Goal: Task Accomplishment & Management: Complete application form

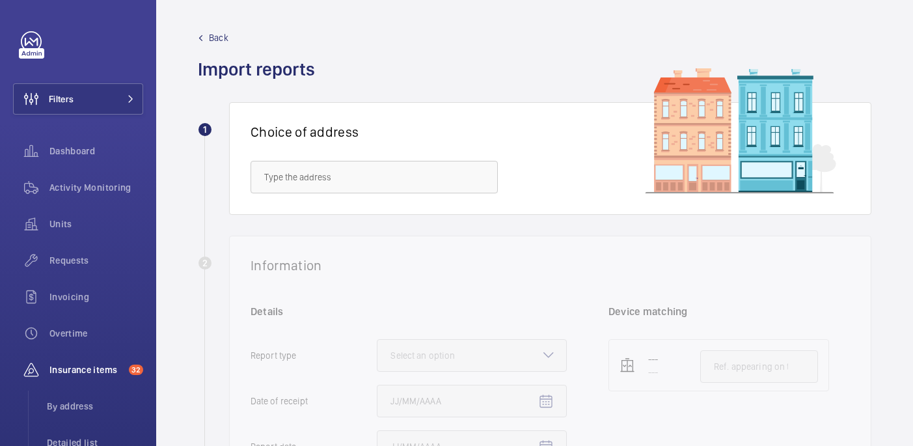
scroll to position [215, 0]
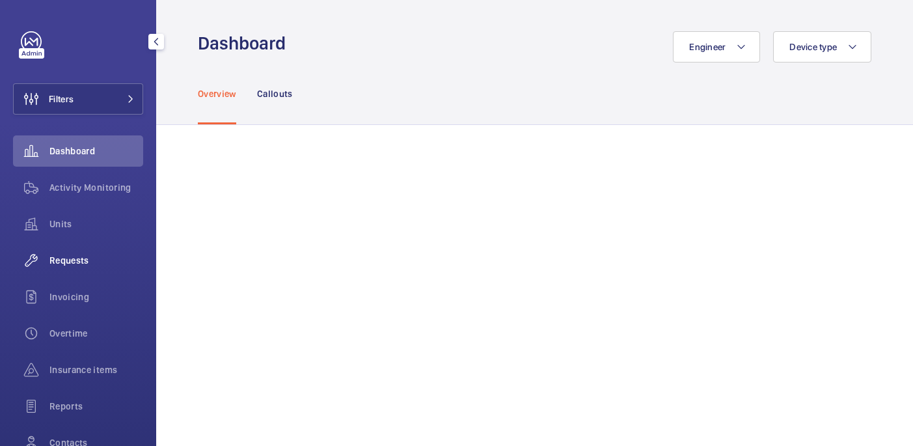
click at [57, 267] on div "Requests" at bounding box center [78, 260] width 130 height 31
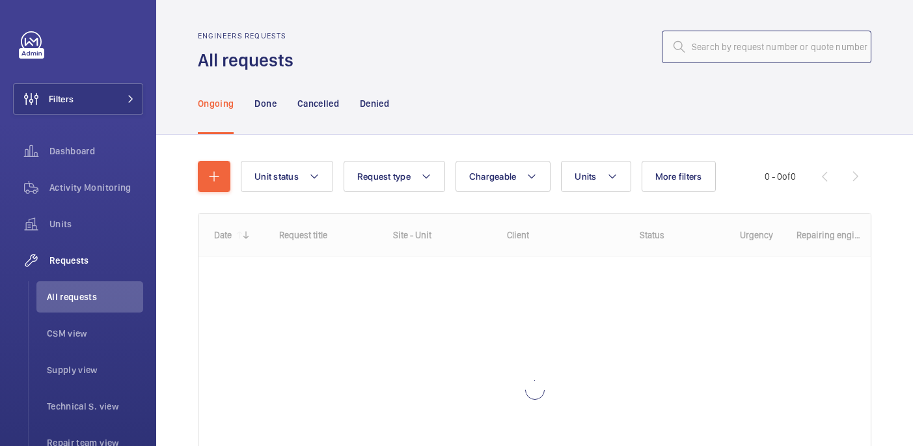
click at [724, 37] on input "text" at bounding box center [767, 47] width 210 height 33
paste input "R25-11476"
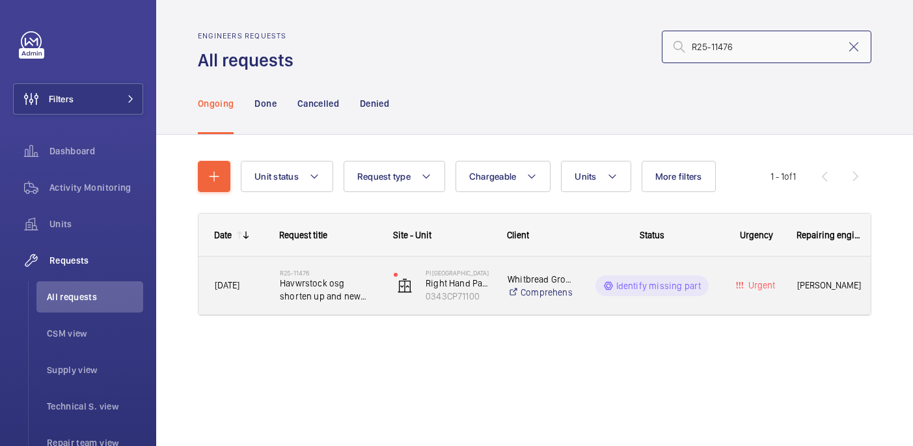
type input "R25-11476"
click at [344, 277] on span "Havwrstock osg shorten up and new switch" at bounding box center [328, 290] width 97 height 26
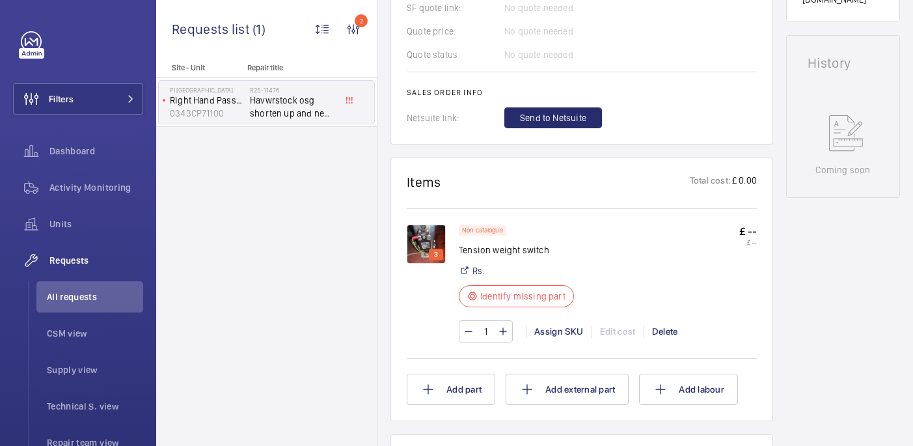
scroll to position [619, 0]
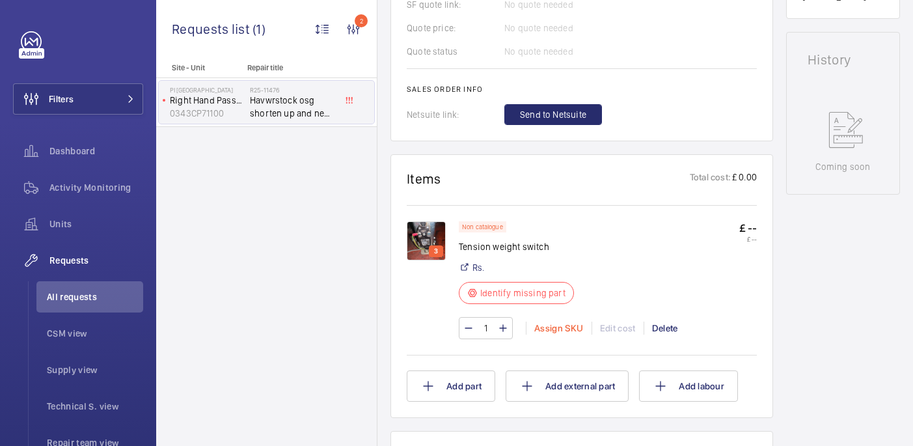
click at [546, 334] on div "Assign SKU" at bounding box center [559, 327] width 66 height 13
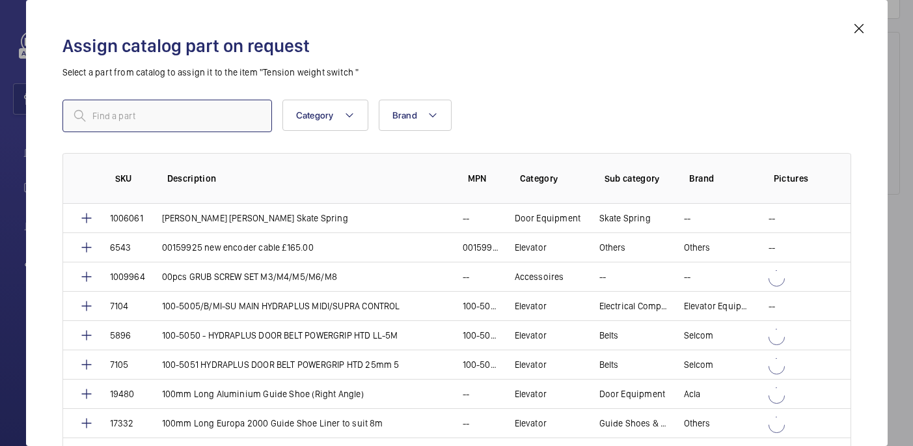
click at [204, 113] on input "text" at bounding box center [167, 116] width 210 height 33
paste input "1010134"
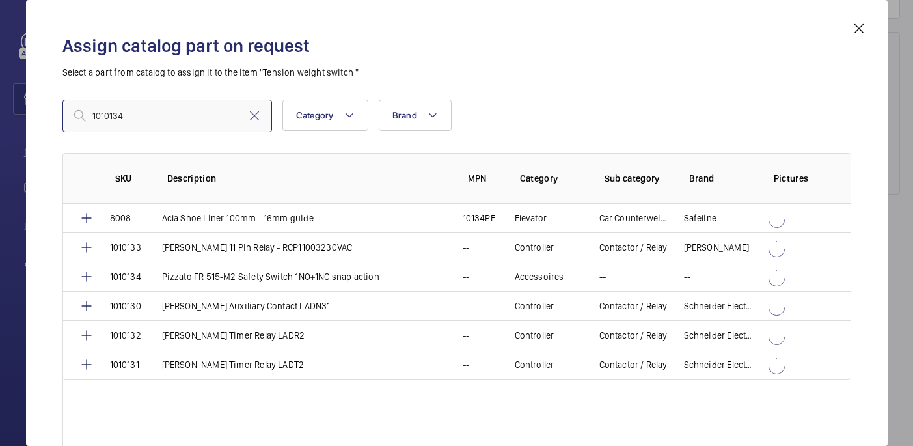
click at [96, 120] on input "1010134" at bounding box center [167, 116] width 210 height 33
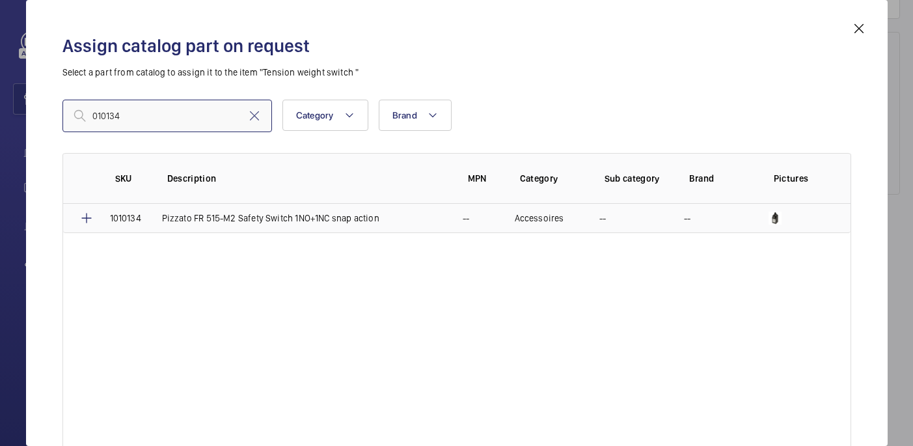
type input "010134"
click at [100, 219] on td "1010134" at bounding box center [120, 218] width 52 height 29
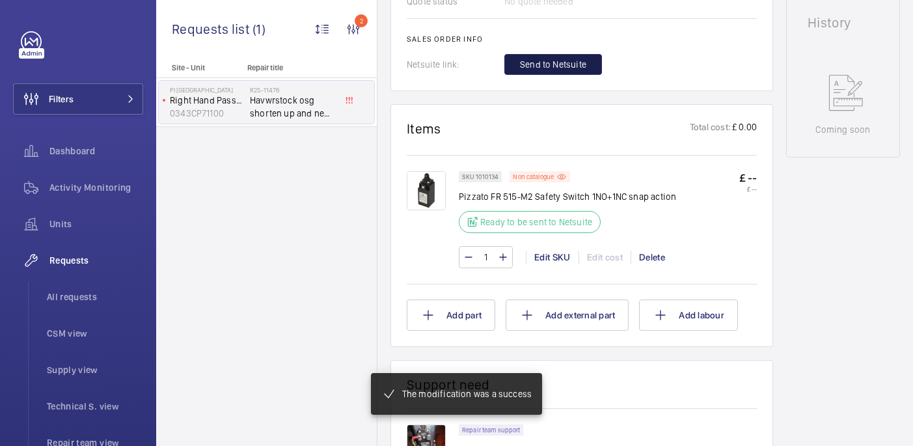
click at [570, 71] on span "Send to Netsuite" at bounding box center [553, 64] width 66 height 13
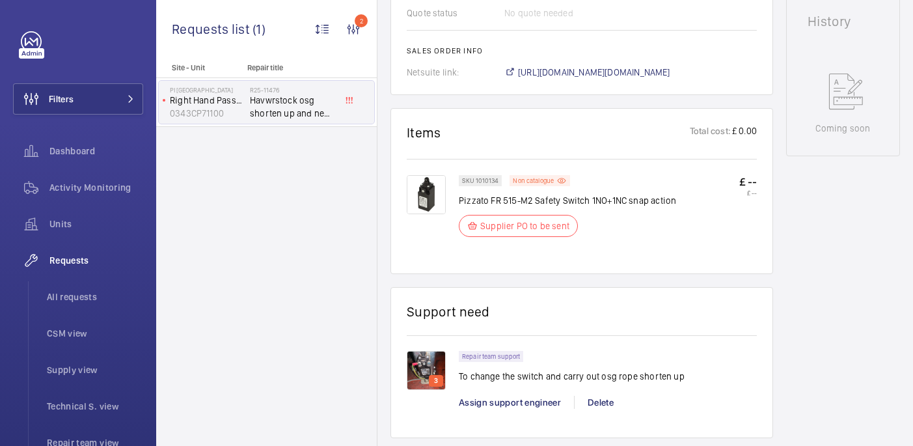
scroll to position [670, 0]
click at [594, 66] on span "https://6461500.app.netsuite.com/app/accounting/transactions/salesord.nl?id=296…" at bounding box center [594, 72] width 152 height 13
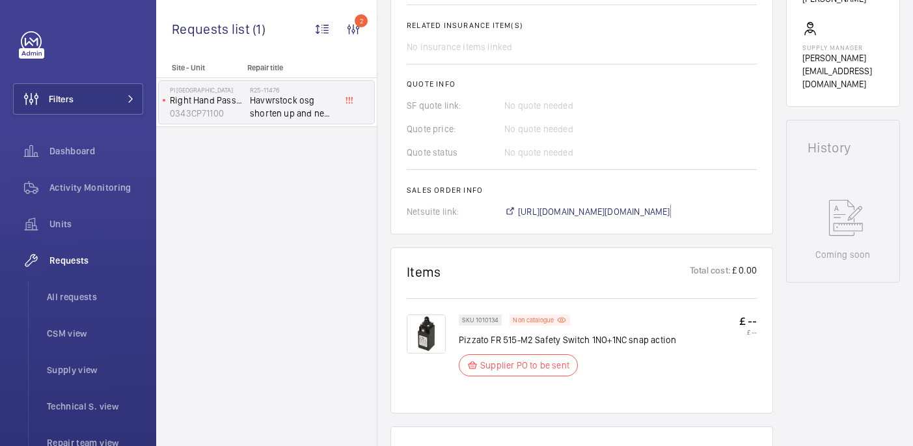
scroll to position [533, 0]
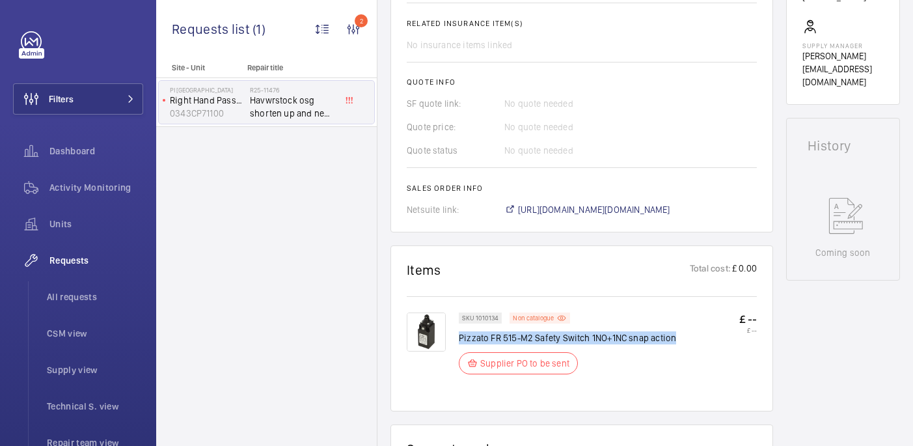
drag, startPoint x: 459, startPoint y: 325, endPoint x: 694, endPoint y: 323, distance: 235.6
click at [694, 323] on div "SKU 1010134 Non catalogue Pizzato FR 515-M2 Safety Switch 1NO+1NC snap action S…" at bounding box center [608, 347] width 298 height 70
copy p "Pizzato FR 515-M2 Safety Switch 1NO+1NC snap action"
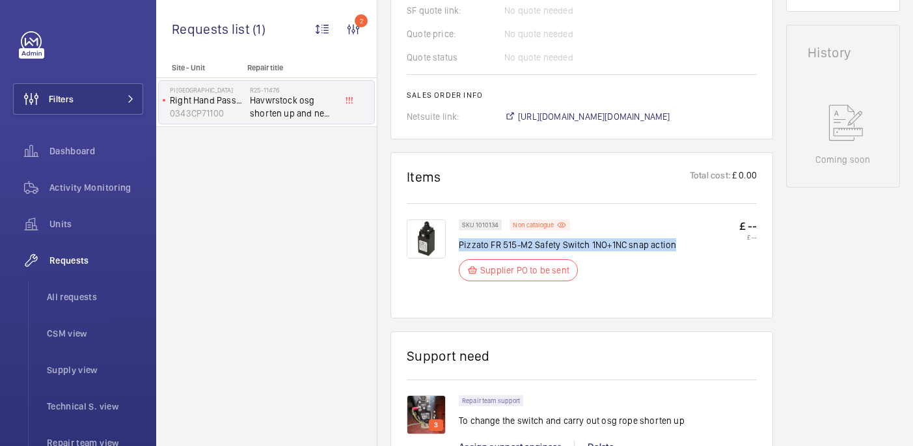
scroll to position [627, 0]
copy p "Pizzato FR 515-M2 Safety Switch 1NO+1NC snap action"
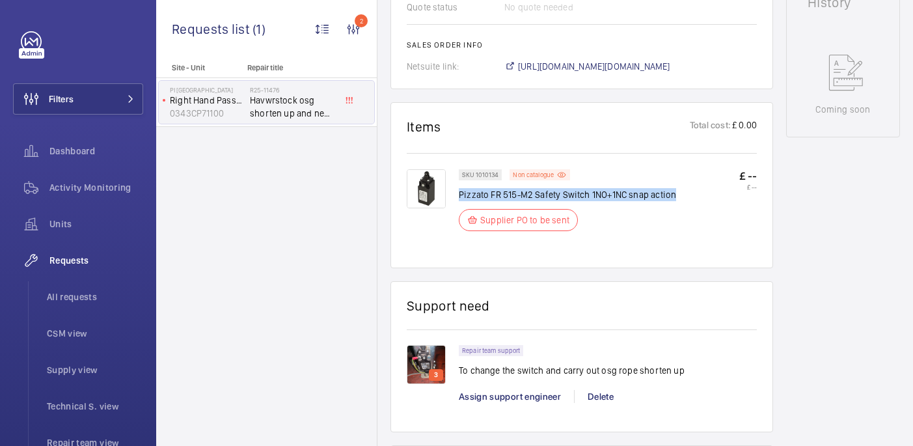
scroll to position [688, 0]
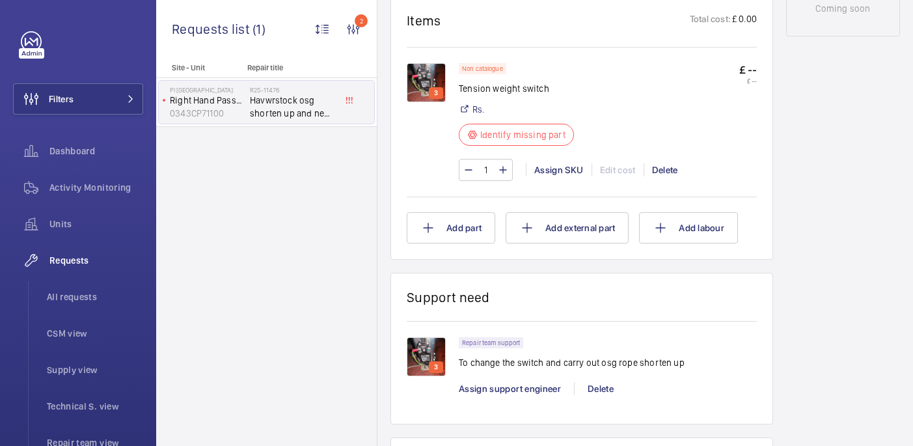
scroll to position [769, 0]
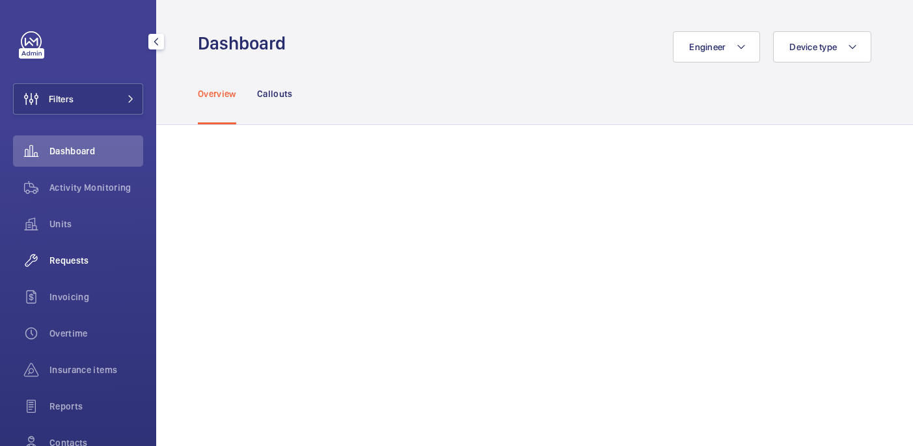
click at [79, 262] on span "Requests" at bounding box center [96, 260] width 94 height 13
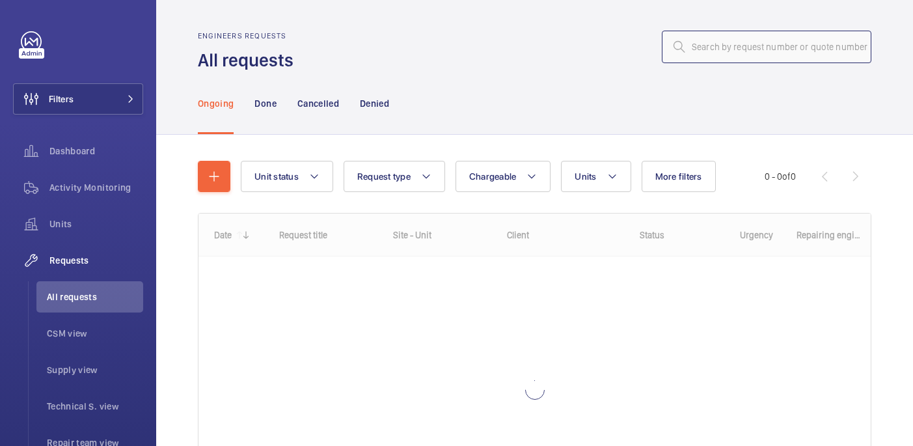
click at [767, 44] on input "text" at bounding box center [767, 47] width 210 height 33
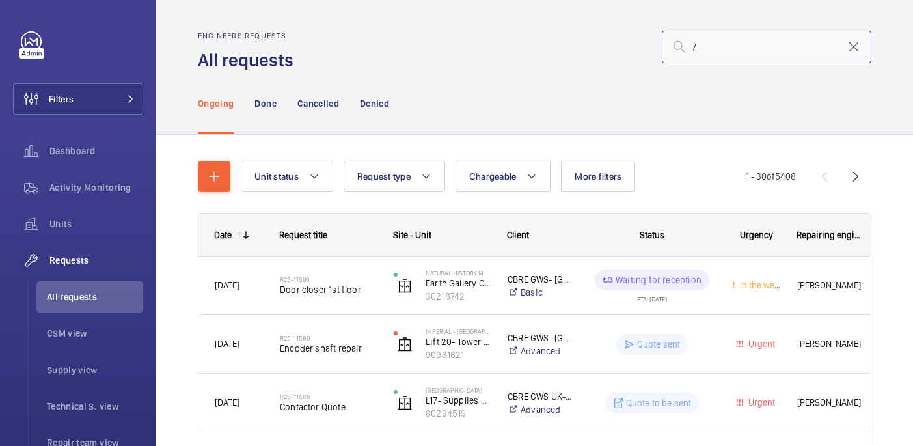
click at [759, 42] on input "7" at bounding box center [767, 47] width 210 height 33
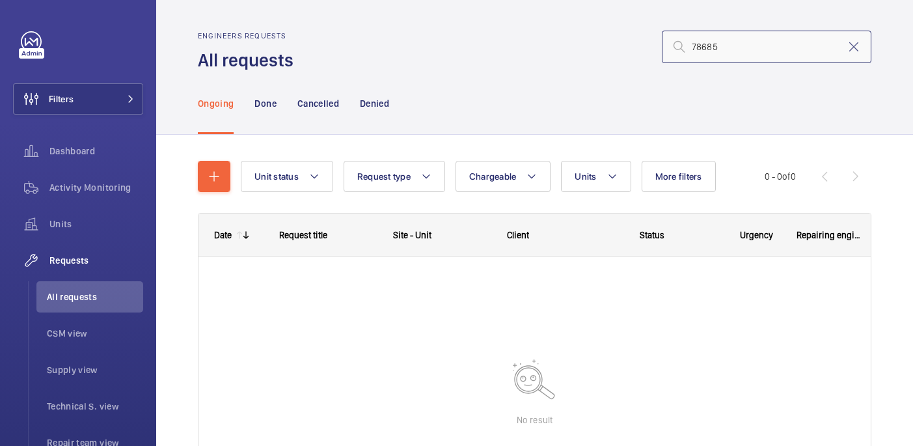
type input "78685"
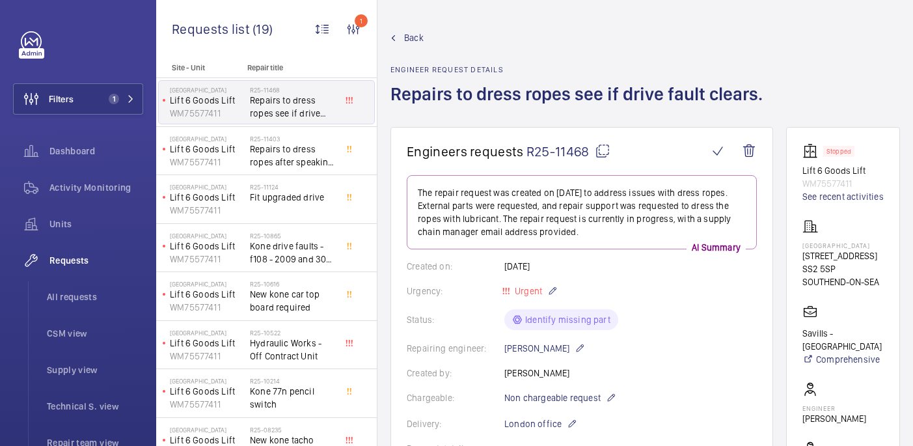
scroll to position [640, 0]
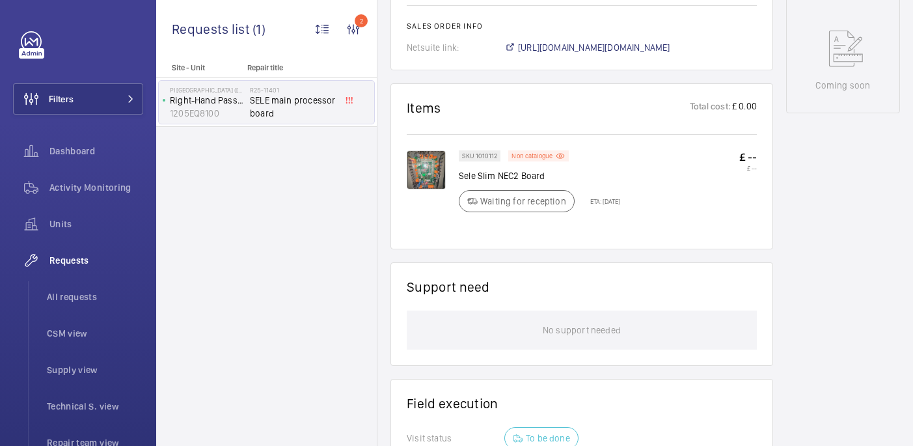
scroll to position [668, 0]
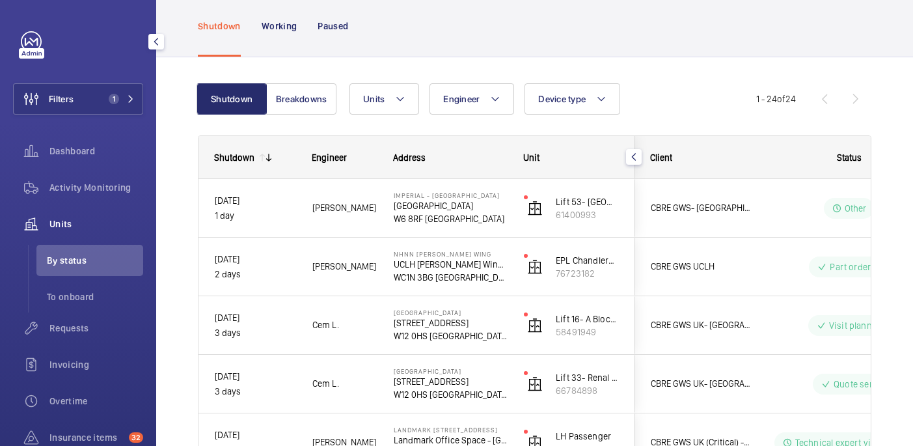
scroll to position [71, 0]
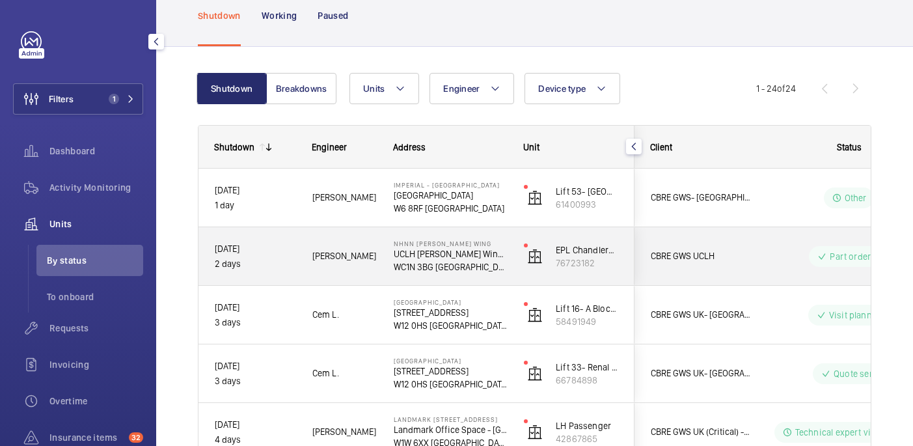
click at [351, 274] on div "[PERSON_NAME]" at bounding box center [337, 256] width 80 height 41
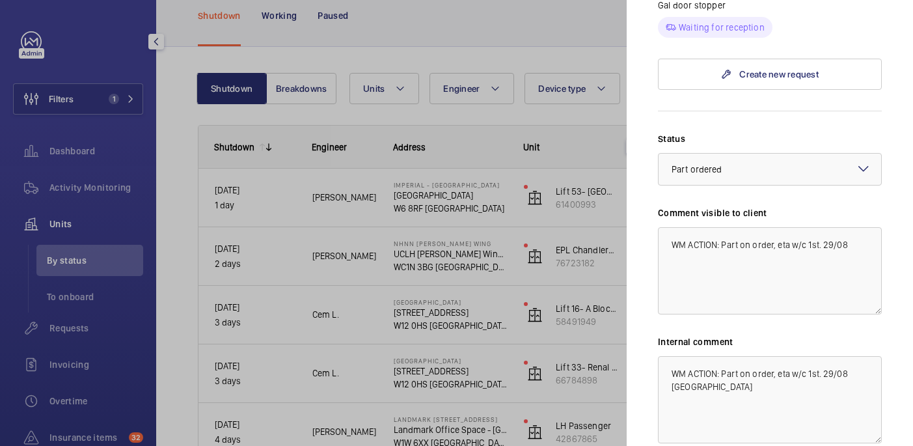
scroll to position [836, 0]
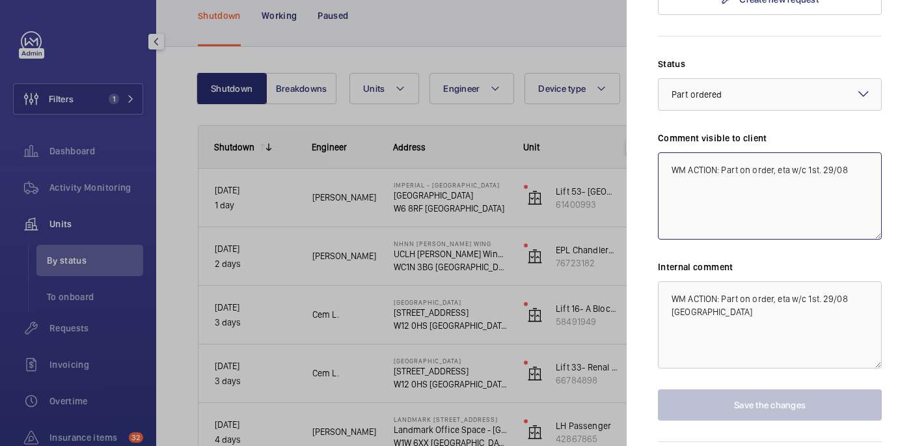
click at [851, 152] on textarea "WM ACTION: Part on order, eta w/c 1st. 29/08" at bounding box center [770, 195] width 224 height 87
click at [722, 281] on textarea "WM ACTION: Part on order, eta w/c 1st. 29/08 india" at bounding box center [770, 324] width 224 height 87
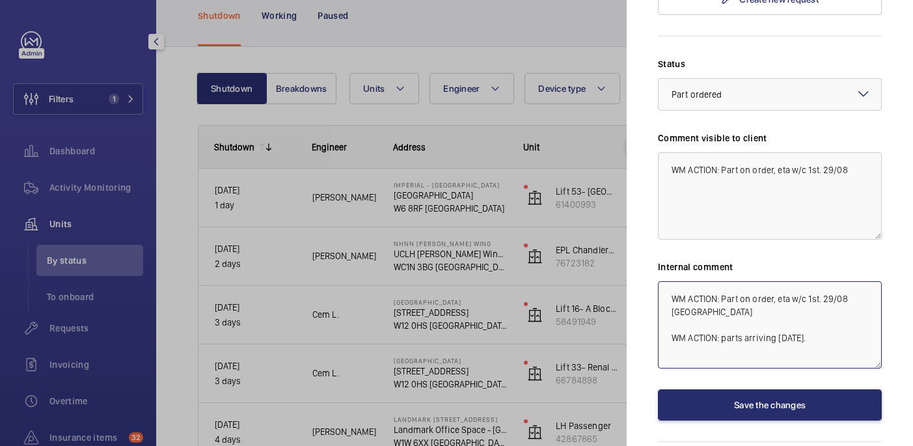
click at [725, 292] on textarea "WM ACTION: Part on order, eta w/c 1st. 29/08 india WM ACTION: parts arriving to…" at bounding box center [770, 324] width 224 height 87
click at [807, 294] on textarea "WM ACTION: Part on order, eta w/c 1st. 29/08 india WM ACTION: Parts arriving to…" at bounding box center [770, 324] width 224 height 87
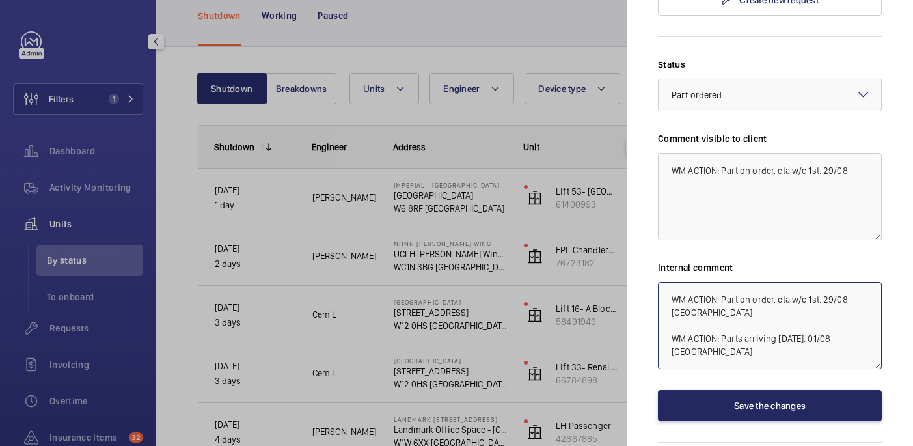
type textarea "WM ACTION: Part on order, eta w/c 1st. 29/08 india WM ACTION: Parts arriving to…"
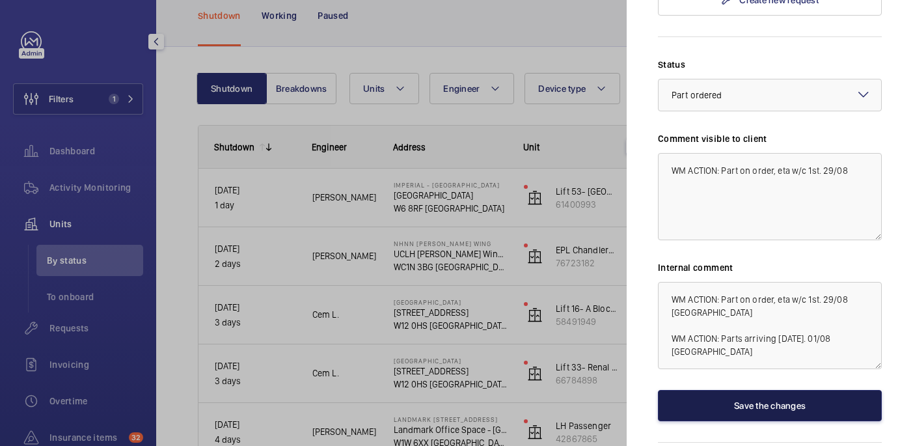
click at [813, 390] on button "Save the changes" at bounding box center [770, 405] width 224 height 31
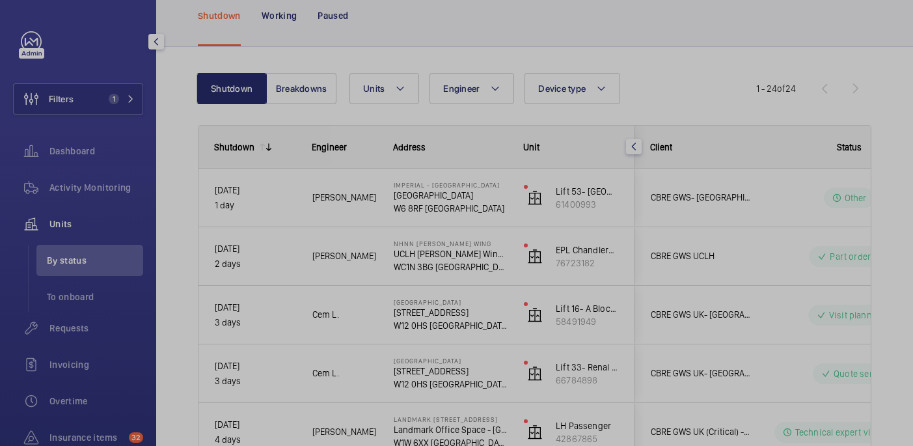
scroll to position [0, 0]
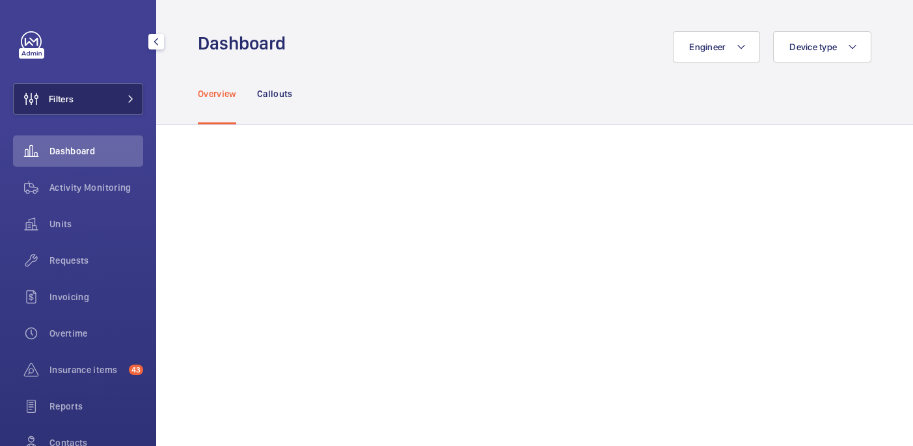
click at [106, 90] on button "Filters" at bounding box center [78, 98] width 130 height 31
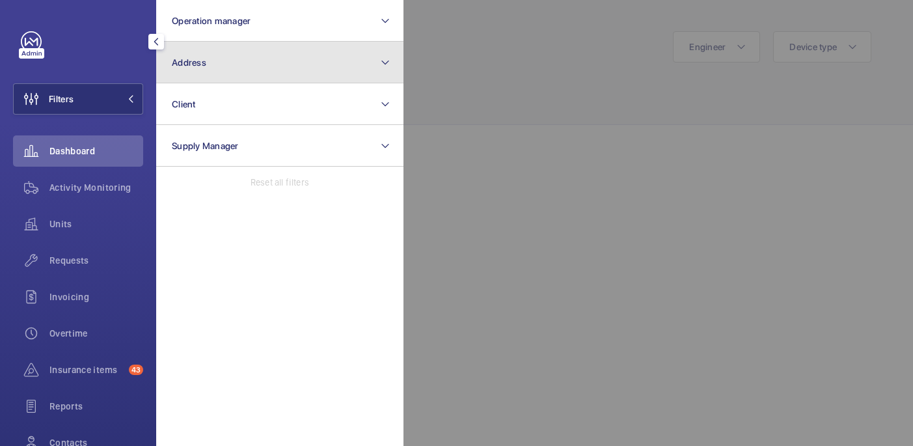
click at [194, 62] on span "Address" at bounding box center [189, 62] width 34 height 10
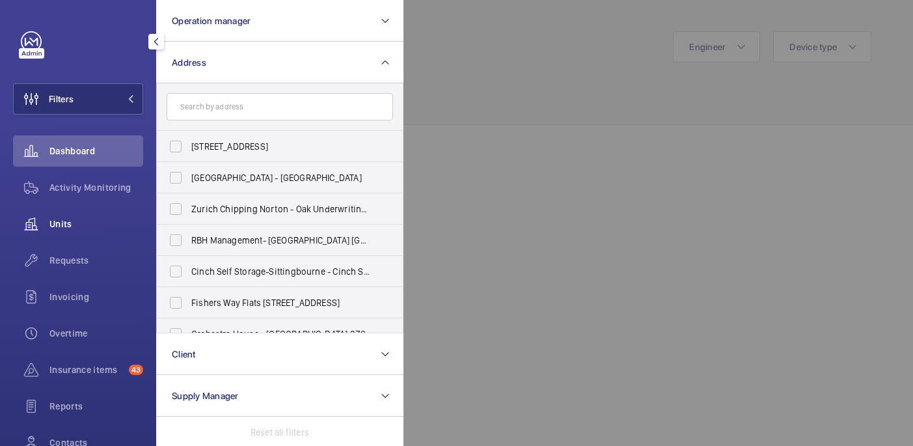
click at [64, 230] on span "Units" at bounding box center [96, 223] width 94 height 13
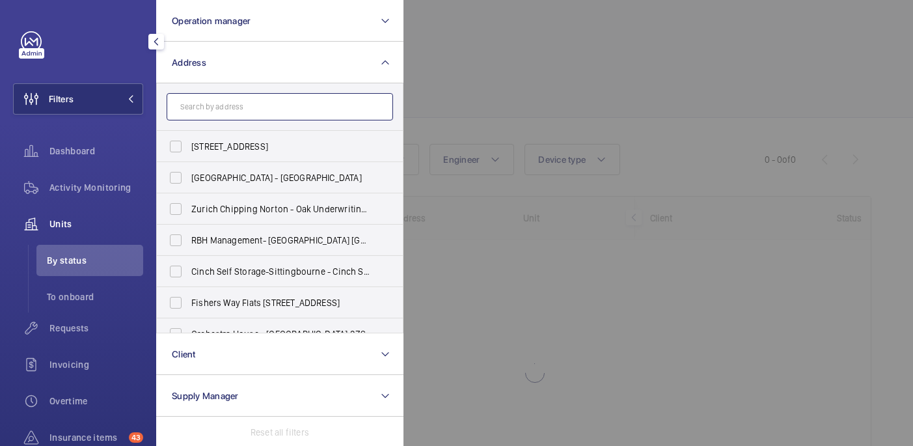
click at [247, 97] on input "text" at bounding box center [280, 106] width 226 height 27
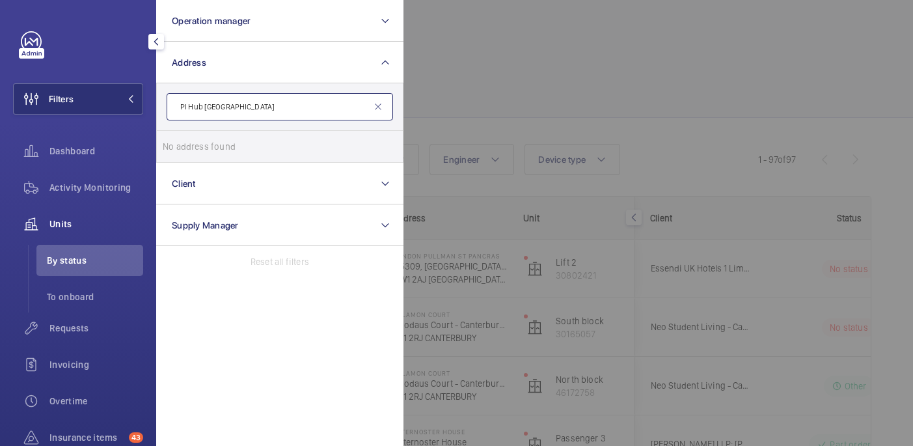
click at [236, 109] on input "PI Hub London - Goodge Street" at bounding box center [280, 106] width 226 height 27
type input "Premier in Goodge Street"
click at [220, 142] on span "Goodge" at bounding box center [229, 146] width 32 height 10
click at [189, 142] on input "Hub - Goodge Street - hub by Premier In n London Goodge Street hotel, LONDON WC…" at bounding box center [176, 146] width 26 height 26
checkbox input "true"
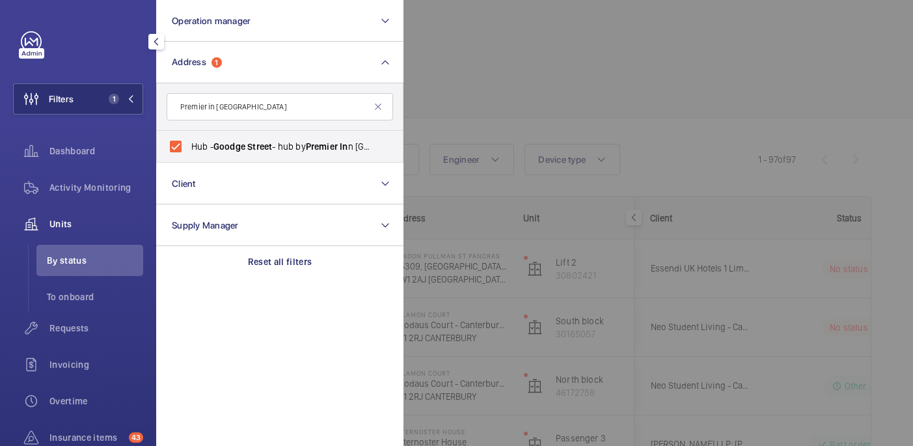
click at [551, 59] on div at bounding box center [859, 223] width 913 height 446
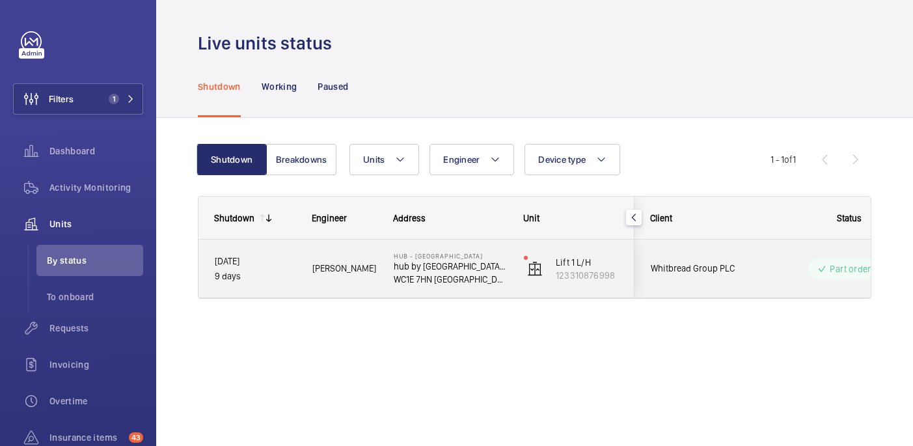
click at [343, 264] on span "Kari O." at bounding box center [344, 268] width 64 height 15
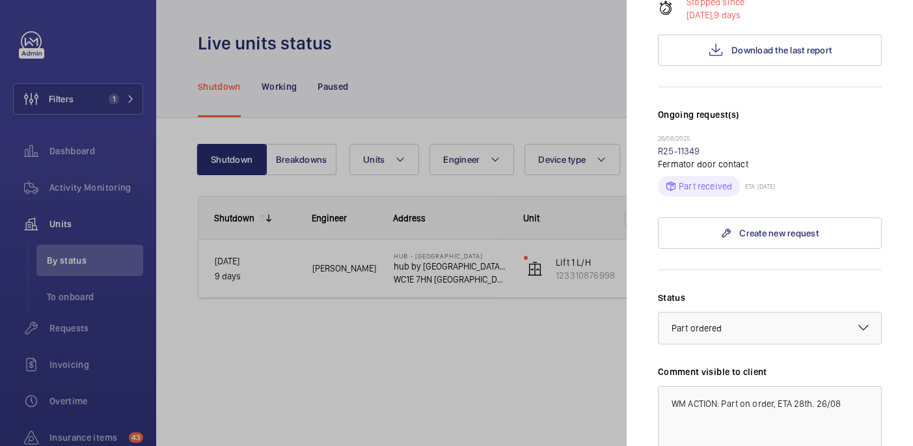
scroll to position [335, 0]
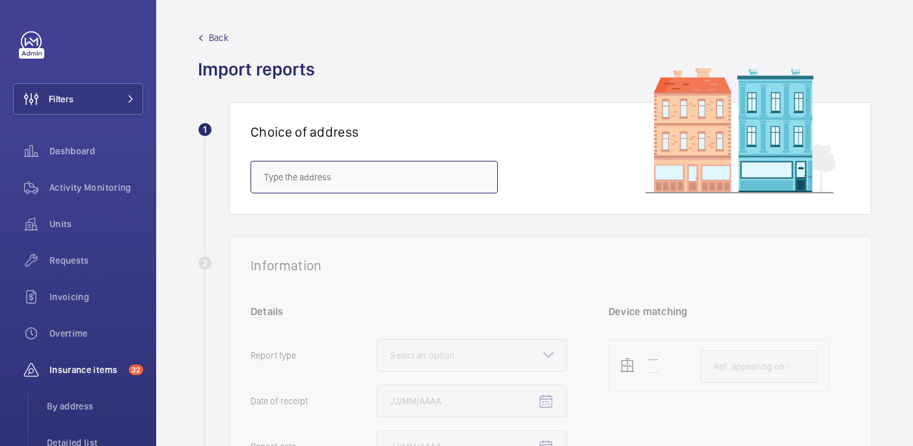
click at [340, 168] on input "text" at bounding box center [374, 177] width 247 height 33
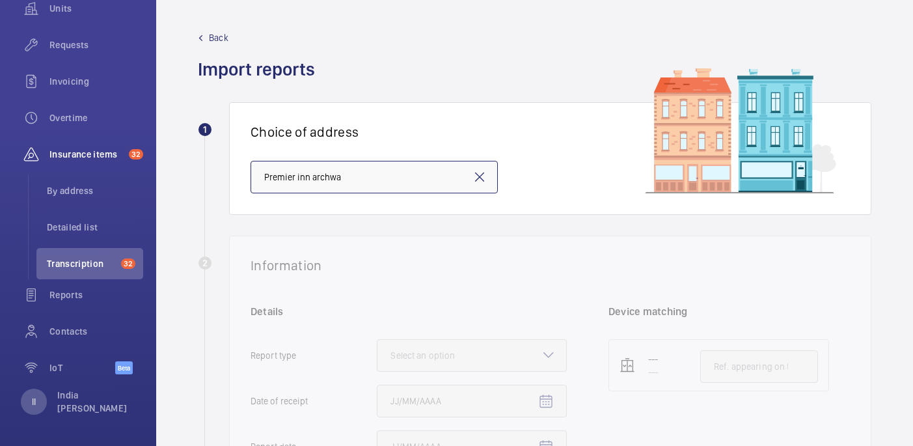
type input "Premier inn archway"
click at [395, 172] on input "Premier inn archway" at bounding box center [374, 177] width 247 height 33
click at [350, 218] on span "PI London Archway - Hamlyn House, LONDON N19 5DD" at bounding box center [307, 216] width 86 height 13
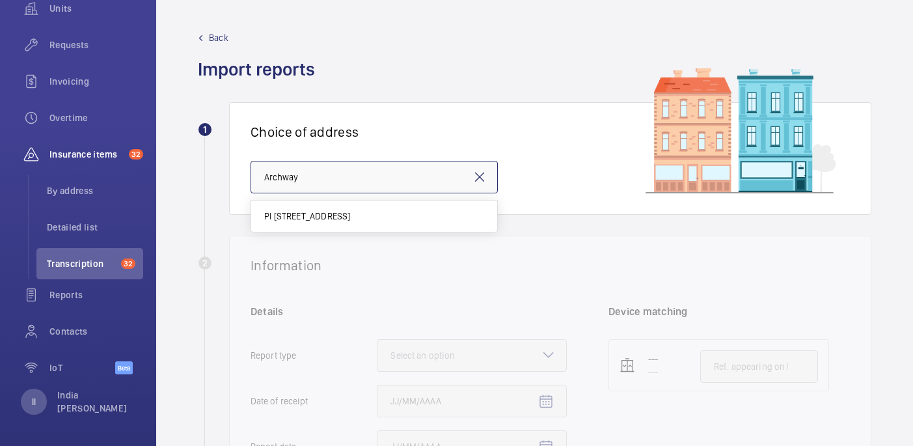
type input "PI London Archway - Hamlyn House, LONDON N19 5DD"
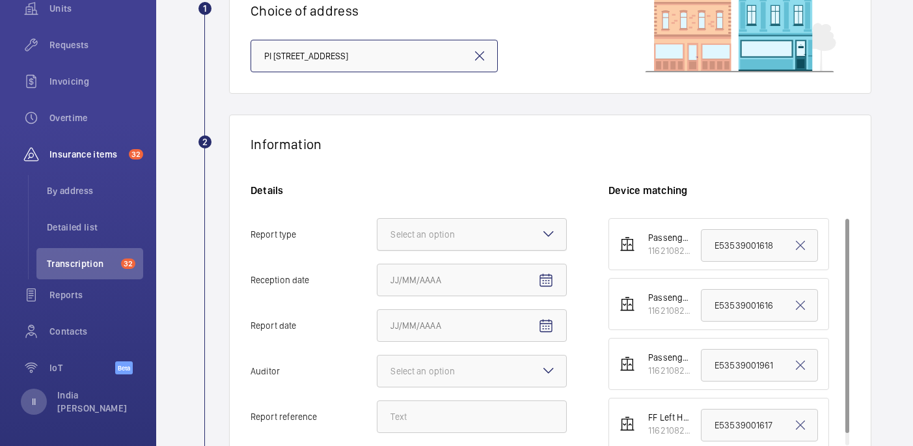
scroll to position [120, 0]
click at [470, 239] on div "Select an option" at bounding box center [438, 234] width 97 height 13
click at [377, 239] on input "Report type Select an option" at bounding box center [377, 234] width 0 height 31
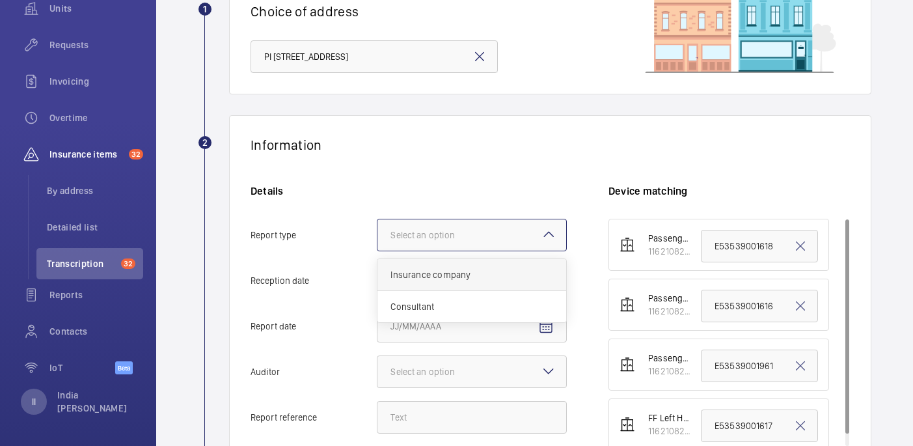
click at [474, 273] on span "Insurance company" at bounding box center [471, 274] width 163 height 13
click at [377, 251] on input "Report type Select an option Insurance company Consultant" at bounding box center [377, 234] width 0 height 31
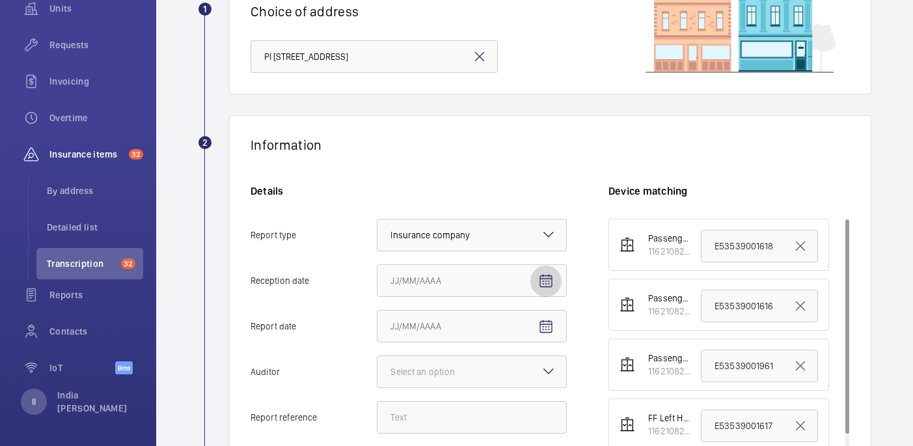
click at [541, 280] on mat-icon "Open calendar" at bounding box center [546, 281] width 16 height 16
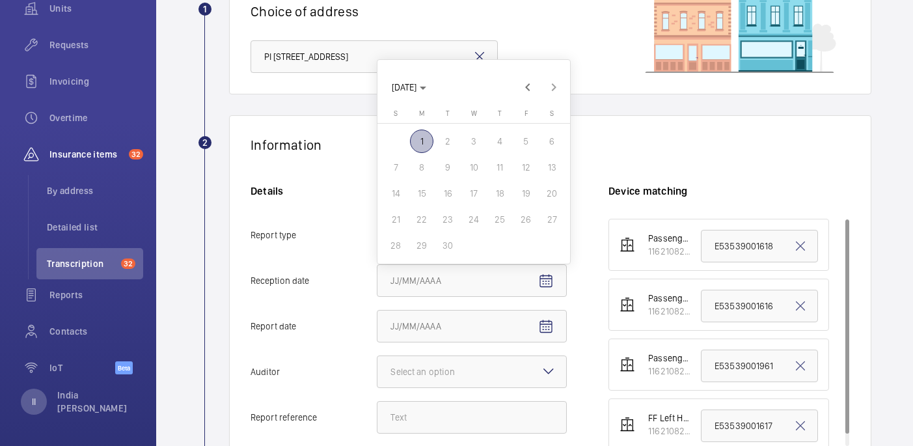
click at [423, 135] on span "1" at bounding box center [421, 140] width 23 height 23
type input "9/1/2025"
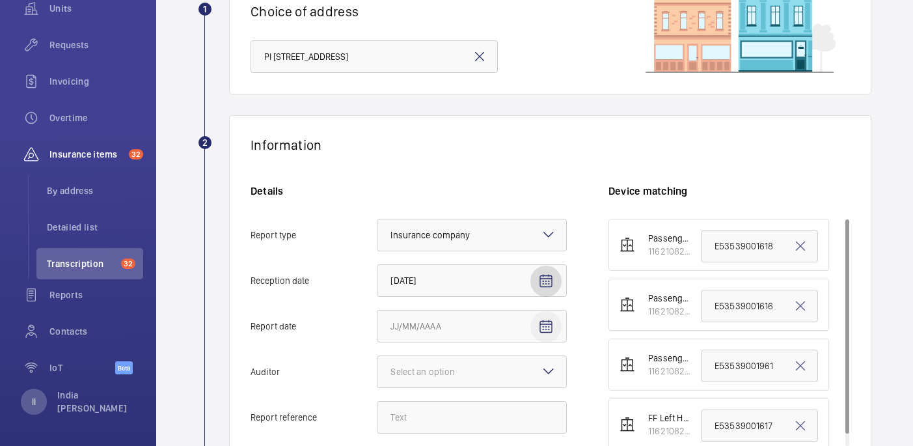
click at [554, 328] on span "Open calendar" at bounding box center [545, 326] width 31 height 31
click at [535, 131] on span "Previous month" at bounding box center [528, 133] width 26 height 26
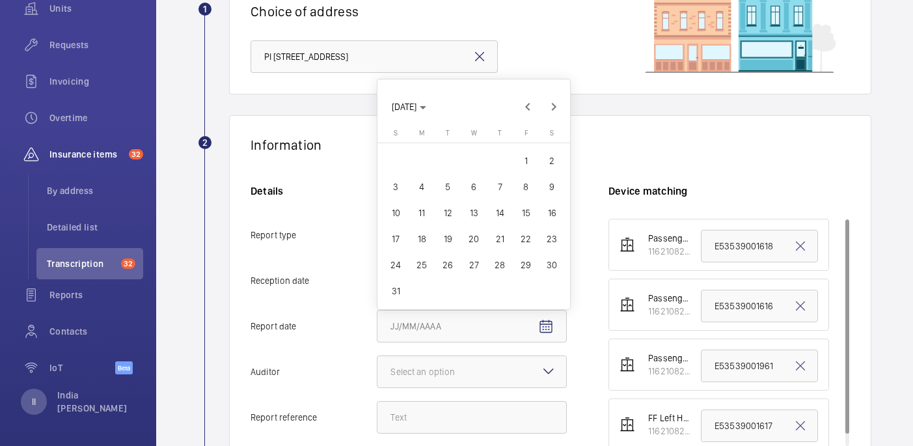
click at [549, 259] on span "30" at bounding box center [551, 264] width 23 height 23
type input "8/30/2025"
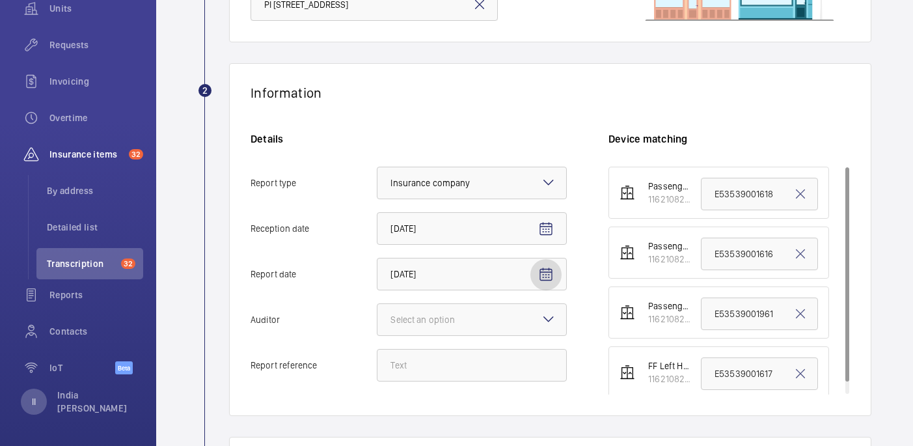
scroll to position [170, 0]
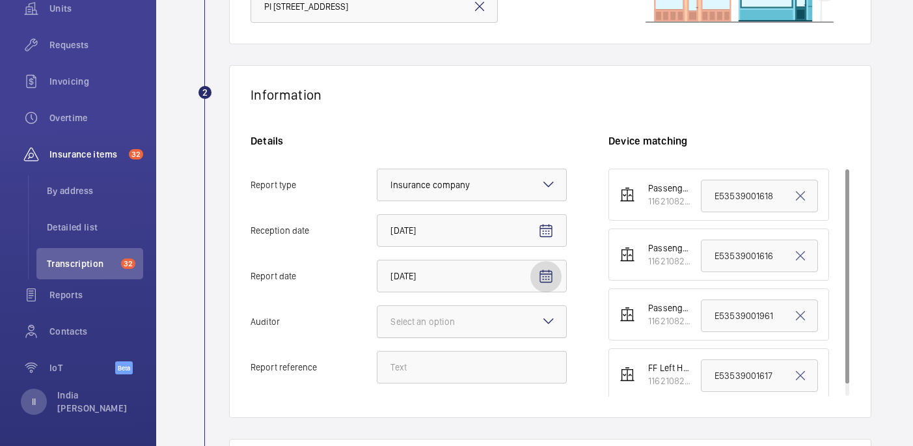
click at [450, 320] on div "Select an option" at bounding box center [438, 321] width 97 height 13
click at [377, 320] on input "Auditor Select an option" at bounding box center [377, 321] width 0 height 31
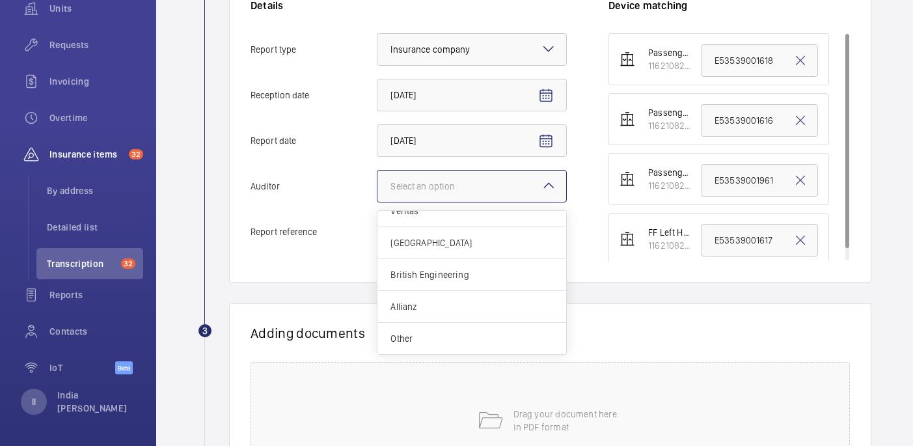
scroll to position [309, 0]
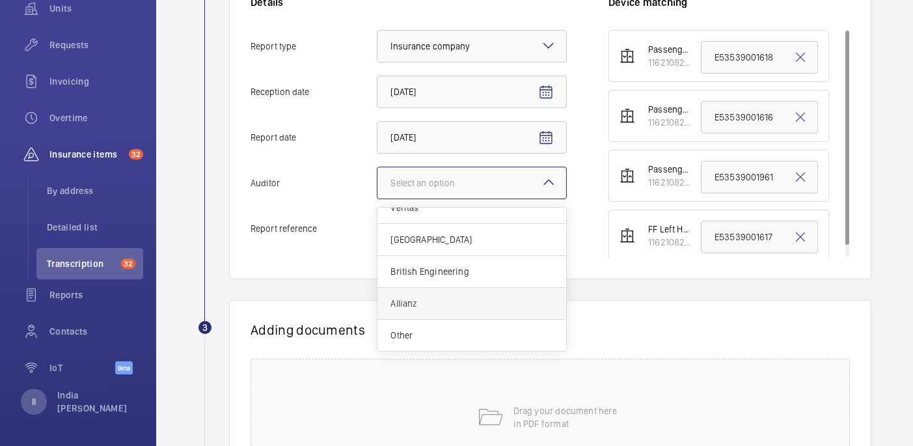
click at [416, 313] on div "Allianz" at bounding box center [471, 304] width 189 height 32
click at [377, 198] on input "Auditor Select an option Veritas Zurich British Engineering Allianz Other" at bounding box center [377, 182] width 0 height 31
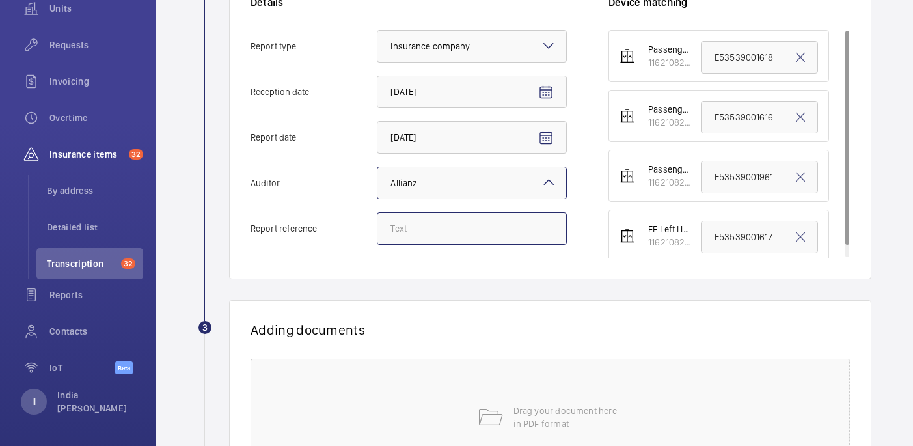
click at [422, 226] on input "Report reference" at bounding box center [472, 228] width 190 height 33
type input "E47604011448"
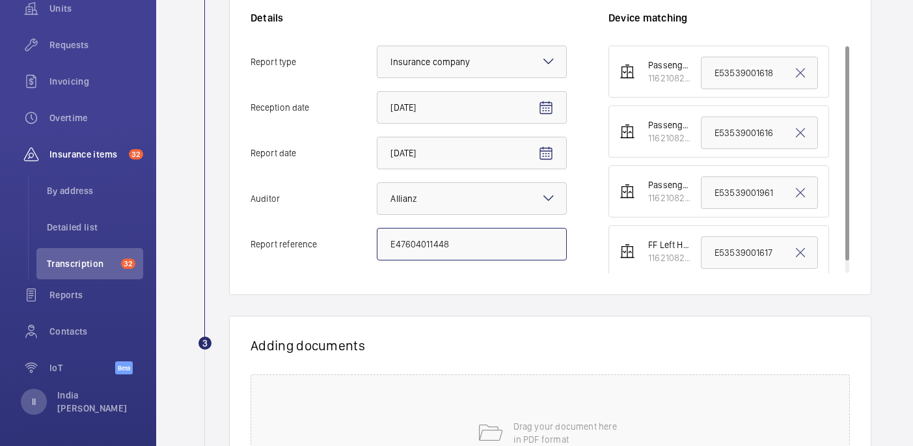
drag, startPoint x: 468, startPoint y: 241, endPoint x: 388, endPoint y: 243, distance: 80.1
click at [388, 243] on input "E47604011448" at bounding box center [472, 244] width 190 height 33
click at [761, 141] on input "E53539001616" at bounding box center [759, 132] width 117 height 33
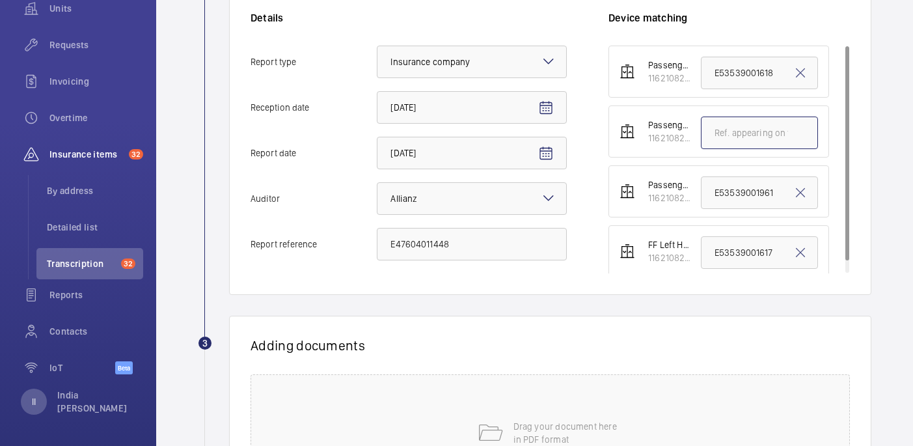
paste input "E53539001616"
type input "E53539001616"
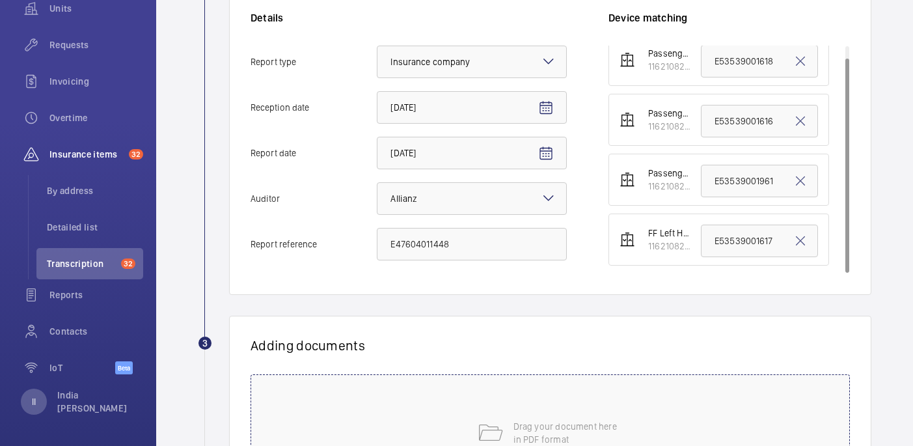
click at [518, 416] on div "Drag your document here in PDF format" at bounding box center [550, 432] width 599 height 117
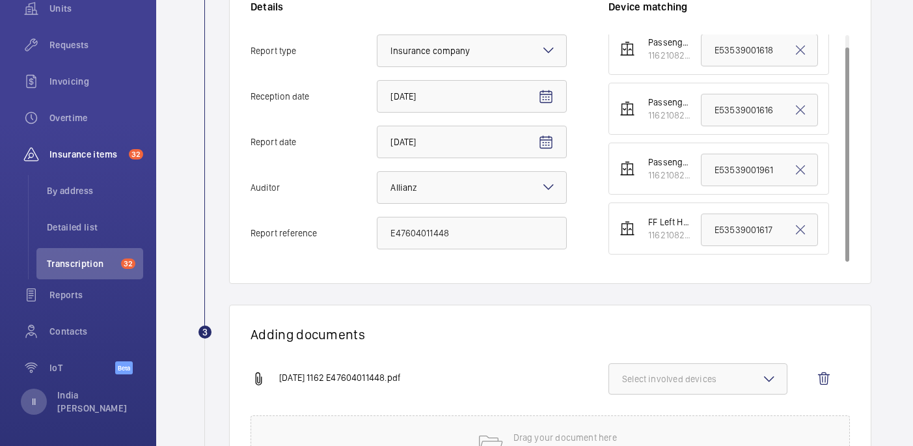
scroll to position [305, 0]
click at [763, 380] on mat-icon at bounding box center [769, 378] width 16 height 16
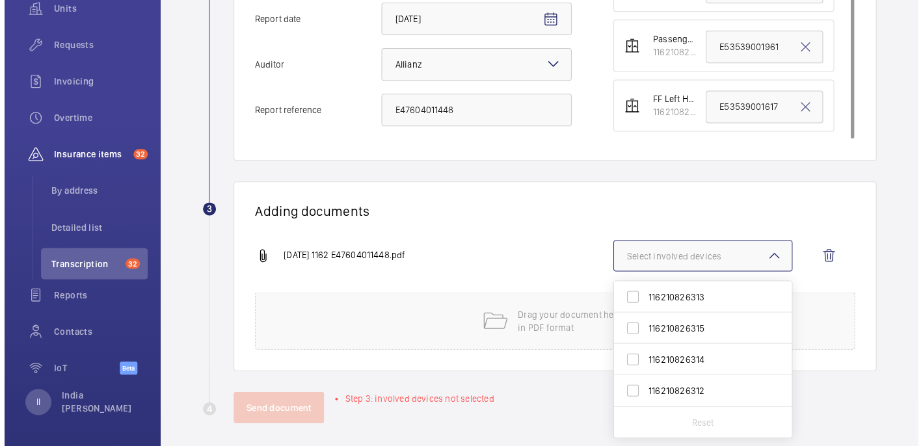
scroll to position [428, 0]
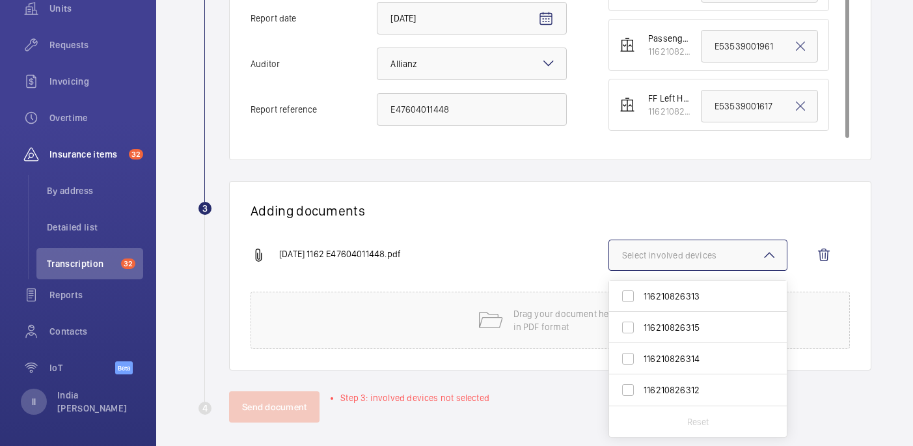
click at [684, 333] on span "116210826315" at bounding box center [699, 327] width 111 height 13
click at [641, 333] on input "116210826315" at bounding box center [628, 327] width 26 height 26
checkbox input "true"
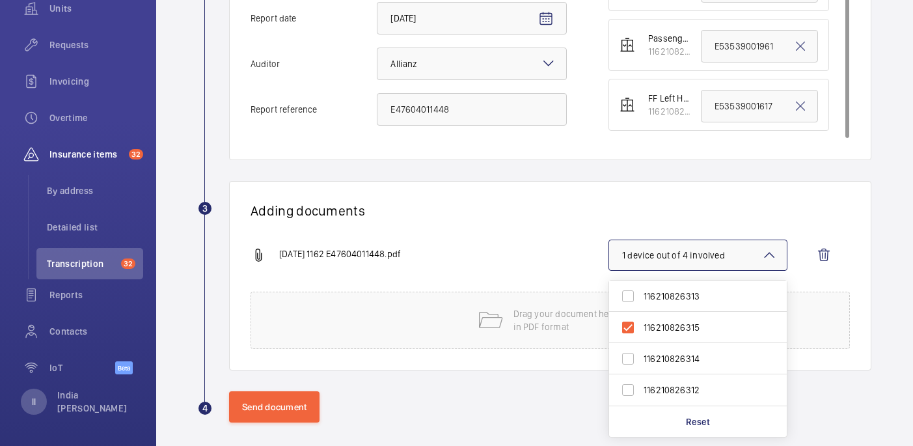
click at [493, 215] on h1 "Adding documents" at bounding box center [550, 210] width 599 height 16
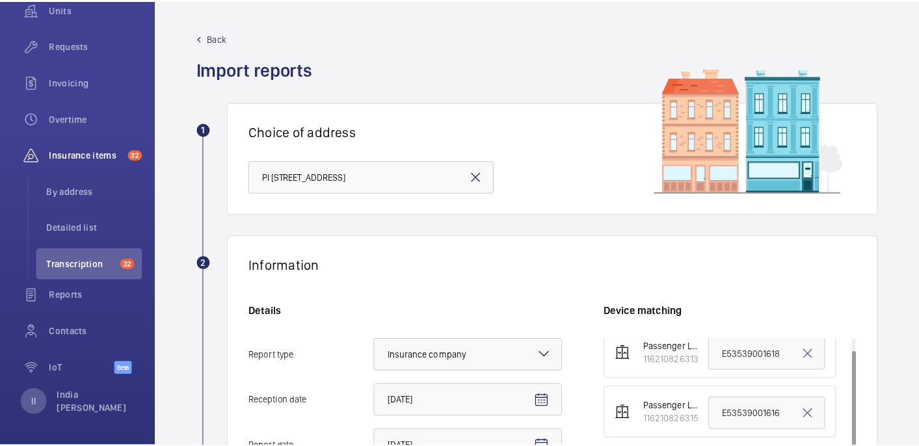
scroll to position [435, 0]
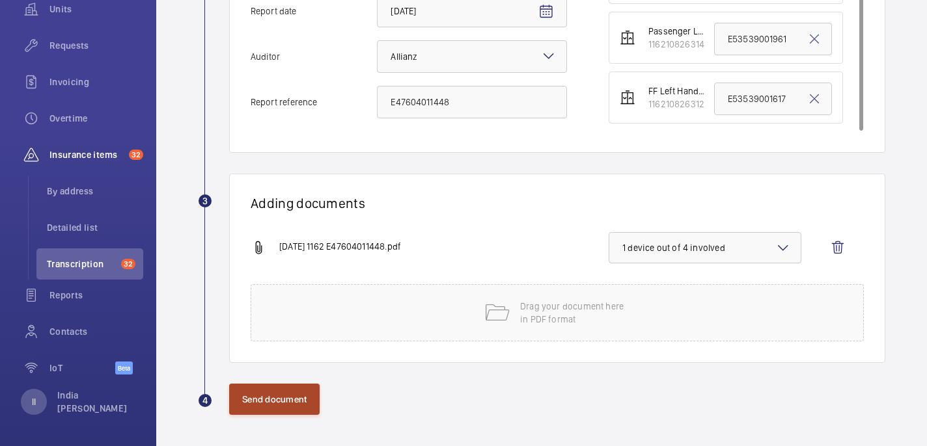
click at [290, 393] on button "Send document" at bounding box center [274, 399] width 90 height 31
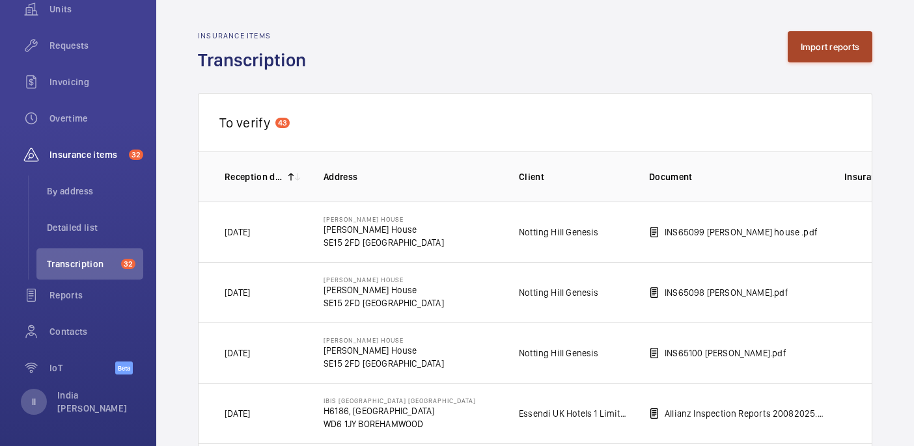
click at [824, 39] on button "Import reports" at bounding box center [829, 46] width 85 height 31
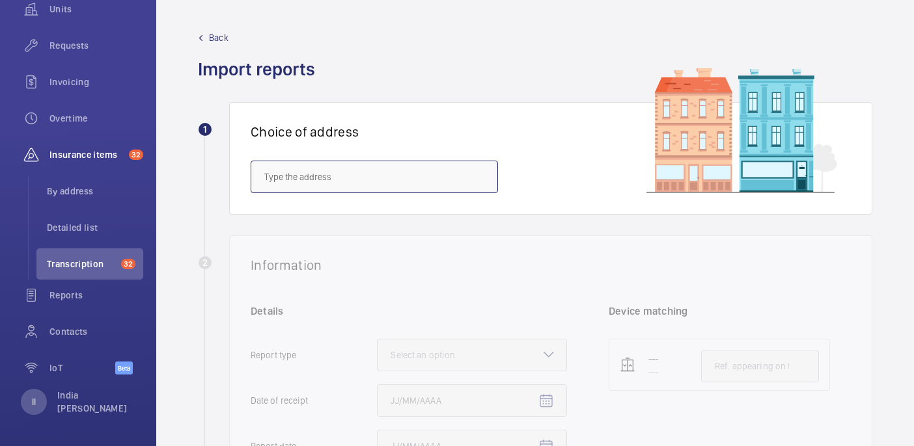
click at [426, 176] on input "text" at bounding box center [374, 177] width 247 height 33
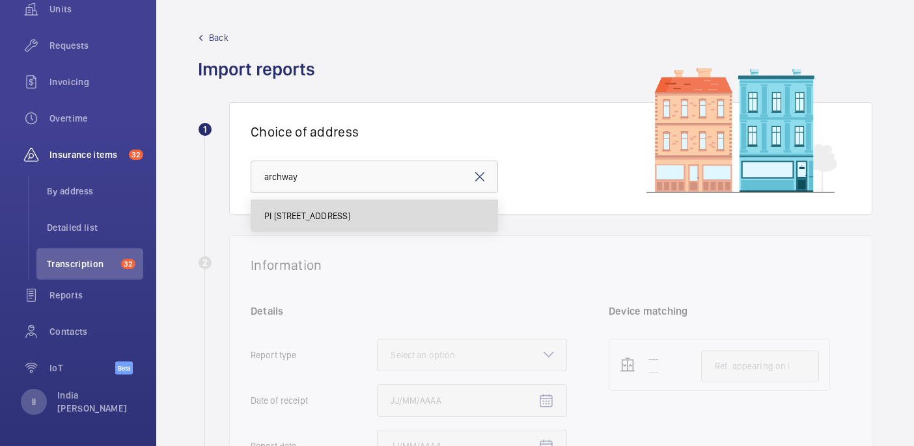
click at [350, 211] on span "PI London Archway - Hamlyn House, LONDON N19 5DD" at bounding box center [307, 216] width 86 height 13
type input "PI London Archway - Hamlyn House, LONDON N19 5DD"
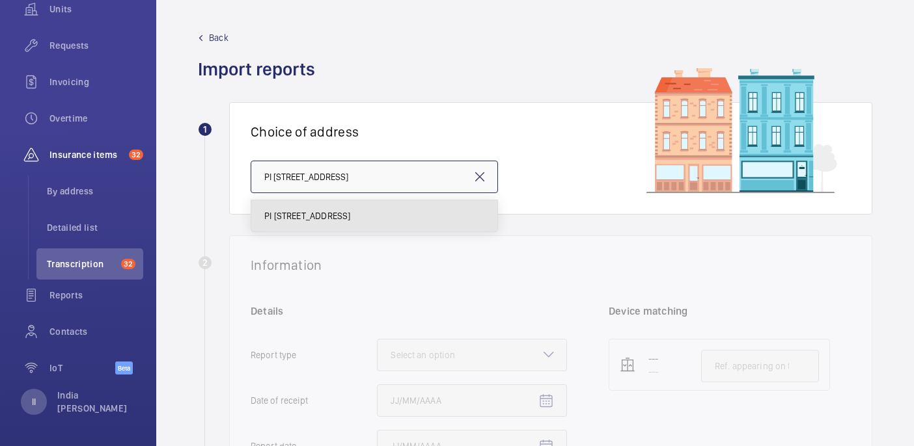
scroll to position [0, 7]
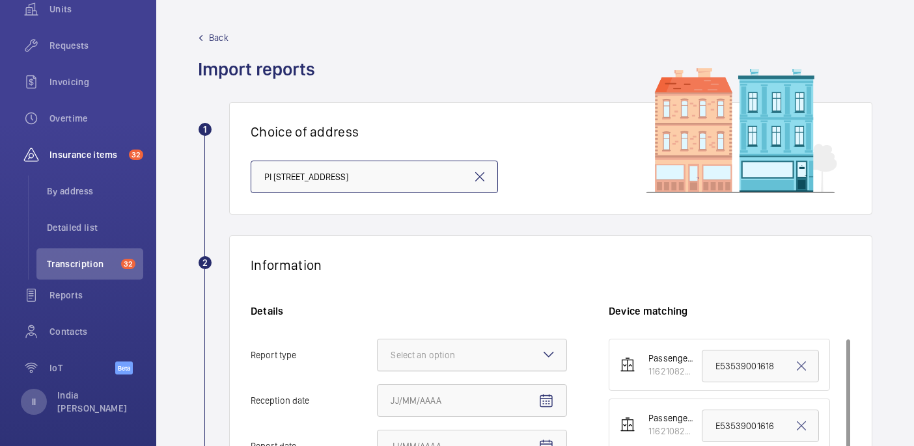
click at [496, 352] on div at bounding box center [471, 355] width 189 height 31
click at [377, 352] on input "Report type Select an option" at bounding box center [377, 355] width 0 height 31
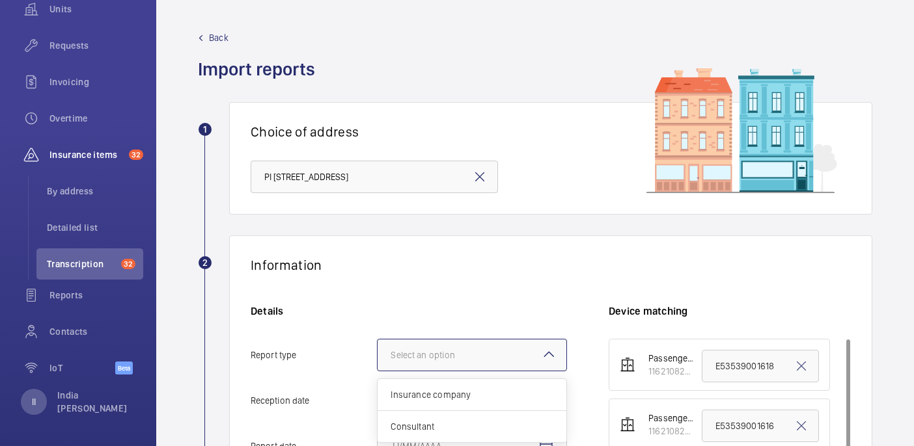
scroll to position [0, 0]
click at [483, 398] on span "Insurance company" at bounding box center [471, 394] width 163 height 13
click at [377, 371] on input "Report type Select an option Insurance company Consultant" at bounding box center [377, 355] width 0 height 31
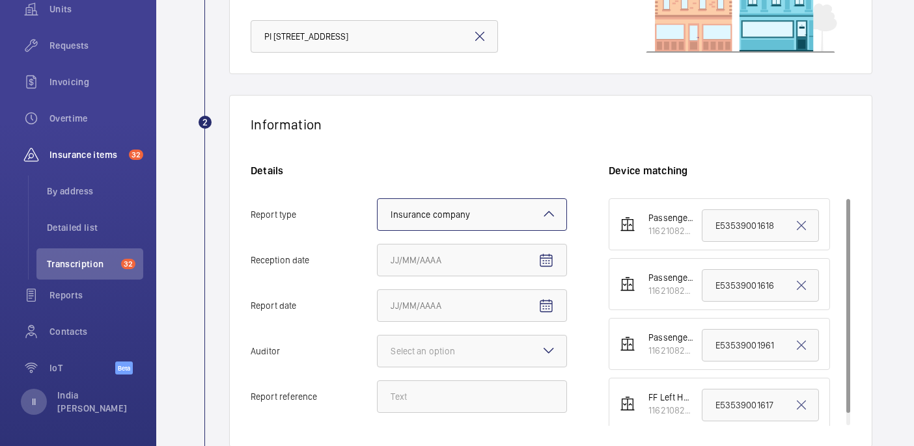
scroll to position [148, 0]
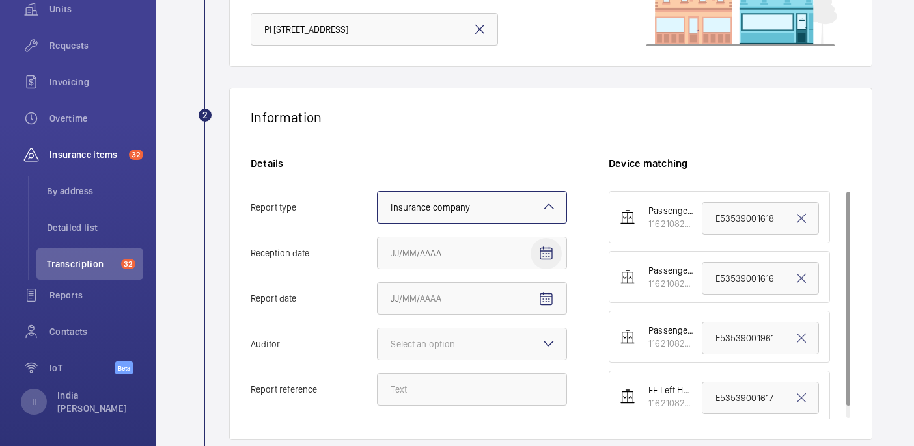
click at [551, 254] on mat-icon "Open calendar" at bounding box center [546, 254] width 16 height 16
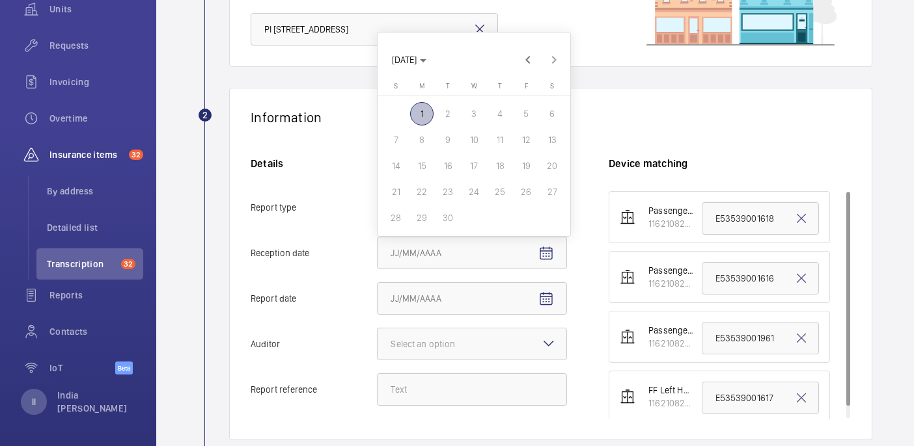
click at [416, 110] on span "1" at bounding box center [421, 113] width 23 height 23
type input "9/1/2025"
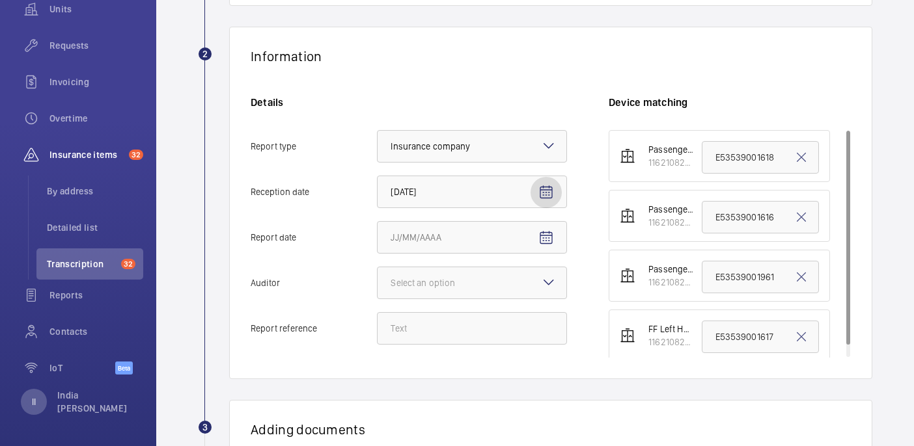
scroll to position [210, 0]
click at [547, 233] on mat-icon "Open calendar" at bounding box center [546, 237] width 16 height 16
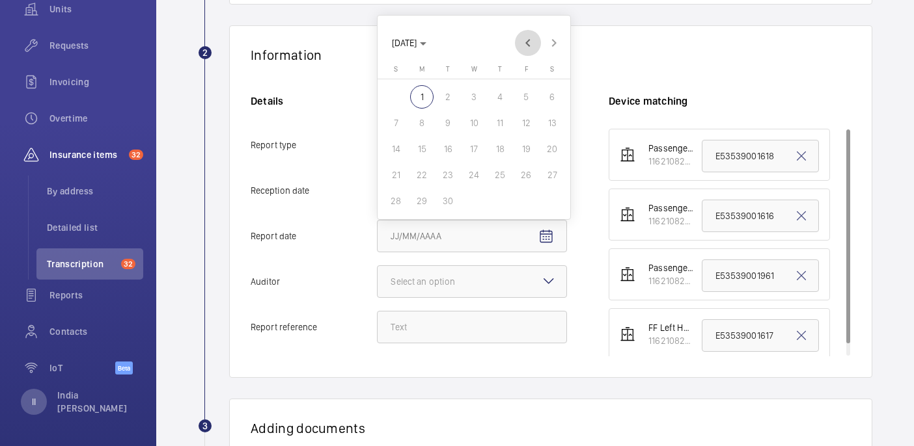
click at [527, 38] on span "Previous month" at bounding box center [528, 43] width 26 height 26
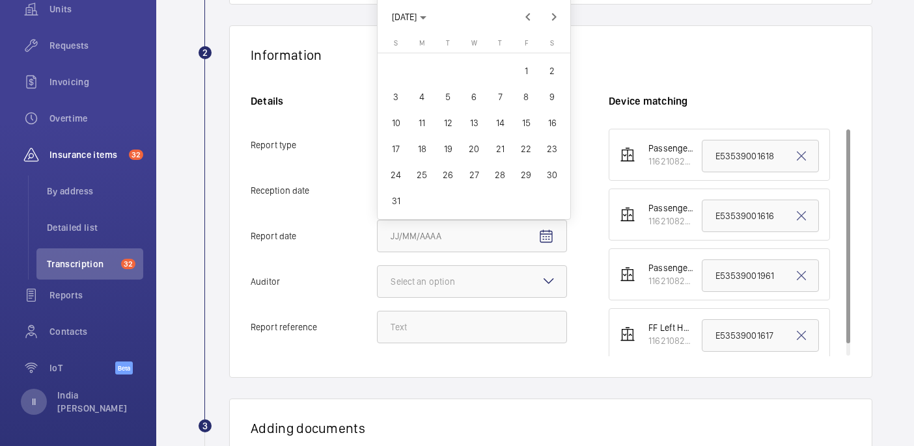
click at [554, 174] on span "30" at bounding box center [551, 174] width 23 height 23
type input "8/30/2025"
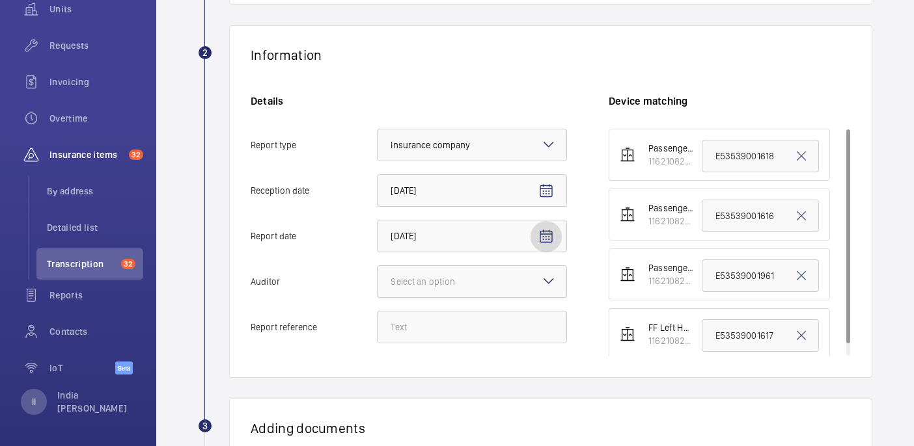
click at [520, 283] on div at bounding box center [471, 281] width 189 height 31
click at [377, 283] on input "Auditor Select an option" at bounding box center [377, 281] width 0 height 31
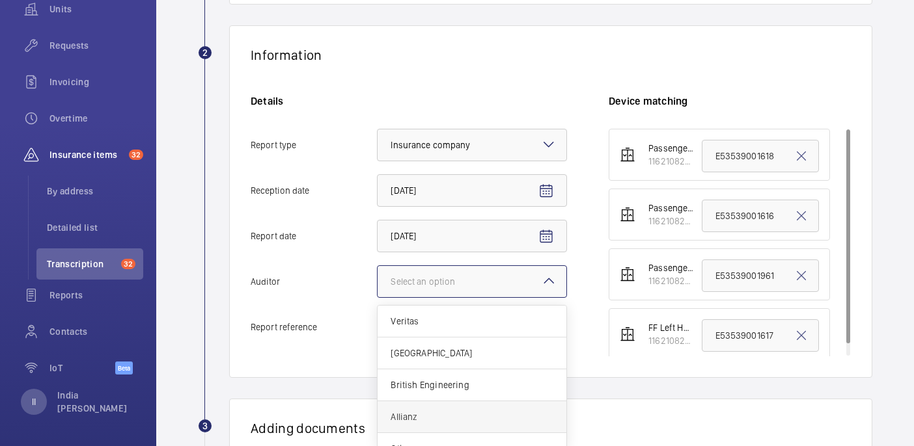
click at [435, 419] on span "Allianz" at bounding box center [471, 417] width 163 height 13
click at [377, 297] on input "Auditor Select an option Veritas Zurich British Engineering Allianz Other" at bounding box center [377, 281] width 0 height 31
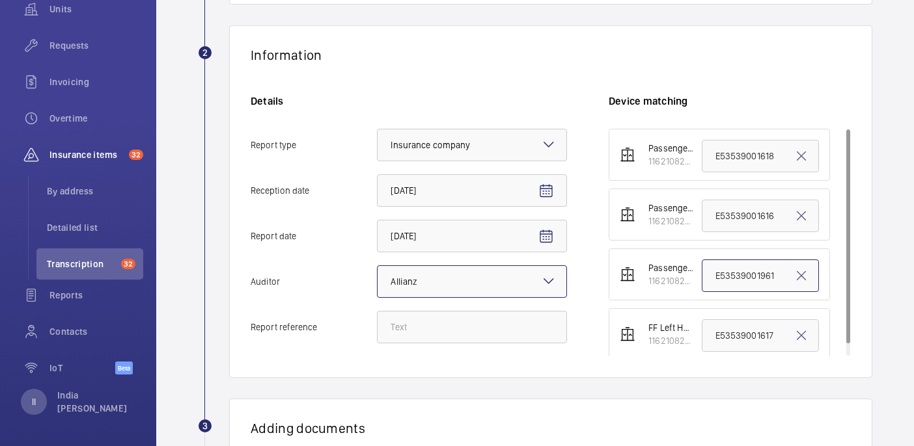
click at [765, 280] on input "E53539001961" at bounding box center [760, 276] width 118 height 33
click at [443, 325] on input "Report reference" at bounding box center [472, 327] width 190 height 33
drag, startPoint x: 460, startPoint y: 325, endPoint x: 391, endPoint y: 325, distance: 69.0
click at [391, 325] on input "E47604011447" at bounding box center [472, 327] width 190 height 33
type input "E47604011447"
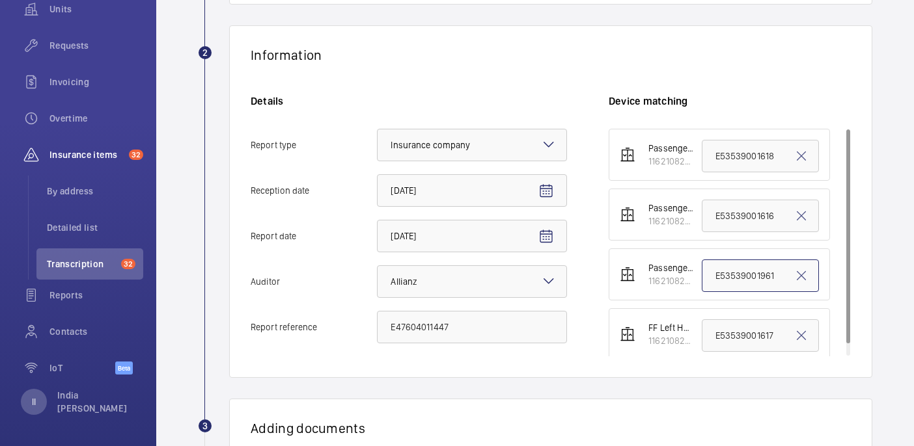
click at [750, 291] on input "E53539001961" at bounding box center [760, 276] width 118 height 33
click at [748, 279] on input "E53539001961" at bounding box center [760, 276] width 118 height 33
paste input "E47604011447"
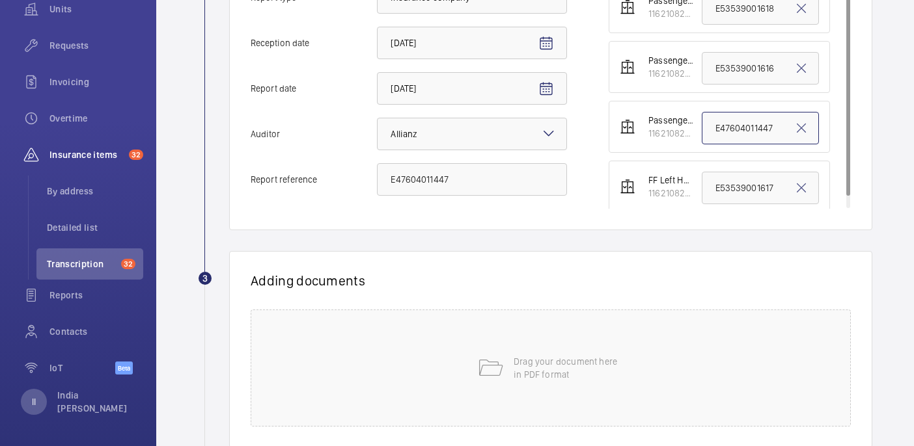
scroll to position [359, 0]
type input "E47604011447"
click at [555, 353] on div "Drag your document here in PDF format" at bounding box center [551, 367] width 600 height 117
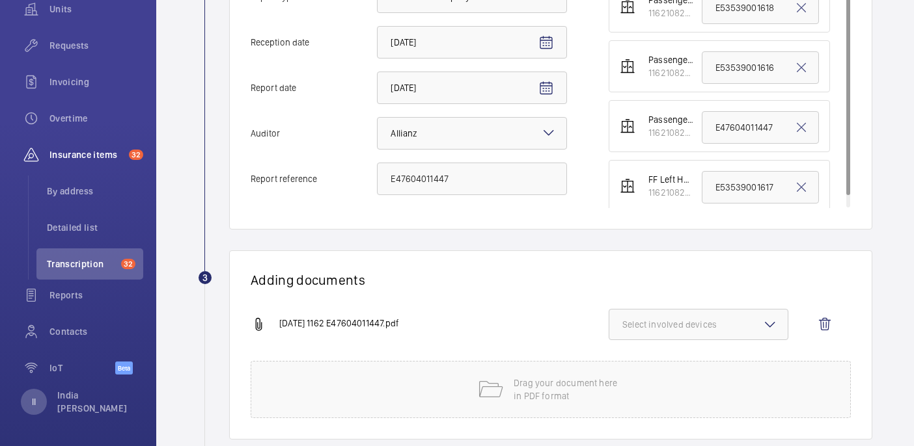
click at [755, 312] on button "Select involved devices" at bounding box center [698, 324] width 180 height 31
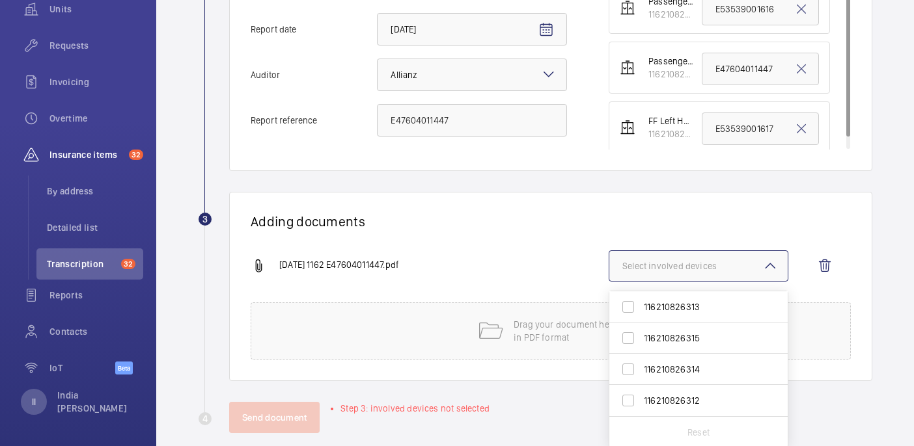
scroll to position [435, 0]
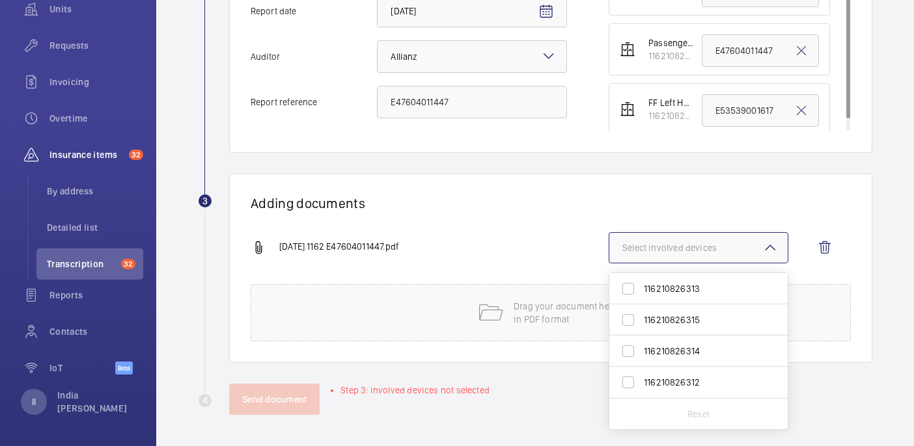
click at [681, 349] on span "116210826314" at bounding box center [699, 351] width 111 height 13
click at [641, 349] on input "116210826314" at bounding box center [628, 351] width 26 height 26
checkbox input "true"
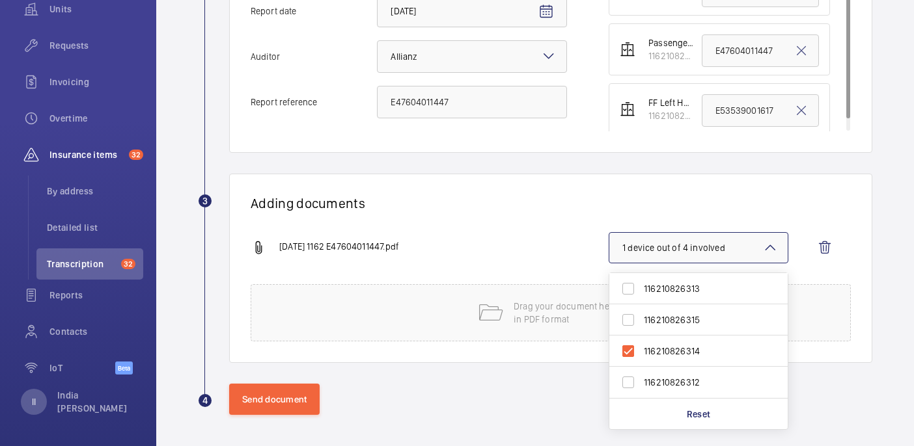
click at [497, 218] on div "Adding documents 25-08-30 1162 E47604011447.pdf 1 device out of 4 involved 1162…" at bounding box center [550, 268] width 643 height 189
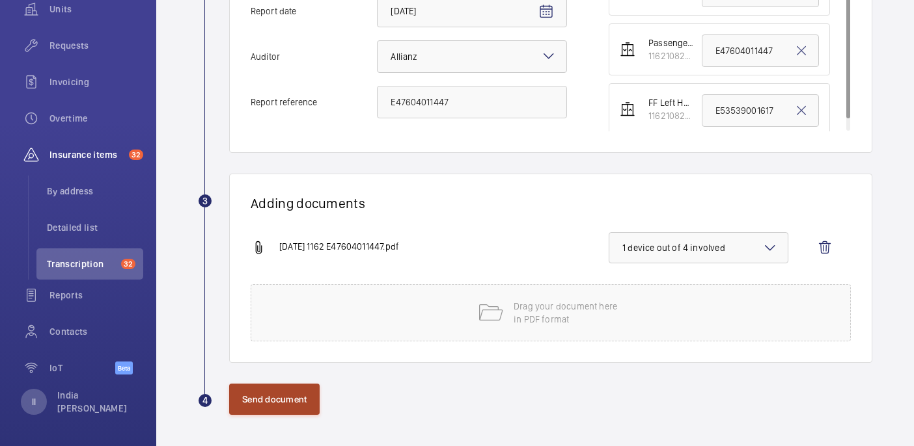
click at [262, 400] on button "Send document" at bounding box center [274, 399] width 90 height 31
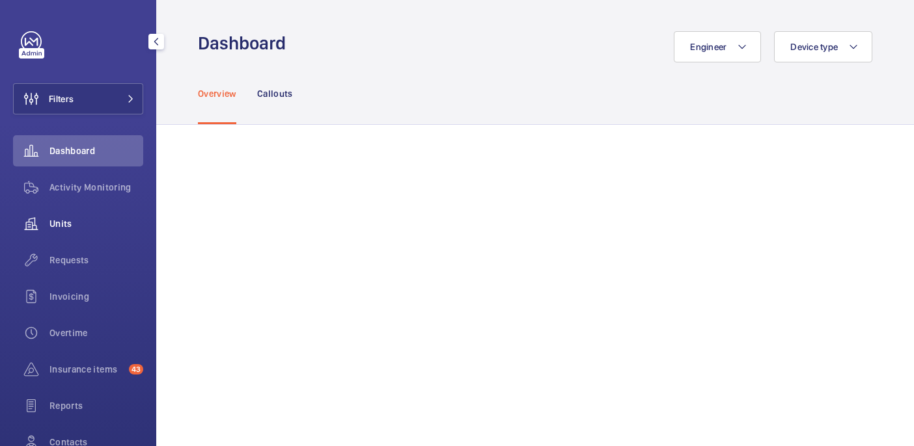
click at [79, 248] on div "Requests" at bounding box center [78, 260] width 130 height 31
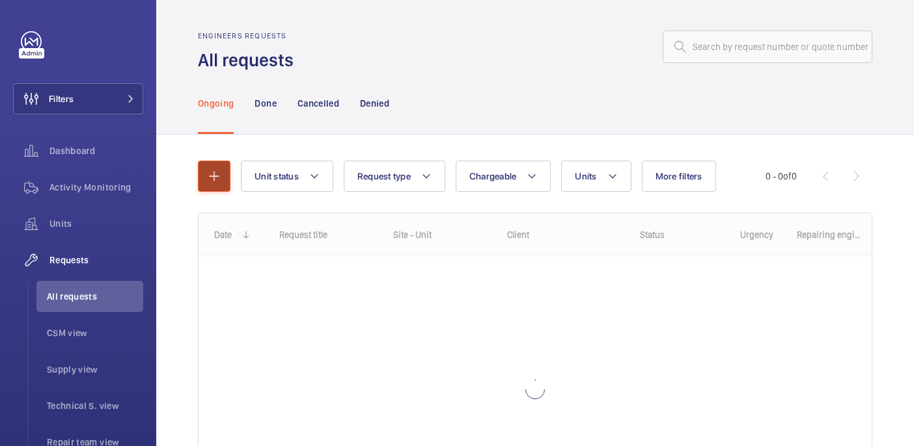
click at [211, 173] on mat-icon "button" at bounding box center [214, 177] width 16 height 16
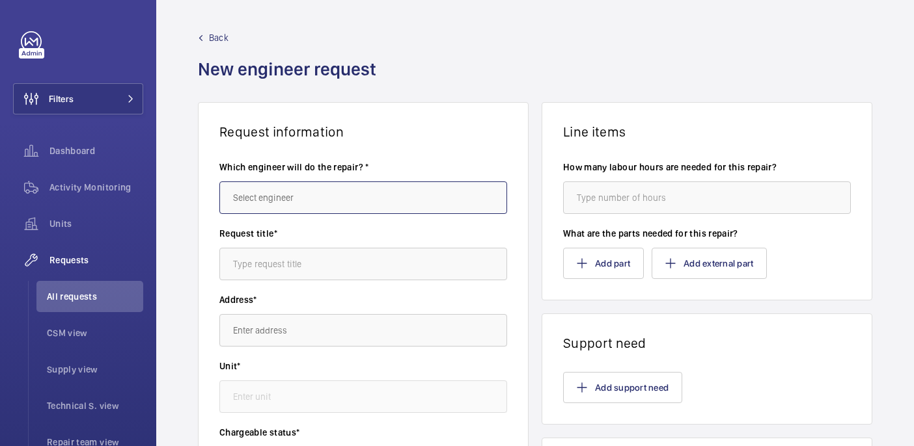
click at [254, 202] on input "text" at bounding box center [363, 198] width 288 height 33
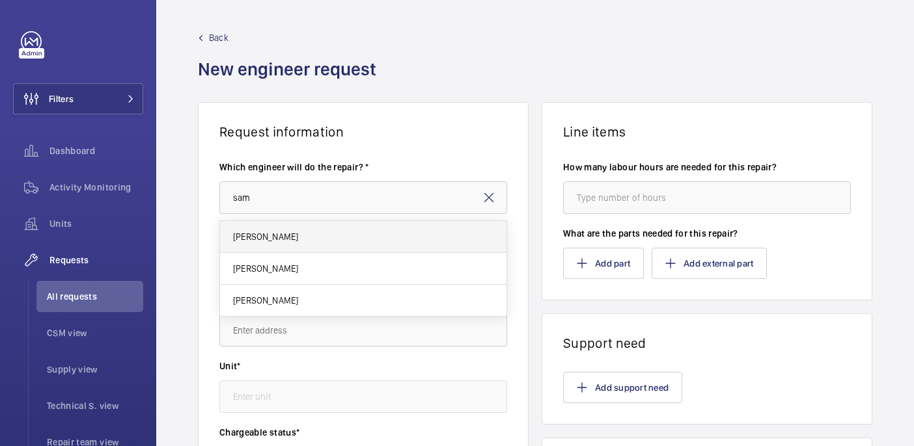
click at [478, 231] on mat-option "[PERSON_NAME]" at bounding box center [363, 237] width 286 height 32
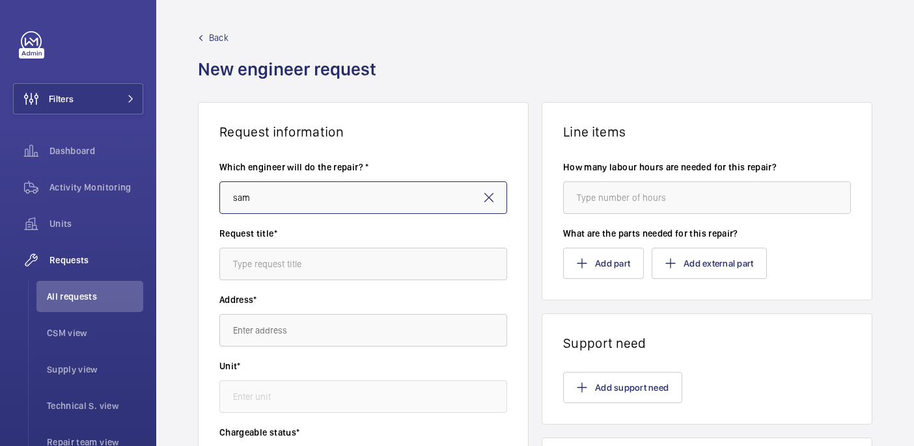
type input "[PERSON_NAME]"
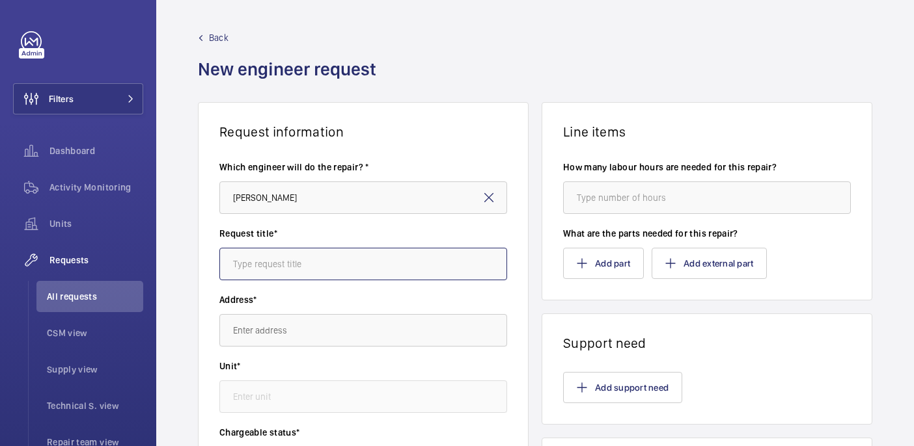
click at [346, 266] on input "text" at bounding box center [363, 264] width 288 height 33
type input "Shoe liners"
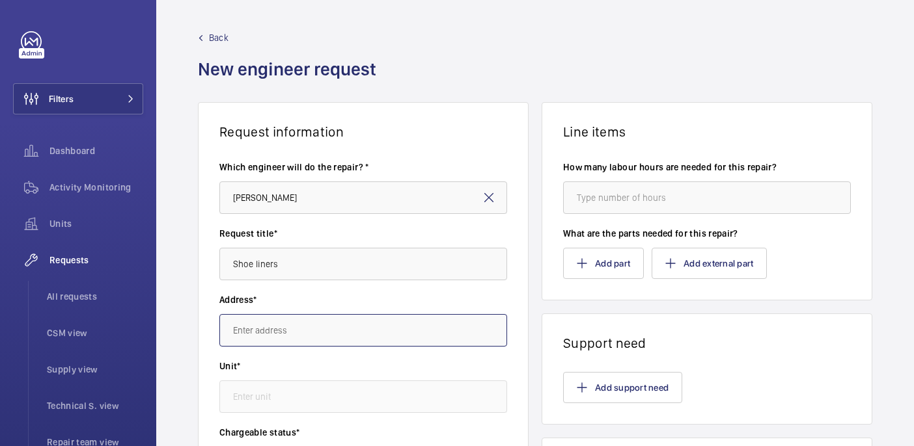
click at [303, 336] on input "text" at bounding box center [363, 330] width 288 height 33
click at [242, 331] on input "PI farringdon" at bounding box center [363, 330] width 288 height 33
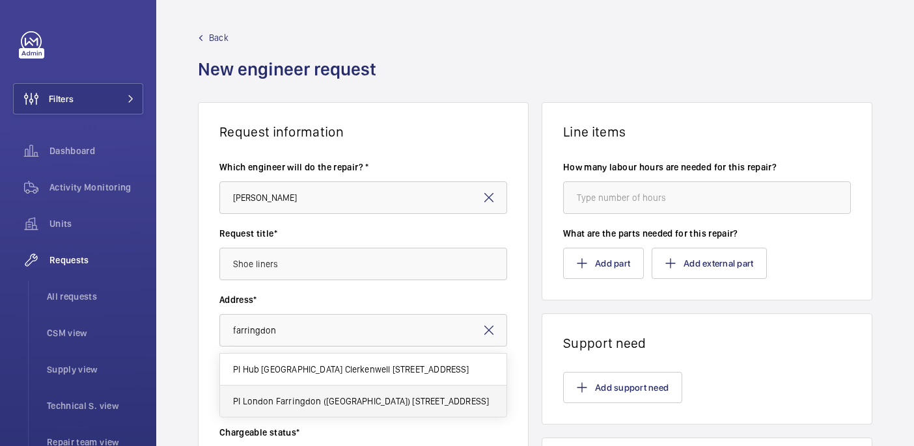
click at [325, 397] on span "PI London Farringdon (Smithfield) 24-30 West Smithfield, EC1A 9HB WEST SMITHFIE…" at bounding box center [361, 401] width 256 height 13
type input "PI London Farringdon (Smithfield) 24-30 West Smithfield, EC1A 9HB WEST SMITHFIE…"
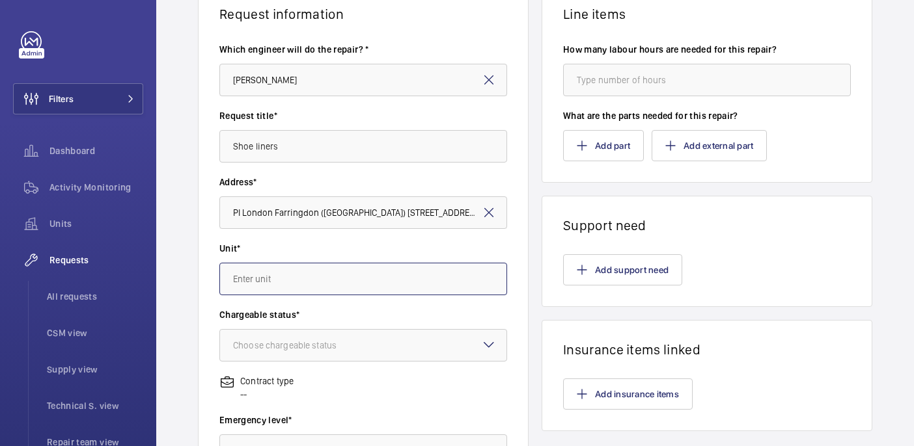
click at [326, 284] on input "text" at bounding box center [363, 279] width 288 height 33
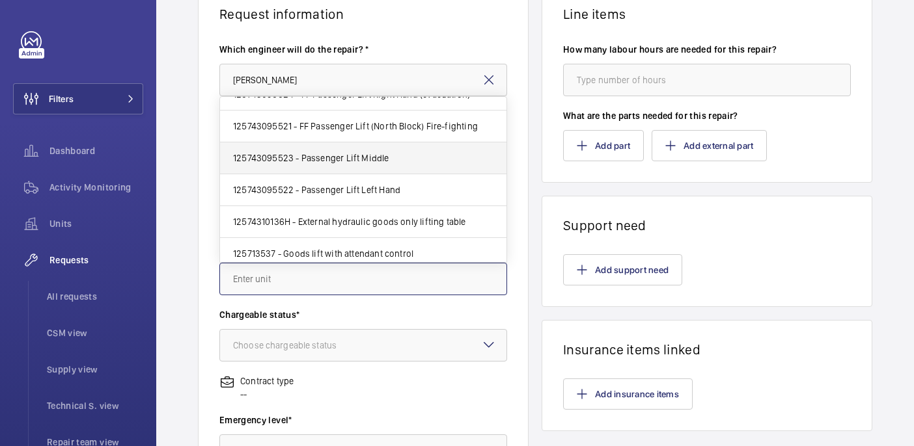
scroll to position [25, 0]
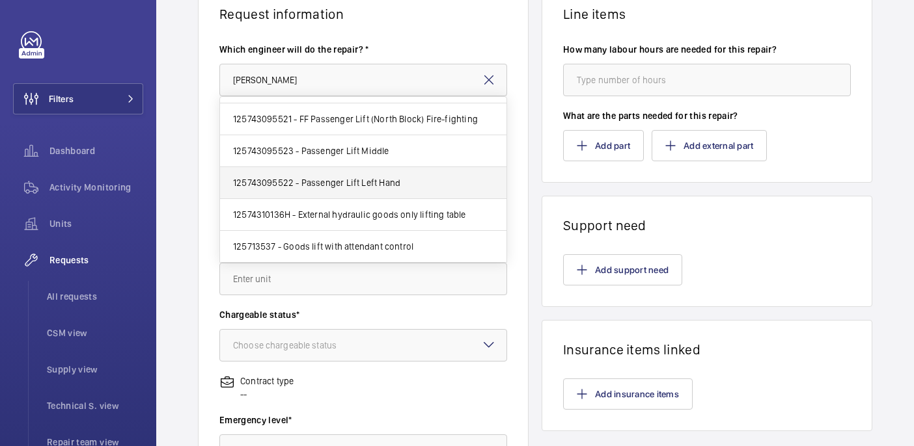
click at [384, 170] on mat-option "125743095522 - Passenger Lift Left Hand" at bounding box center [363, 183] width 286 height 32
type input "125743095522 - Passenger Lift Left Hand"
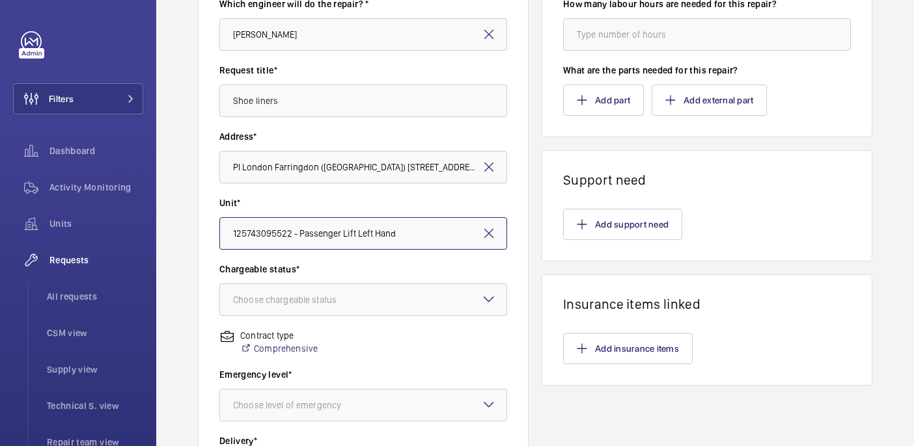
scroll to position [256, 0]
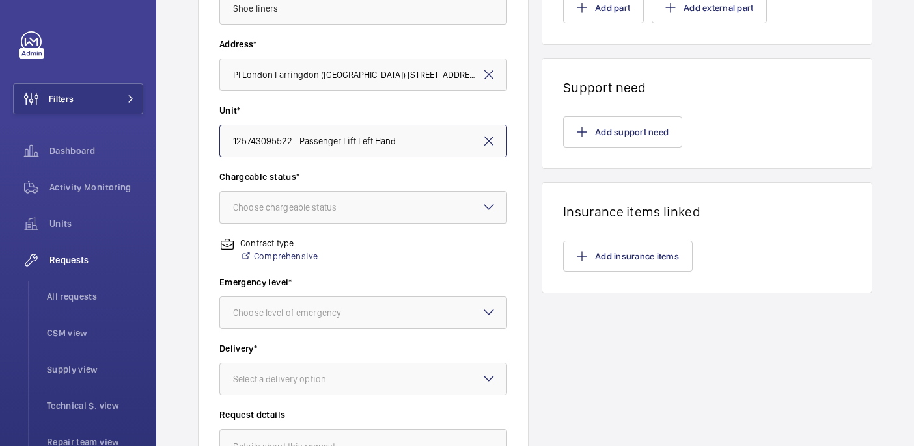
click at [284, 200] on div at bounding box center [363, 207] width 286 height 31
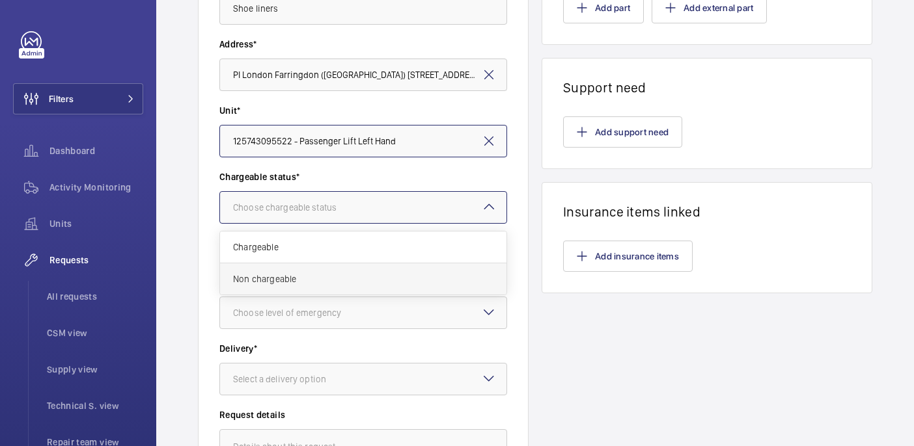
click at [293, 283] on span "Non chargeable" at bounding box center [363, 279] width 260 height 13
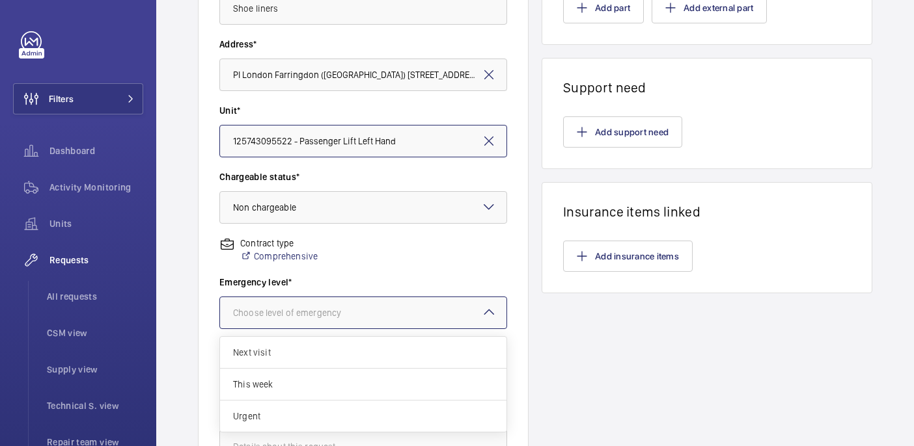
click at [312, 310] on div "Choose level of emergency" at bounding box center [303, 312] width 141 height 13
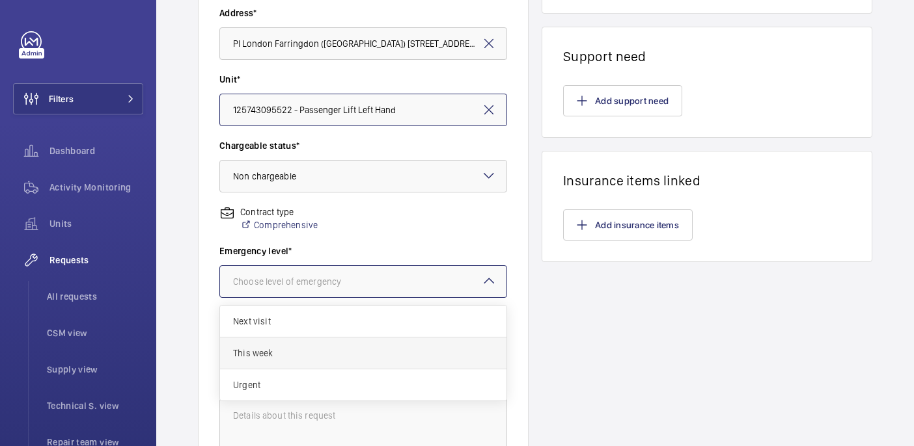
scroll to position [293, 0]
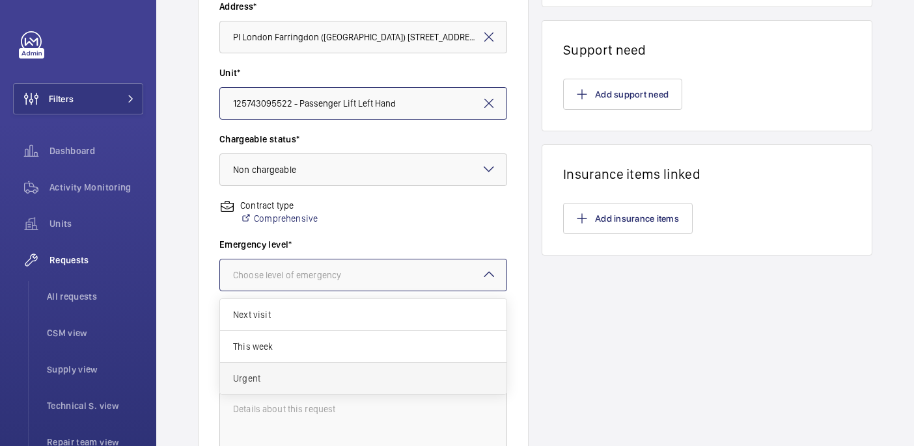
click at [269, 376] on span "Urgent" at bounding box center [363, 378] width 260 height 13
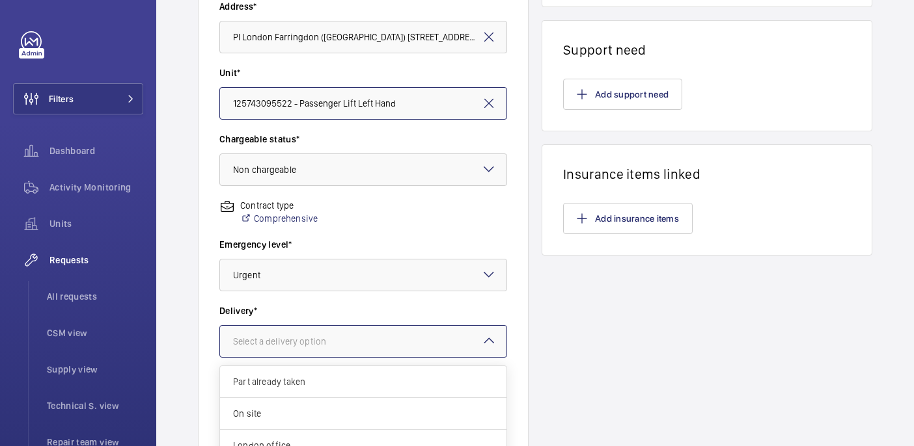
click at [338, 335] on div "Select a delivery option" at bounding box center [296, 341] width 126 height 13
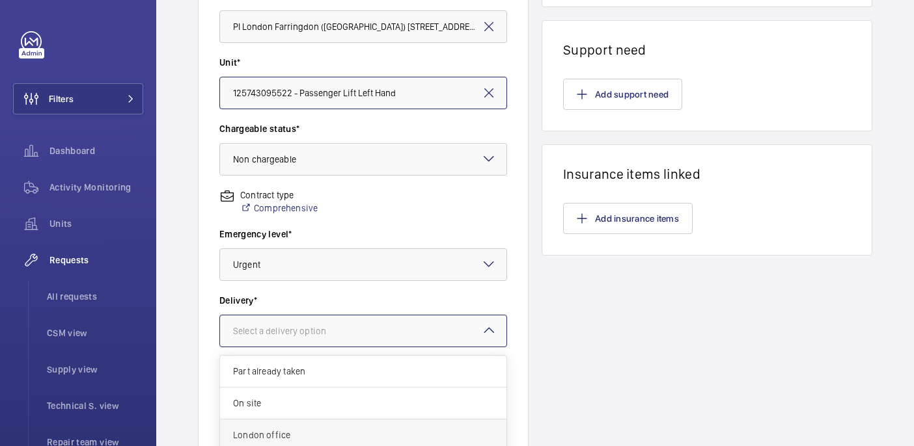
click at [300, 427] on div "London office" at bounding box center [363, 436] width 286 height 32
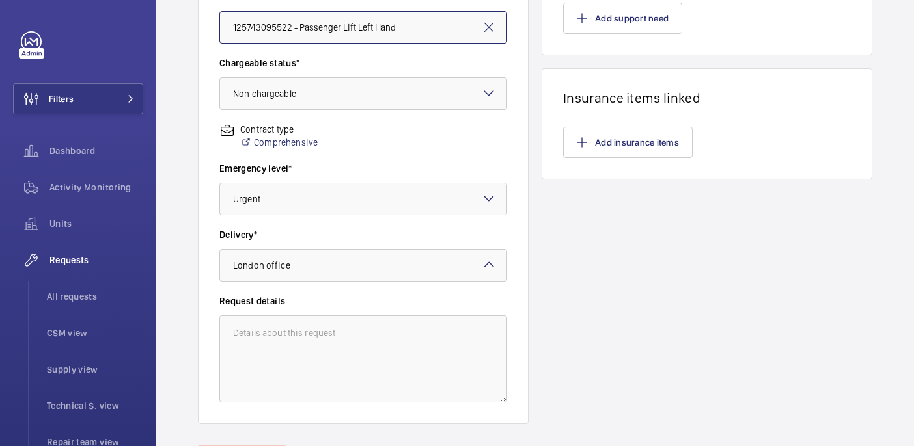
scroll to position [0, 0]
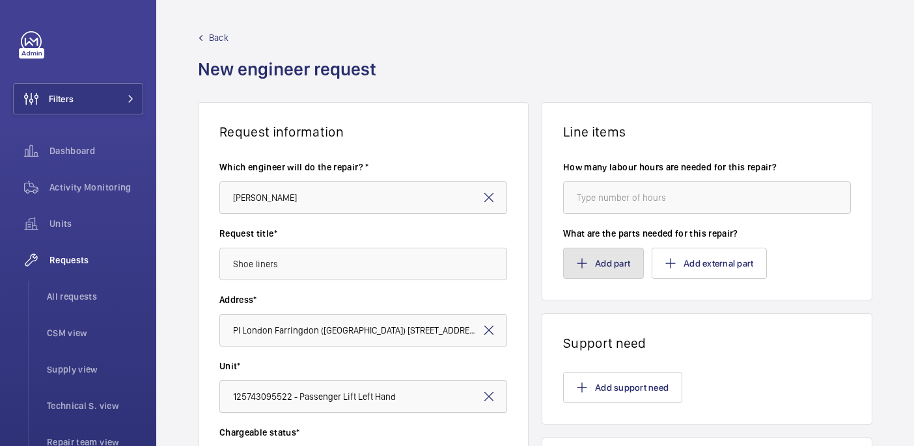
click at [631, 254] on button "Add part" at bounding box center [603, 263] width 81 height 31
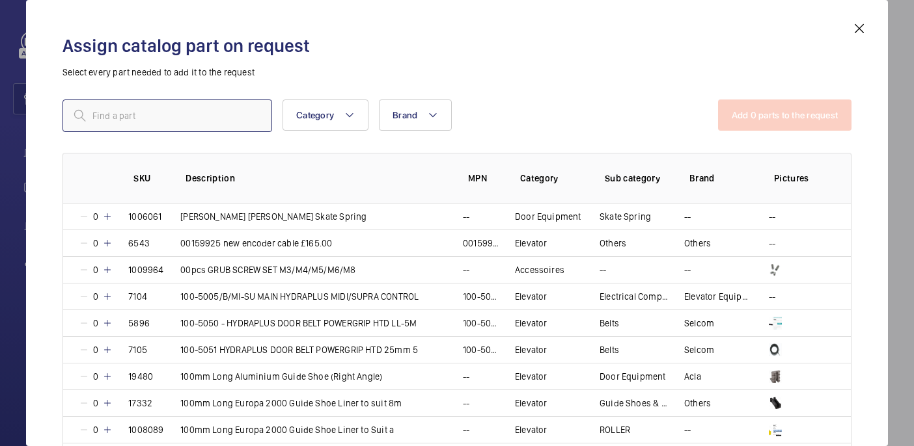
click at [202, 107] on input "text" at bounding box center [167, 116] width 210 height 33
paste input "1010138"
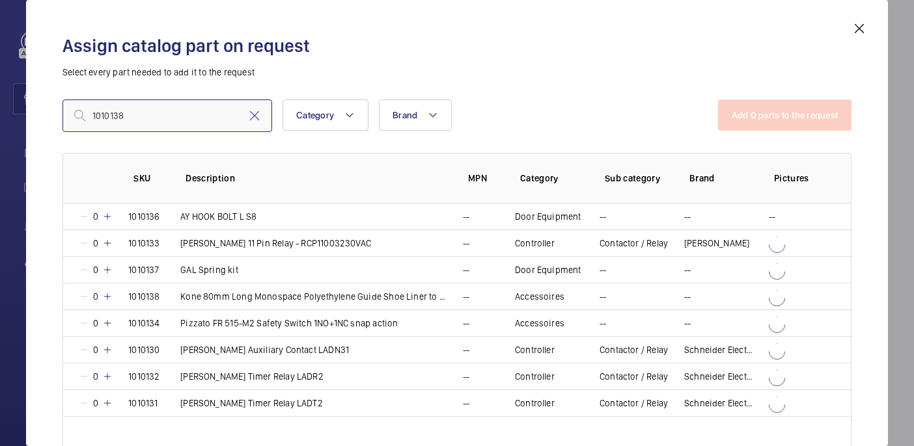
click at [98, 118] on input "1010138" at bounding box center [167, 116] width 210 height 33
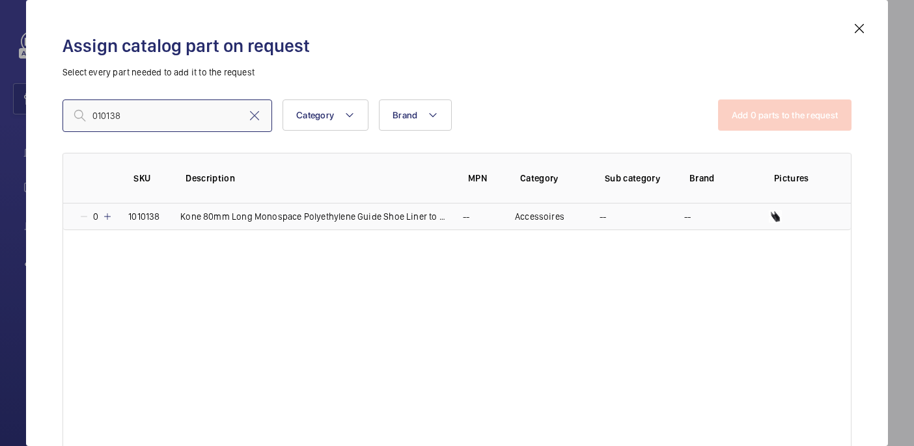
type input "010138"
click at [108, 213] on mat-icon at bounding box center [107, 216] width 10 height 10
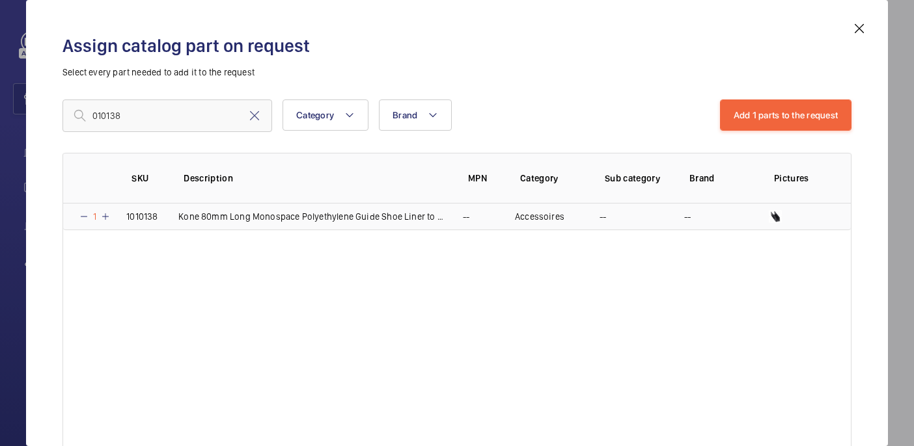
click at [108, 213] on mat-icon at bounding box center [105, 216] width 10 height 10
click at [108, 213] on mat-icon at bounding box center [107, 216] width 10 height 10
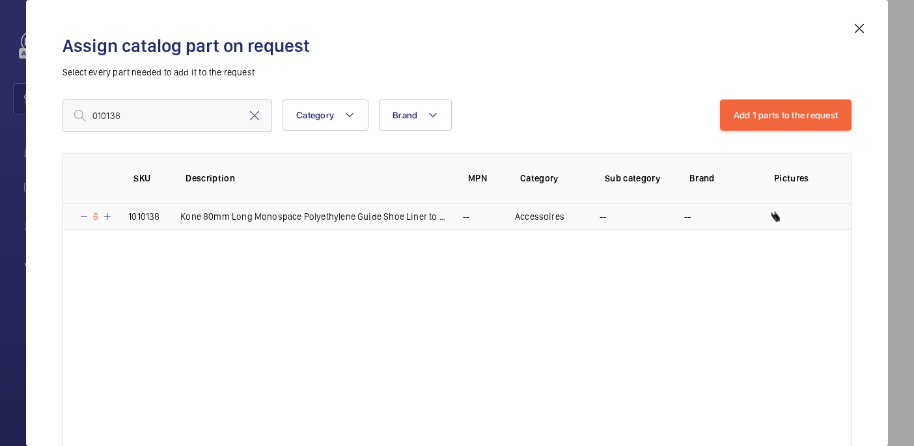
click at [108, 213] on mat-icon at bounding box center [107, 216] width 10 height 10
click at [789, 126] on button "Add 1 parts to the request" at bounding box center [786, 115] width 132 height 31
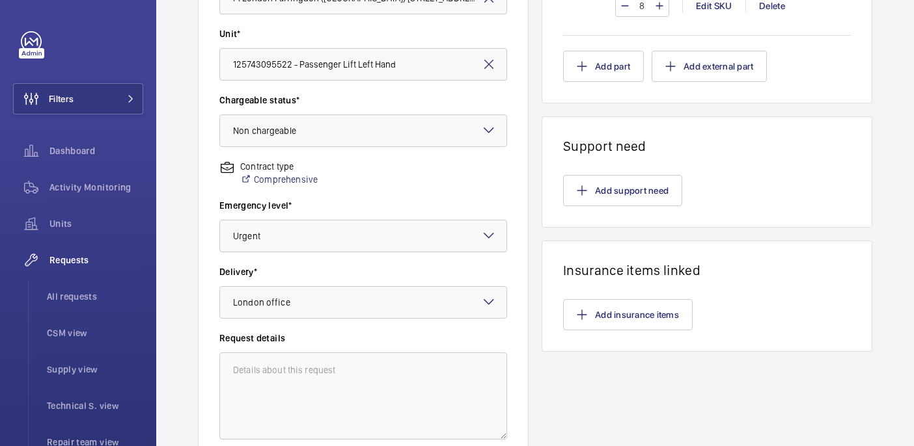
scroll to position [441, 0]
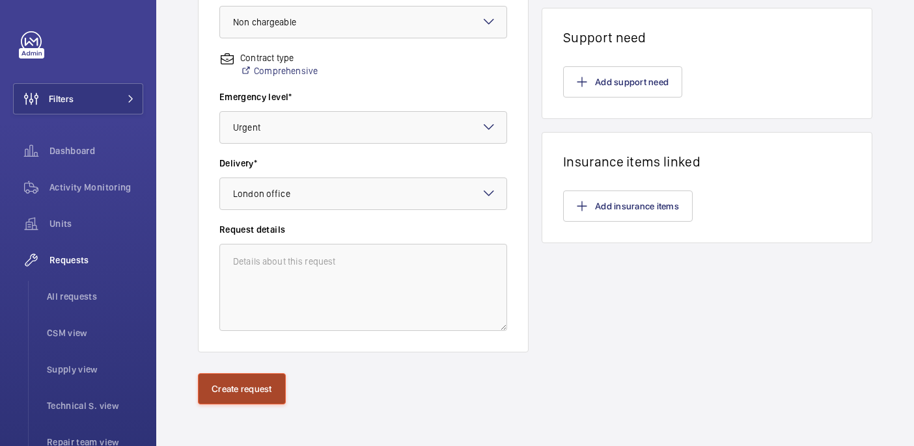
click at [245, 386] on button "Create request" at bounding box center [242, 389] width 88 height 31
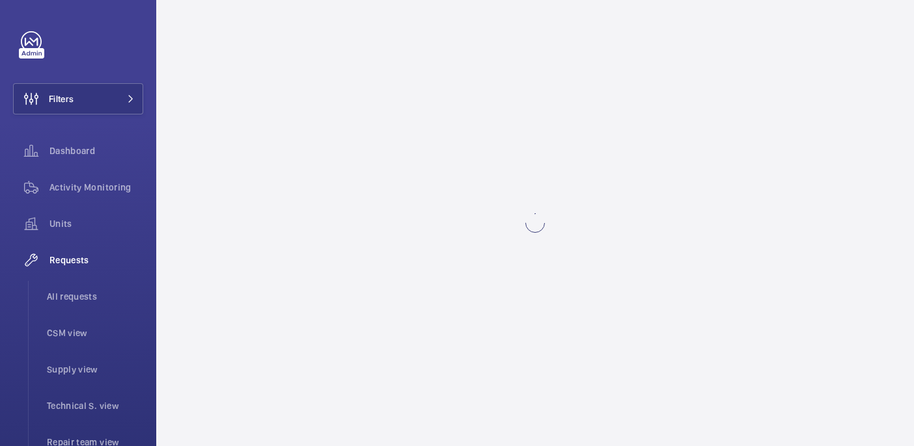
scroll to position [0, 0]
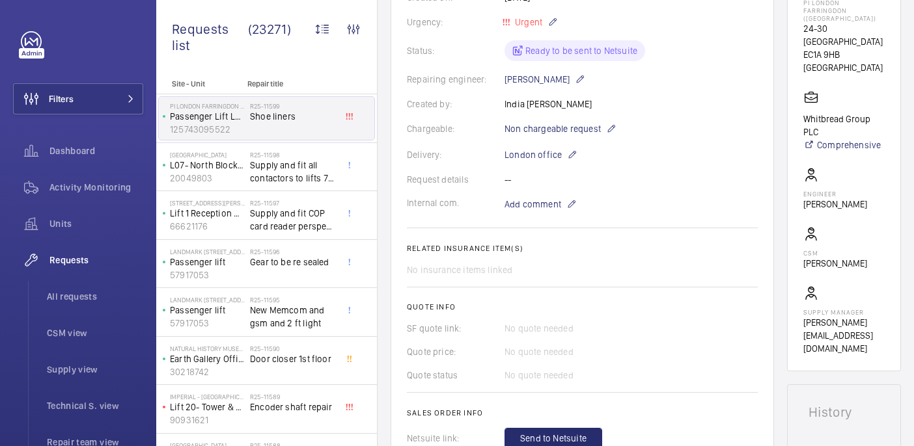
scroll to position [489, 0]
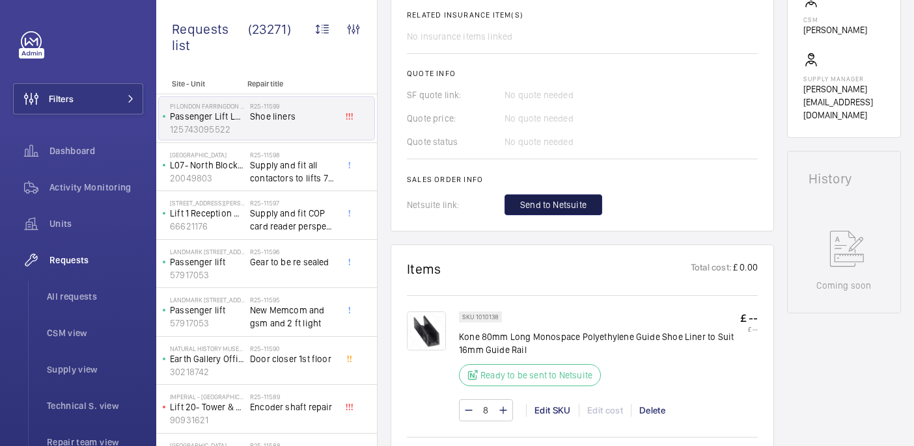
click at [580, 211] on span "Send to Netsuite" at bounding box center [553, 204] width 66 height 13
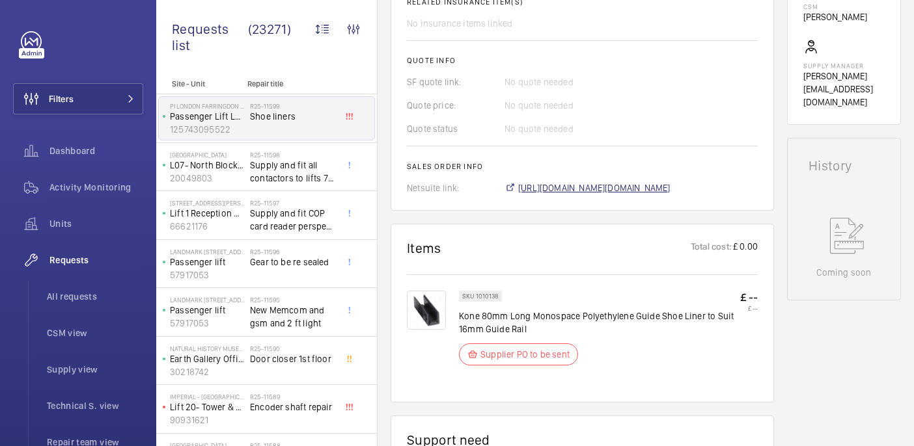
scroll to position [515, 0]
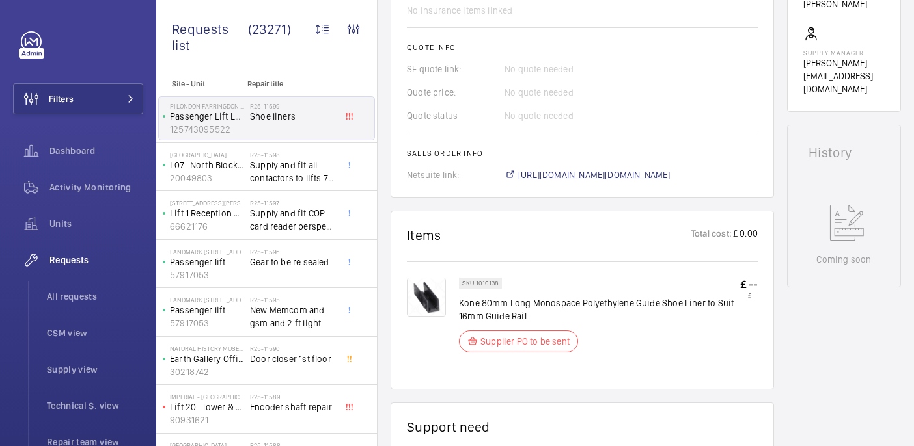
click at [557, 176] on span "https://6461500.app.netsuite.com/app/accounting/transactions/salesord.nl?id=296…" at bounding box center [594, 175] width 152 height 13
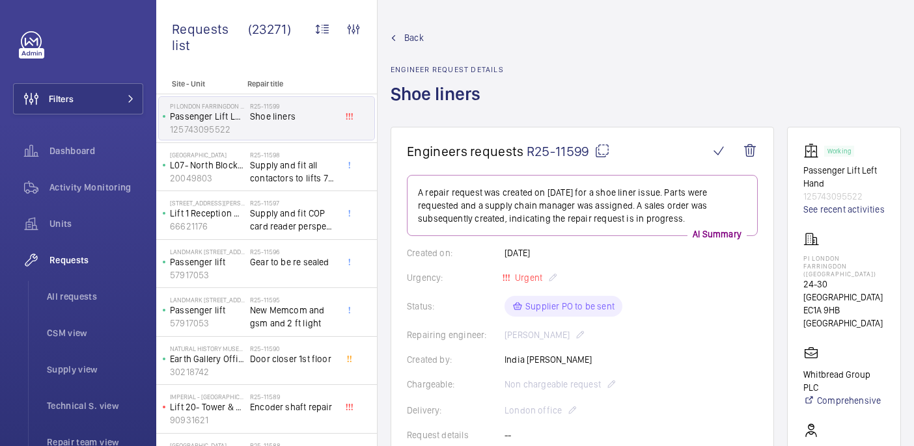
drag, startPoint x: 824, startPoint y: 272, endPoint x: 882, endPoint y: 288, distance: 60.0
click at [882, 288] on wm-front-card "Working Passenger Lift Left Hand 125743095522 See recent activities PI London F…" at bounding box center [844, 377] width 114 height 500
copy p "PI London Farringdon (Smithfield)"
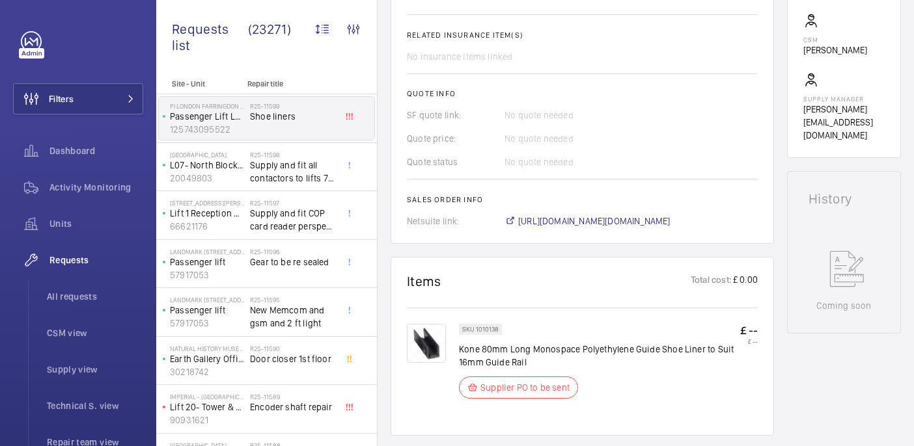
scroll to position [583, 0]
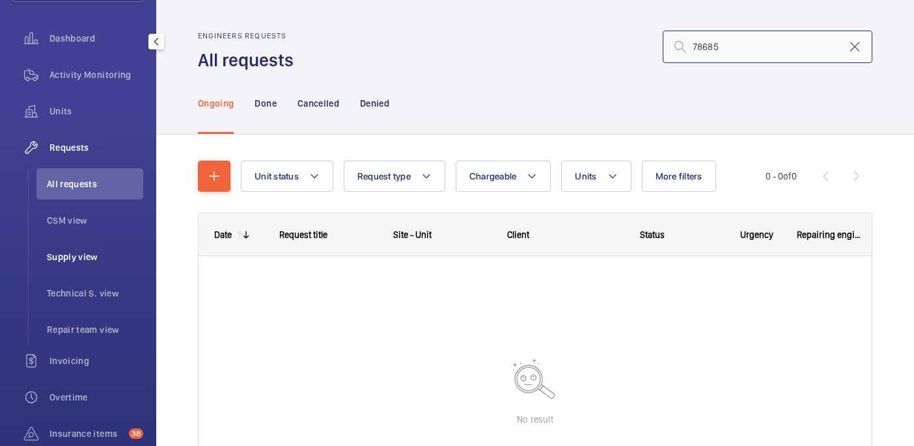
scroll to position [135, 0]
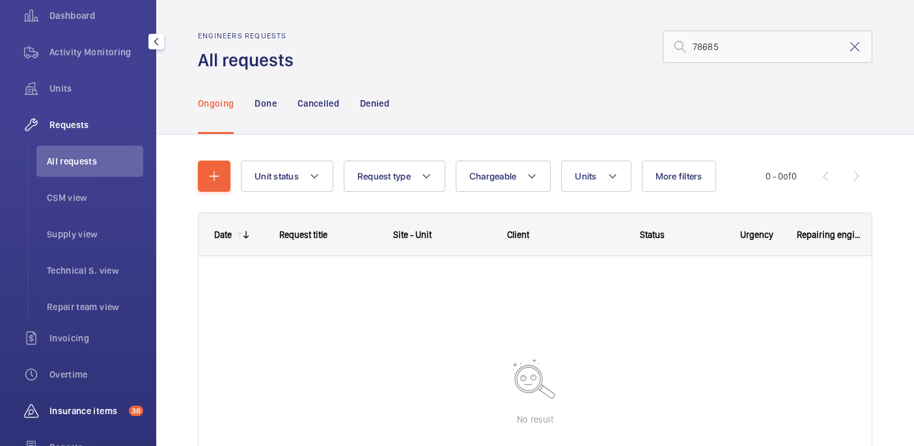
click at [94, 403] on div "Insurance items 38" at bounding box center [78, 411] width 130 height 31
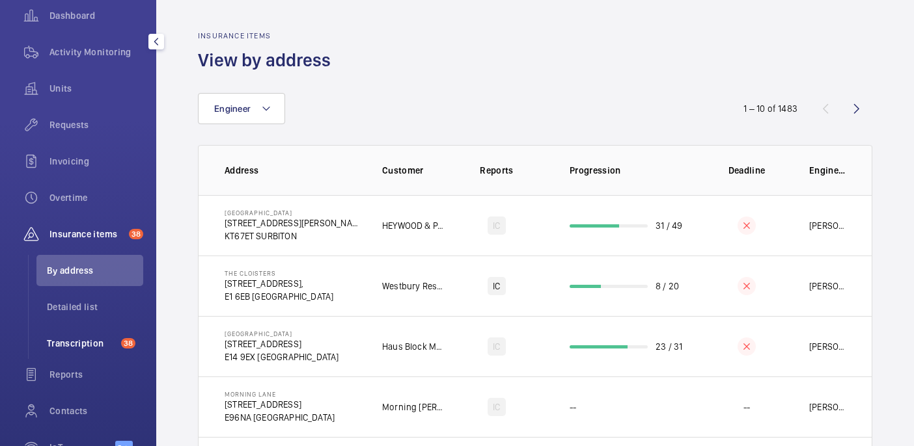
click at [66, 350] on li "Transcription 38" at bounding box center [89, 343] width 107 height 31
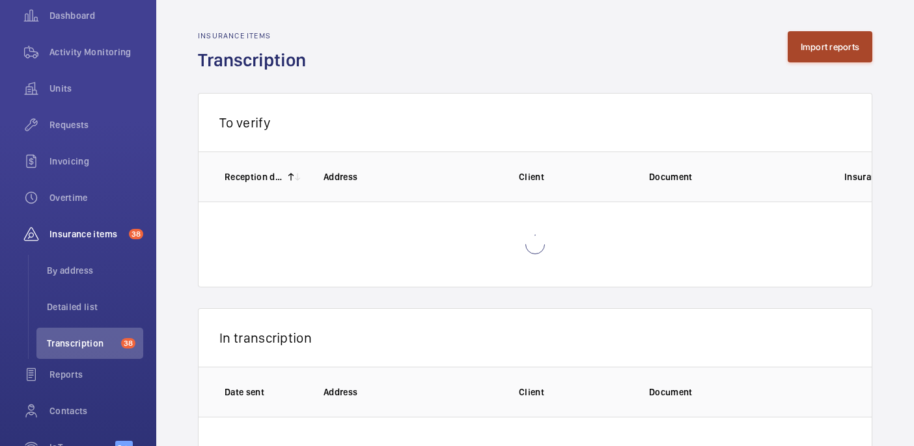
click at [847, 51] on button "Import reports" at bounding box center [829, 46] width 85 height 31
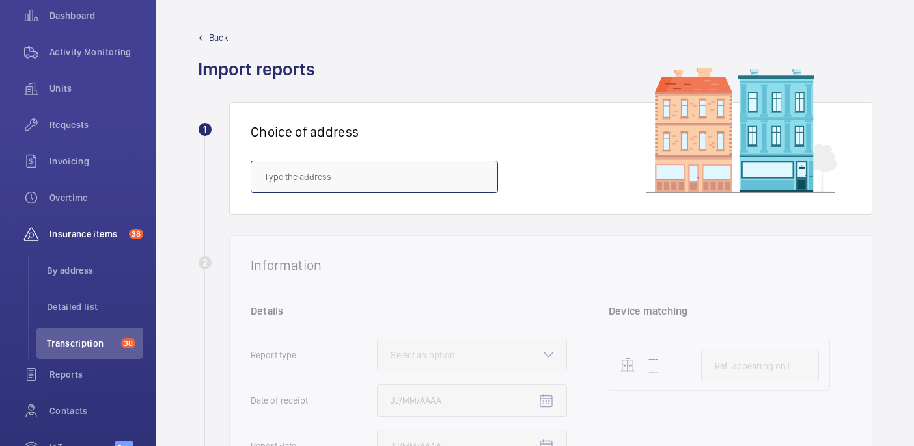
click at [336, 173] on input "text" at bounding box center [374, 177] width 247 height 33
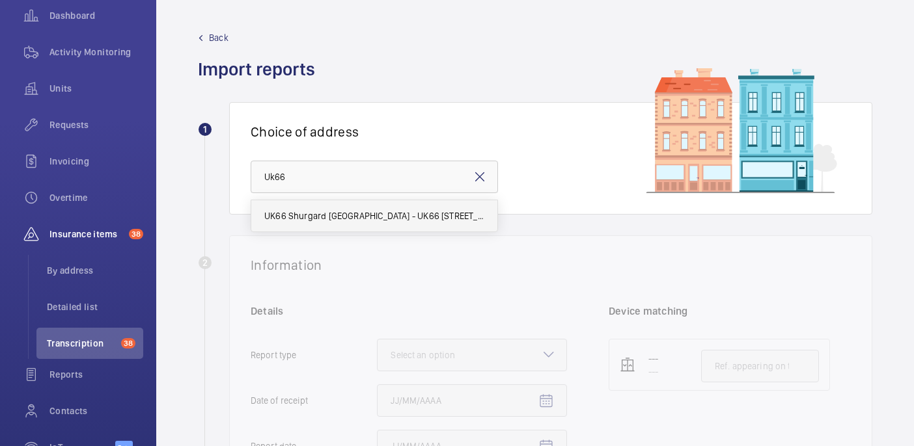
click at [325, 212] on span "UK66 Shurgard Northampton Central - UK66 Shurgard Northampton Central, NORTHAMP…" at bounding box center [374, 216] width 220 height 13
type input "UK66 Shurgard Northampton Central - UK66 Shurgard Northampton Central, NORTHAMP…"
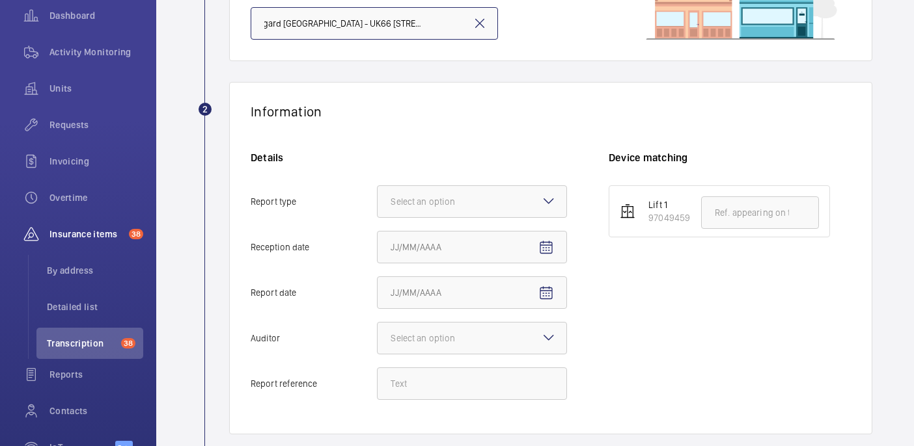
scroll to position [169, 0]
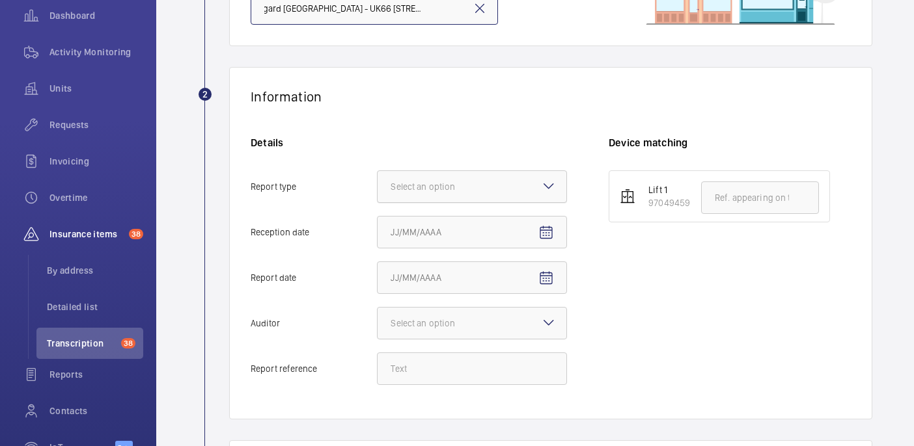
click at [479, 191] on div "Select an option" at bounding box center [438, 186] width 97 height 13
click at [377, 191] on input "Report type Select an option" at bounding box center [377, 186] width 0 height 31
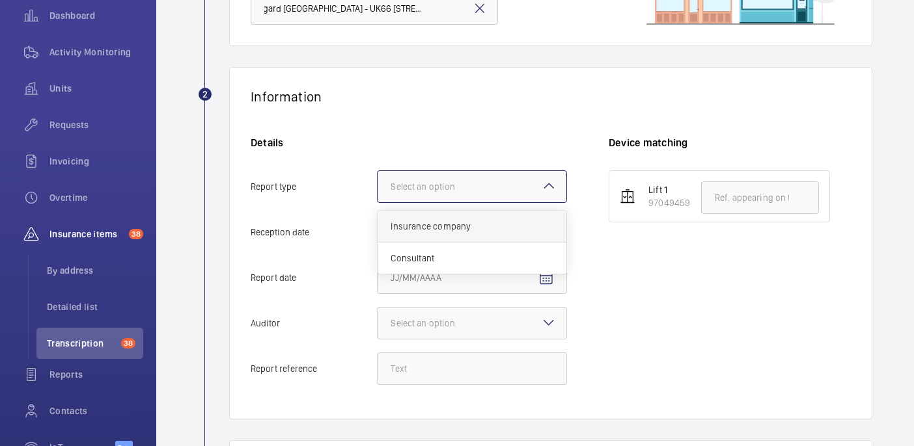
scroll to position [0, 0]
click at [474, 223] on span "Insurance company" at bounding box center [471, 226] width 163 height 13
click at [377, 202] on input "Report type Select an option Insurance company Consultant" at bounding box center [377, 186] width 0 height 31
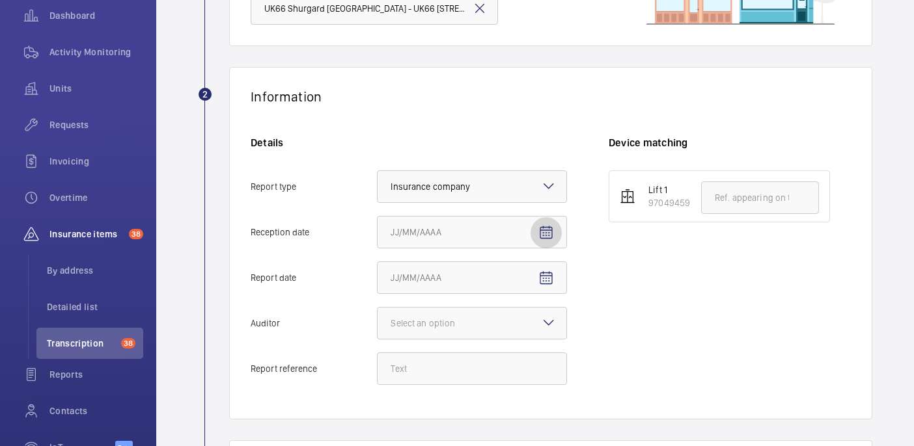
click at [549, 227] on mat-icon "Open calendar" at bounding box center [546, 233] width 16 height 16
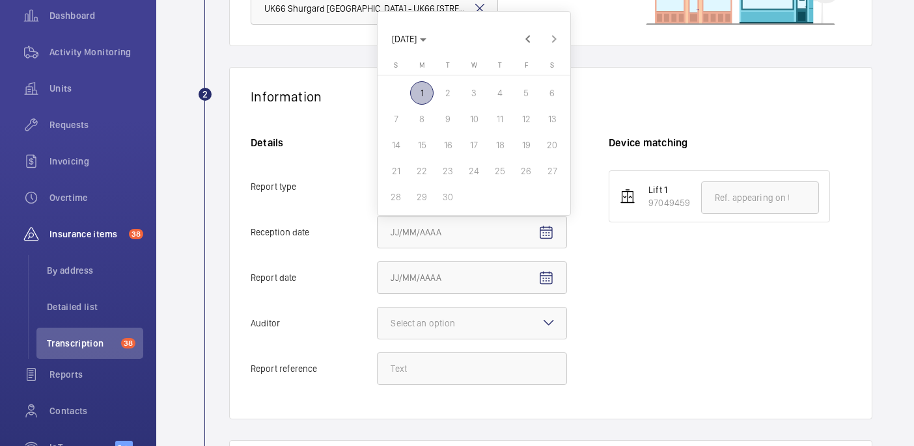
click at [424, 88] on span "1" at bounding box center [421, 92] width 23 height 23
type input "9/1/2025"
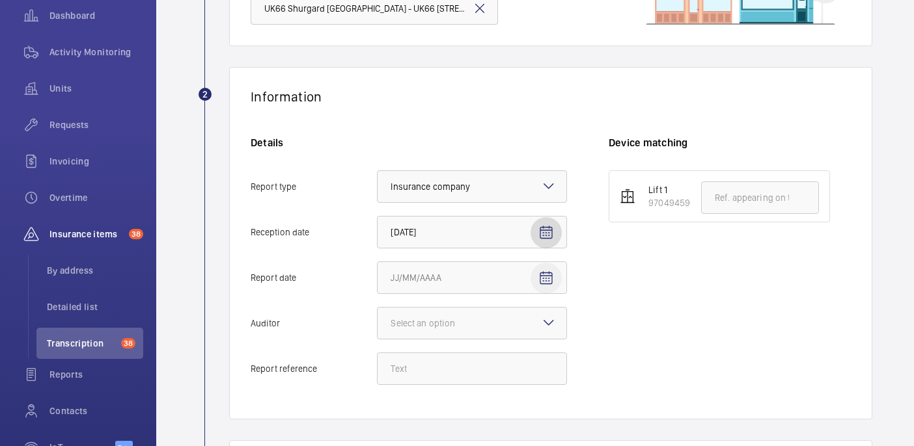
click at [547, 272] on mat-icon "Open calendar" at bounding box center [546, 279] width 16 height 16
click at [528, 79] on span "Previous month" at bounding box center [528, 85] width 26 height 26
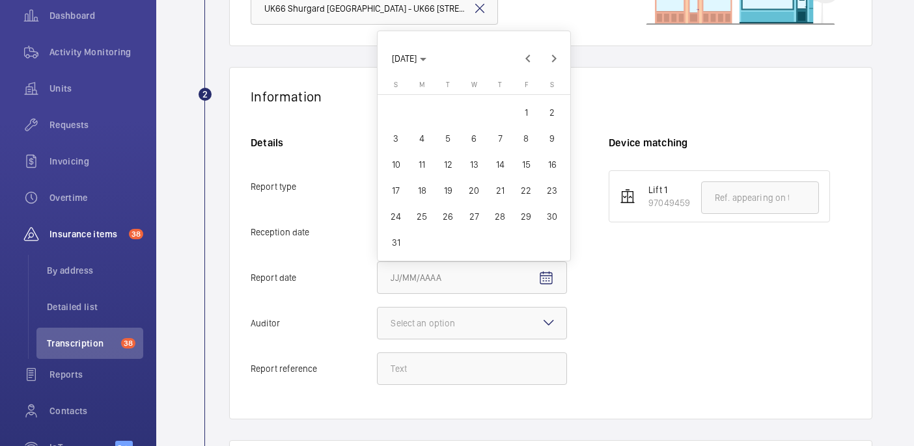
click at [482, 208] on span "27" at bounding box center [473, 216] width 23 height 23
type input "8/27/2025"
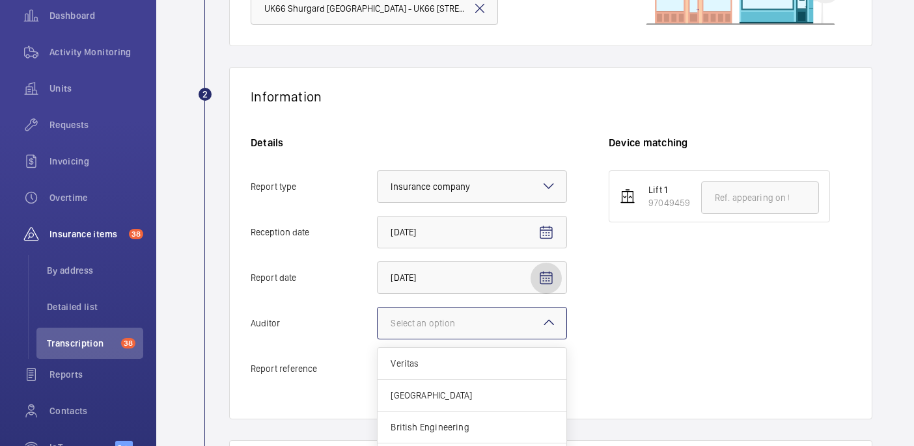
click at [511, 308] on div at bounding box center [471, 323] width 189 height 31
click at [377, 308] on input "Auditor Select an option Veritas Zurich British Engineering Allianz Other" at bounding box center [377, 323] width 0 height 31
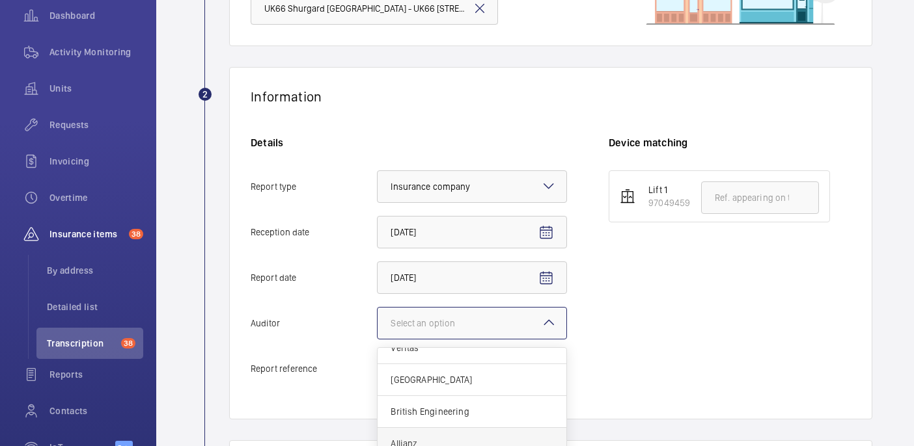
click at [444, 432] on div "Allianz" at bounding box center [471, 444] width 189 height 32
click at [377, 339] on input "Auditor Select an option Veritas Zurich British Engineering Allianz Other" at bounding box center [377, 323] width 0 height 31
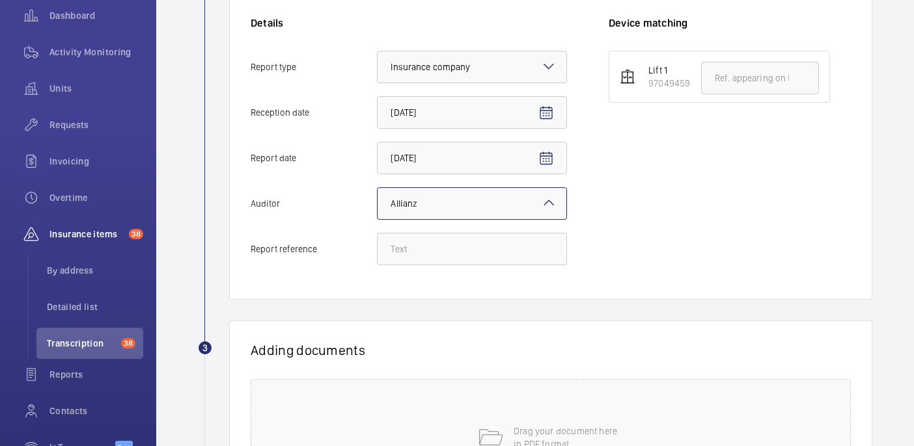
scroll to position [287, 0]
click at [491, 248] on input "Report reference" at bounding box center [472, 250] width 190 height 33
paste input "E35612024898"
type input "E35612024898"
click at [789, 85] on input "text" at bounding box center [760, 79] width 118 height 33
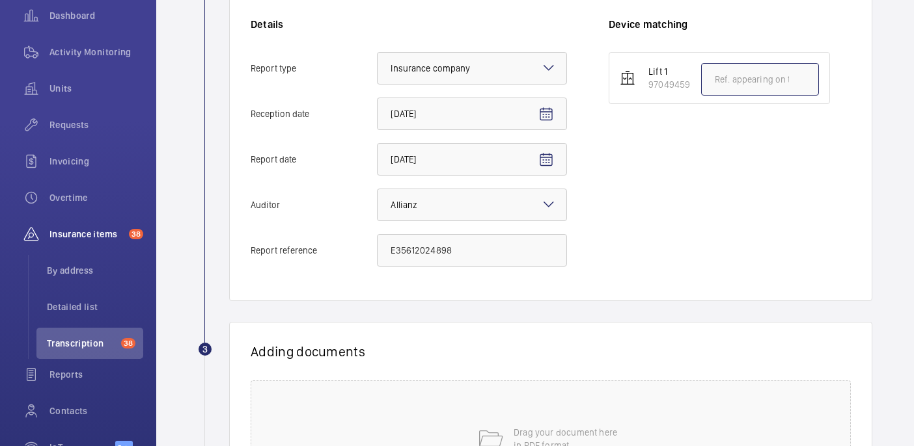
paste input "E35612024898"
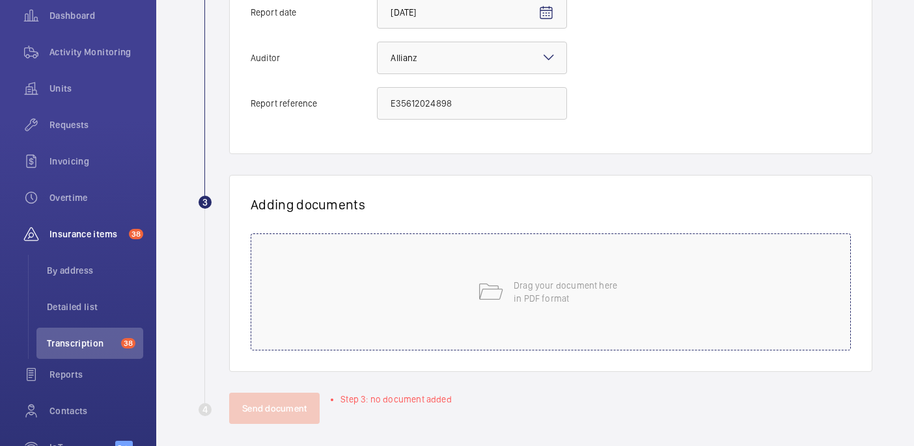
scroll to position [443, 0]
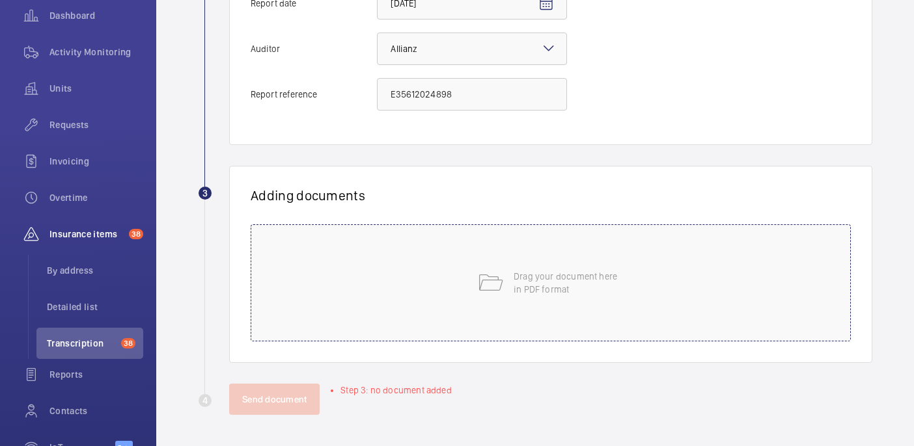
type input "E35612024898"
click at [635, 273] on div "Drag your document here in PDF format" at bounding box center [551, 283] width 600 height 117
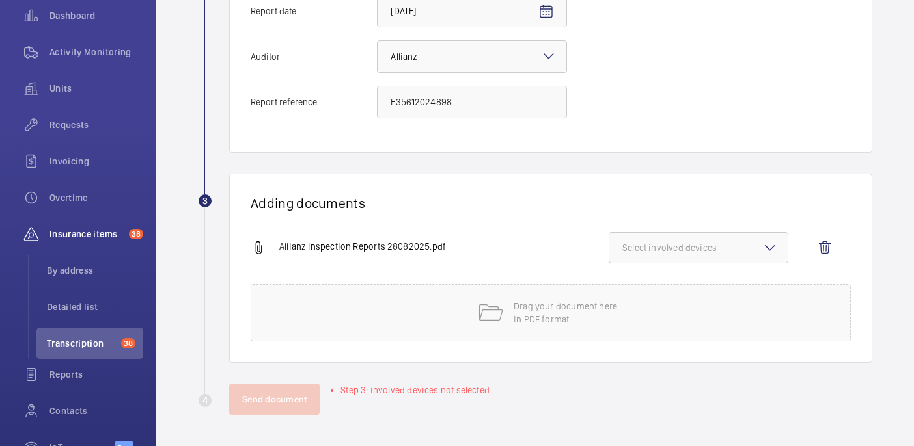
scroll to position [435, 0]
click at [714, 251] on span "Select involved devices" at bounding box center [698, 247] width 152 height 13
click at [672, 286] on span "97049459" at bounding box center [699, 288] width 111 height 13
click at [641, 286] on input "97049459" at bounding box center [628, 289] width 26 height 26
checkbox input "true"
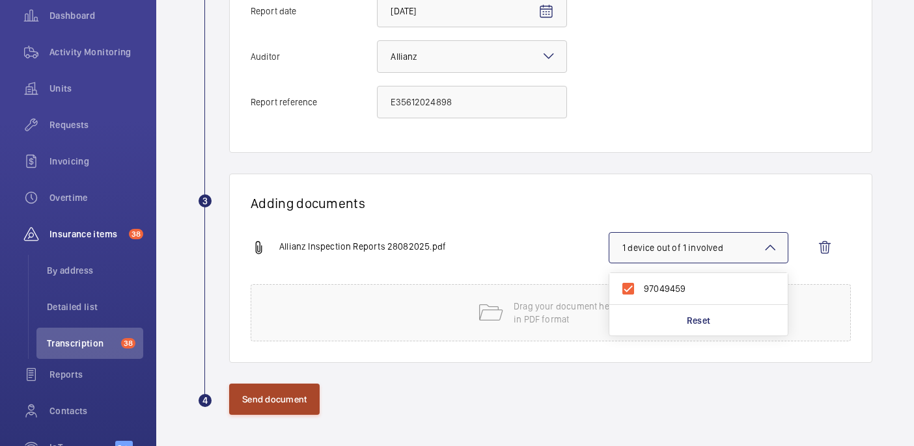
click at [263, 391] on button "Send document" at bounding box center [274, 399] width 90 height 31
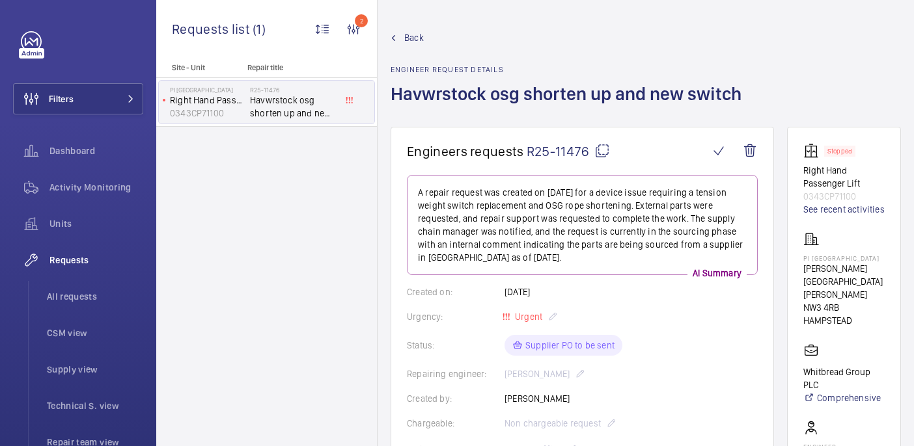
scroll to position [688, 0]
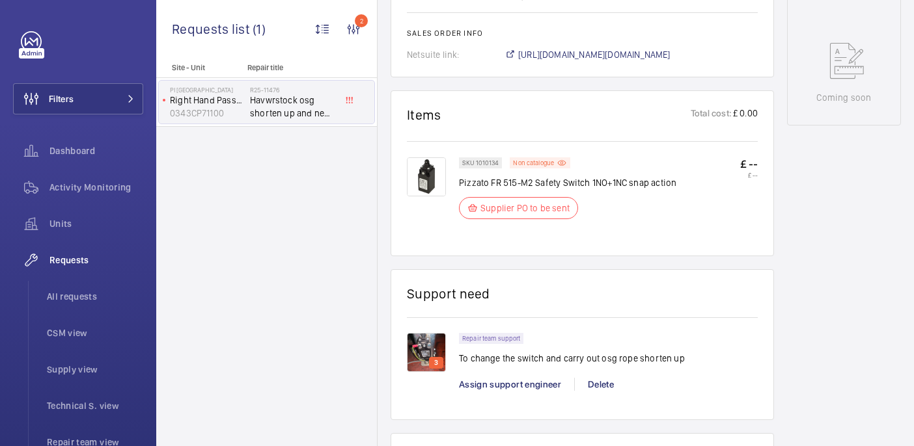
click at [681, 122] on wm-front-card-header "Items Total cost: £ 0.00" at bounding box center [582, 123] width 351 height 32
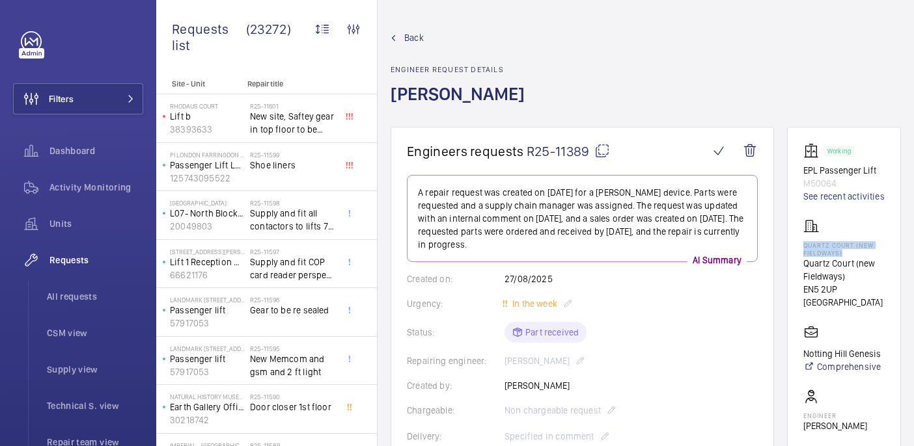
drag, startPoint x: 825, startPoint y: 269, endPoint x: 889, endPoint y: 277, distance: 64.3
click at [889, 277] on wm-front-card "Working EPL Passenger Lift M50064 See recent activities Quartz Court (new Field…" at bounding box center [844, 360] width 114 height 467
copy p "Quartz Court (new Fieldways)"
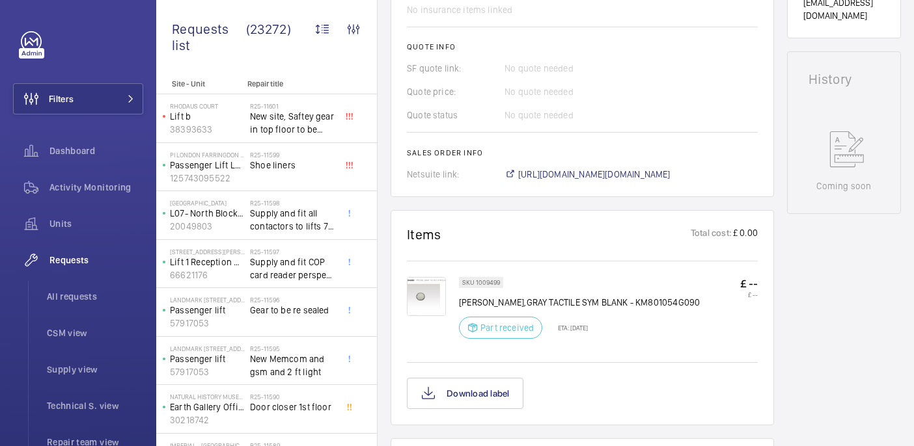
scroll to position [556, 0]
drag, startPoint x: 454, startPoint y: 304, endPoint x: 524, endPoint y: 303, distance: 69.6
click at [524, 303] on div "SKU 1009499 KONE PRESSEL,GRAY TACTILE SYM BLANK - KM801054G090 Part received ET…" at bounding box center [582, 318] width 351 height 83
click at [524, 303] on p "KONE PRESSEL,GRAY TACTILE SYM BLANK - KM801054G090" at bounding box center [579, 301] width 241 height 13
drag, startPoint x: 517, startPoint y: 303, endPoint x: 459, endPoint y: 303, distance: 57.9
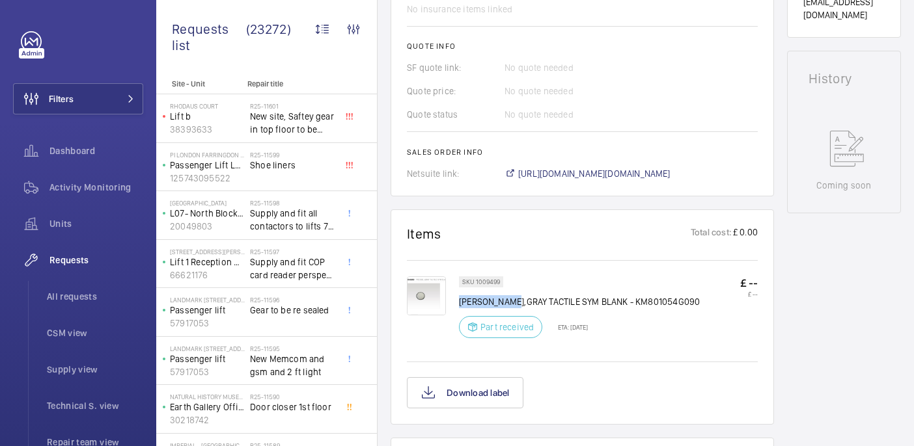
click at [459, 303] on p "KONE PRESSEL,GRAY TACTILE SYM BLANK - KM801054G090" at bounding box center [579, 301] width 241 height 13
copy p "KONE PRESSEL"
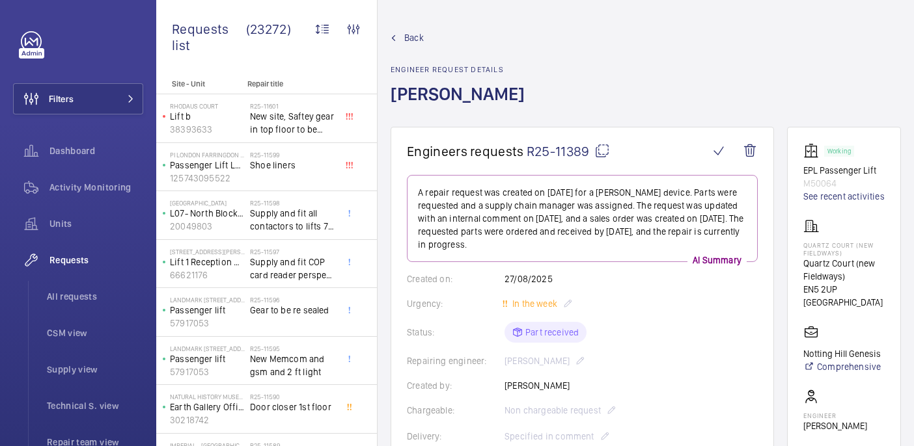
click at [598, 152] on mat-icon at bounding box center [602, 151] width 16 height 16
copy p "KONE PRESSEL"
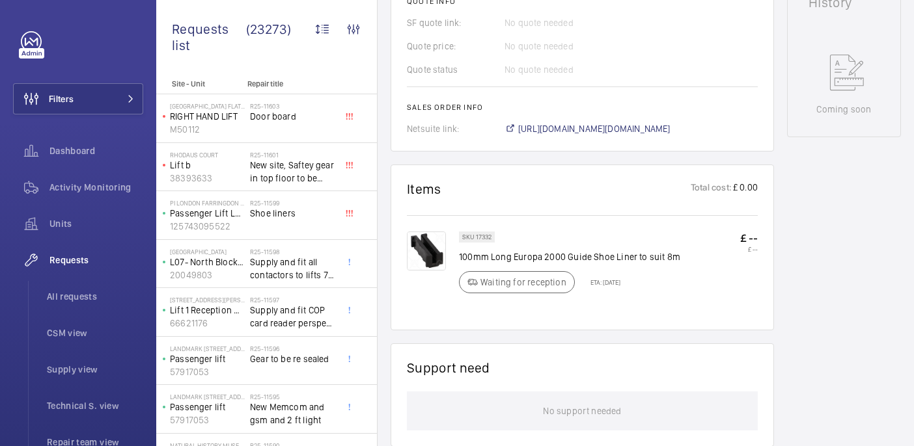
scroll to position [638, 0]
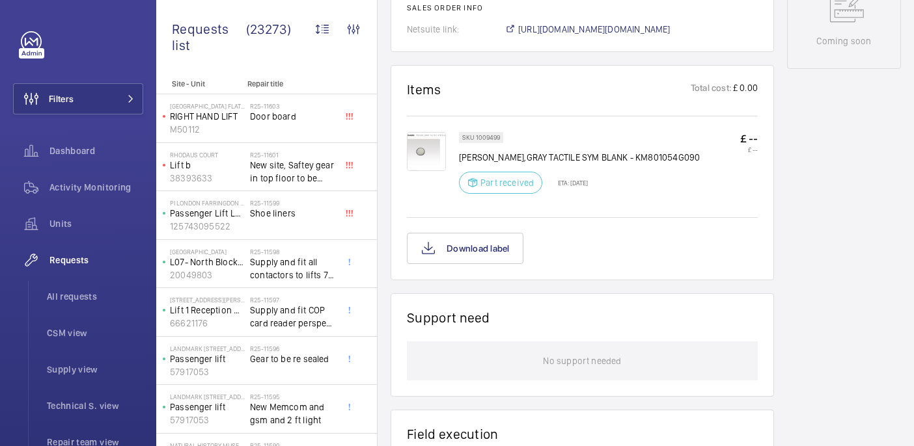
scroll to position [700, 0]
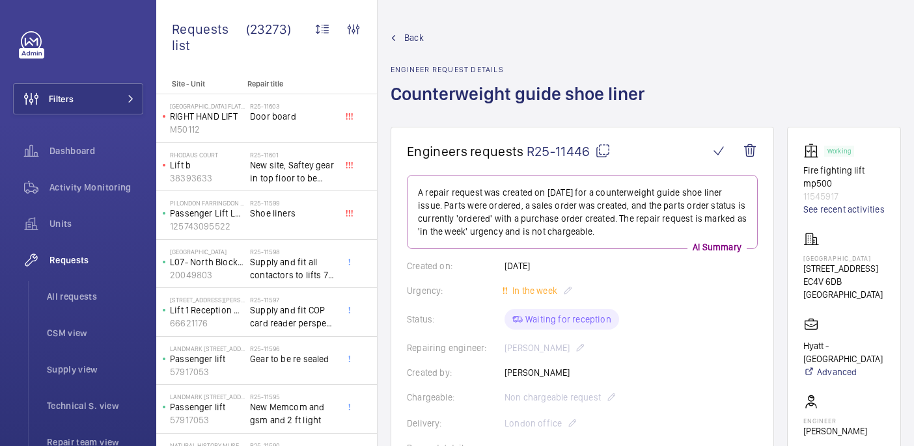
click at [603, 148] on mat-icon at bounding box center [603, 151] width 16 height 16
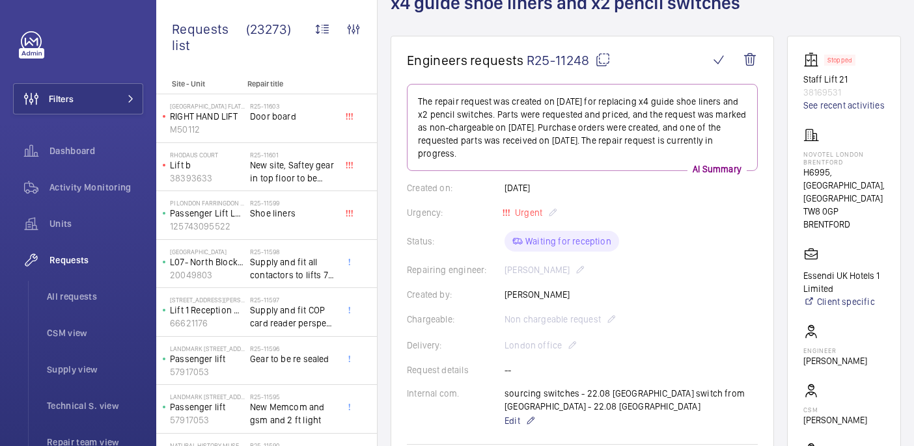
scroll to position [129, 0]
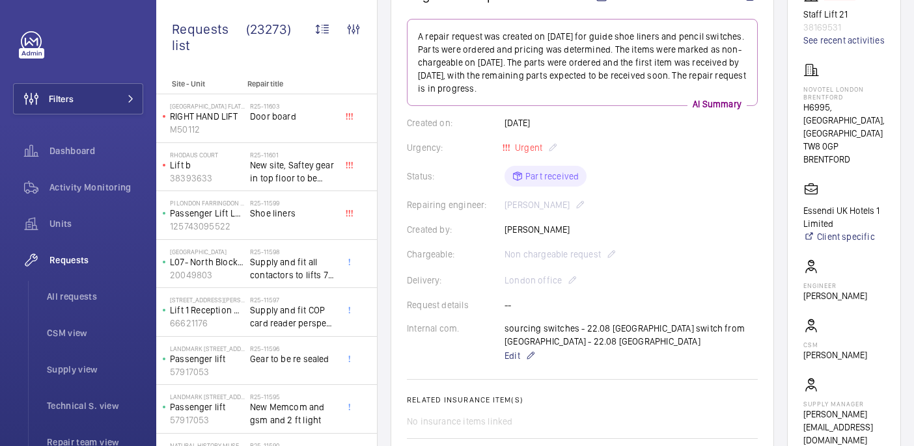
scroll to position [147, 0]
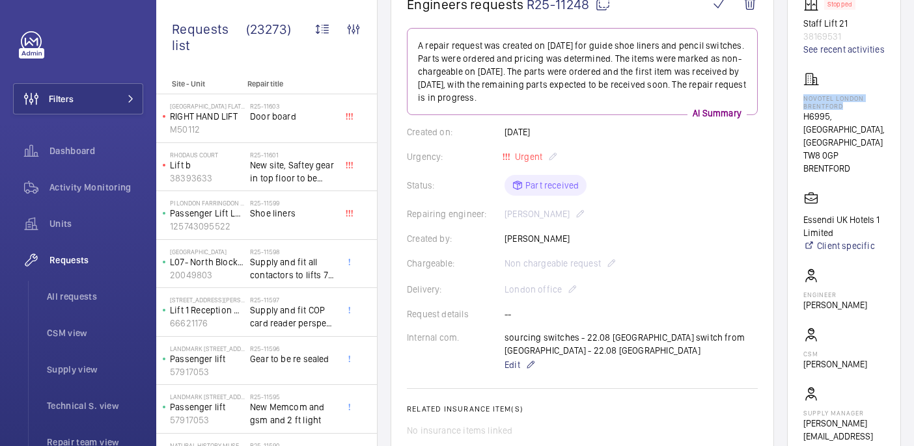
drag, startPoint x: 828, startPoint y: 113, endPoint x: 894, endPoint y: 117, distance: 66.5
click at [894, 117] on wm-front-card "Stopped Staff Lift 21 38169531 See recent activities NOVOTEL LONDON BRENTFORD H…" at bounding box center [844, 226] width 114 height 493
copy p "NOVOTEL LONDON BRENTFORD"
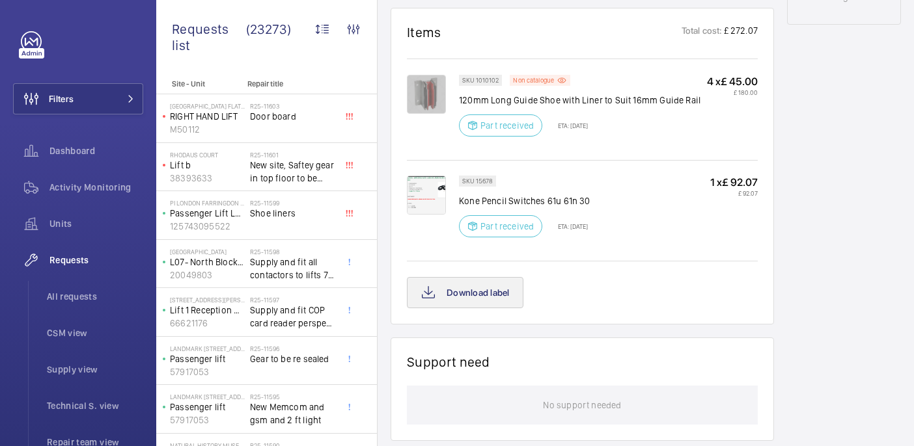
scroll to position [769, 0]
drag, startPoint x: 488, startPoint y: 91, endPoint x: 510, endPoint y: 91, distance: 22.1
click at [510, 96] on p "120mm Long Guide Shoe with Liner to Suit 16mm Guide Rail" at bounding box center [579, 102] width 241 height 13
drag, startPoint x: 513, startPoint y: 91, endPoint x: 600, endPoint y: 96, distance: 87.4
click at [600, 96] on p "120mm Long Guide Shoe with Liner to Suit 16mm Guide Rail" at bounding box center [579, 102] width 241 height 13
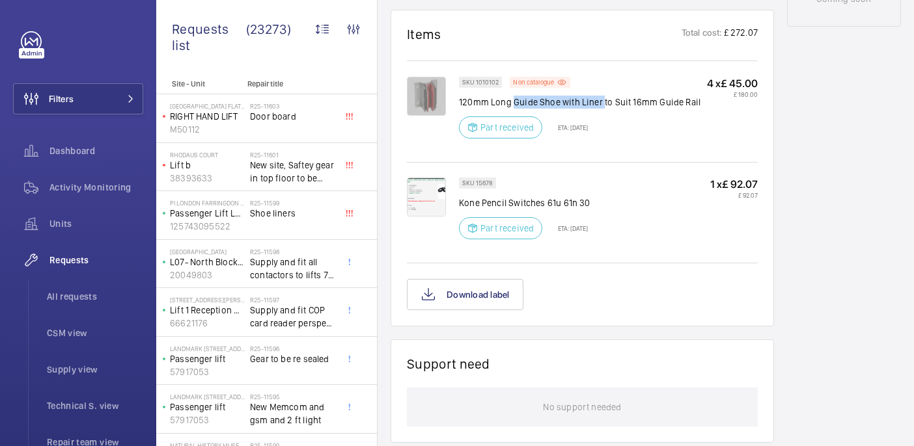
copy p "Guide Shoe with Liner"
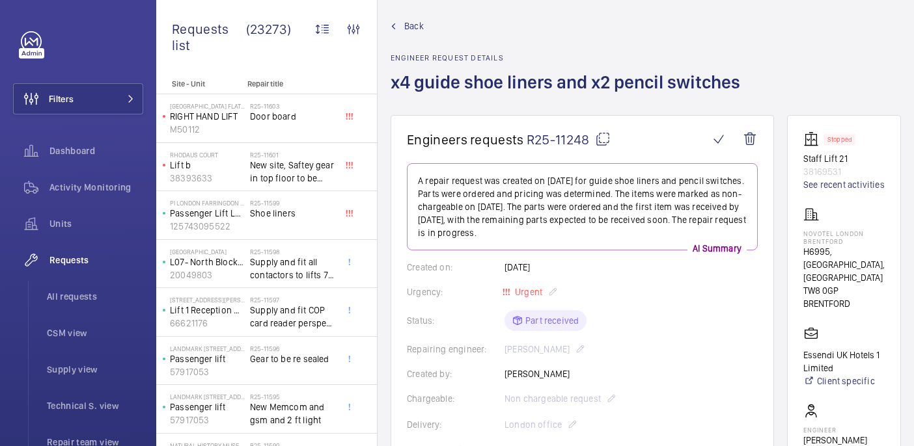
scroll to position [0, 0]
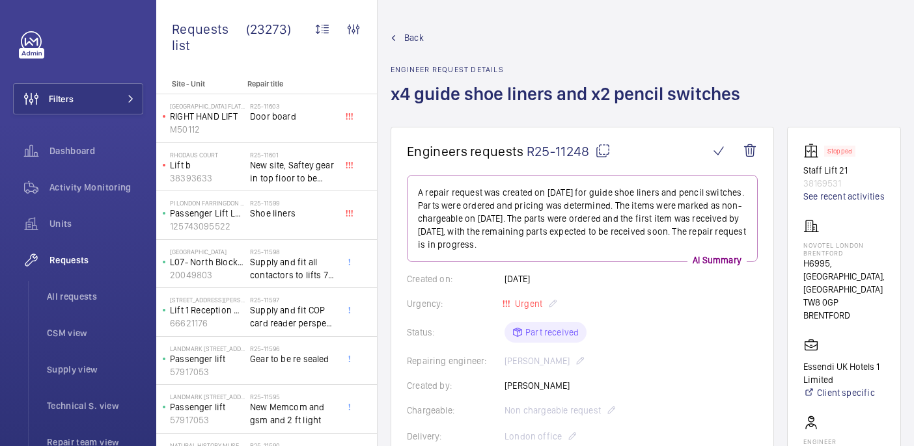
click at [596, 144] on mat-icon at bounding box center [603, 151] width 16 height 16
copy p "Guide Shoe with Liner"
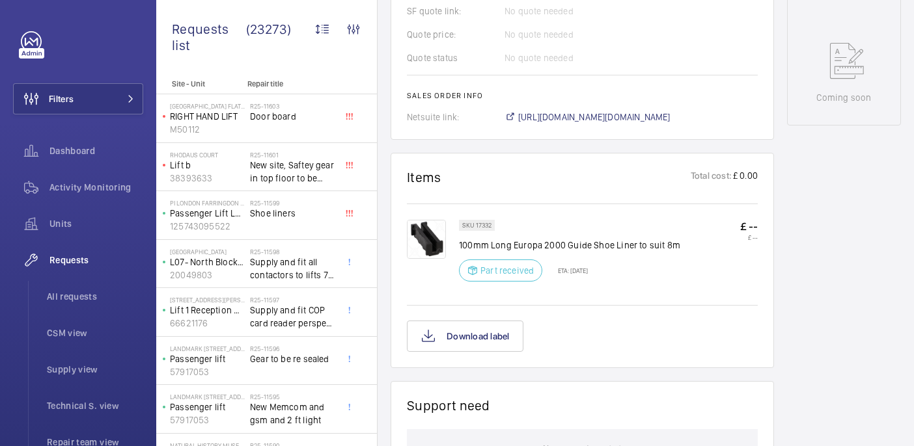
scroll to position [588, 0]
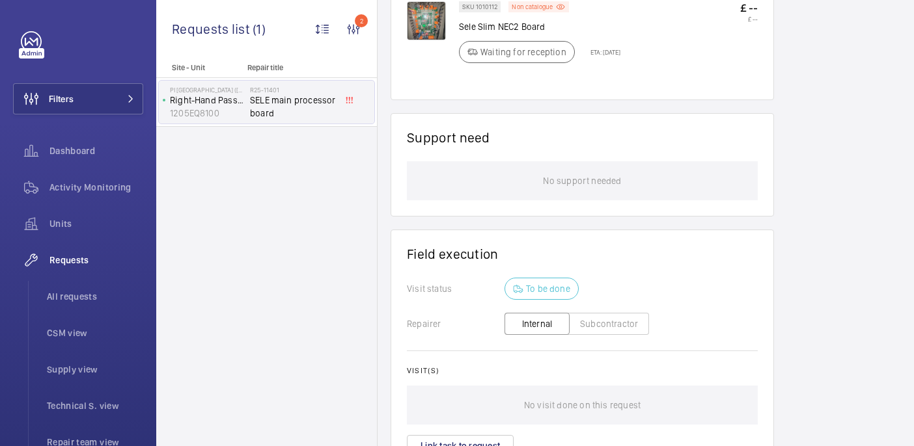
scroll to position [947, 0]
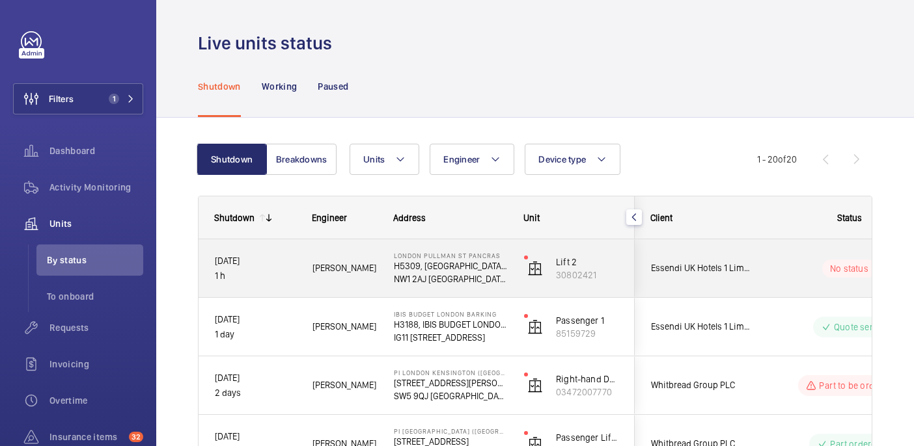
click at [775, 269] on wm-front-pills-cell "No status" at bounding box center [849, 269] width 162 height 18
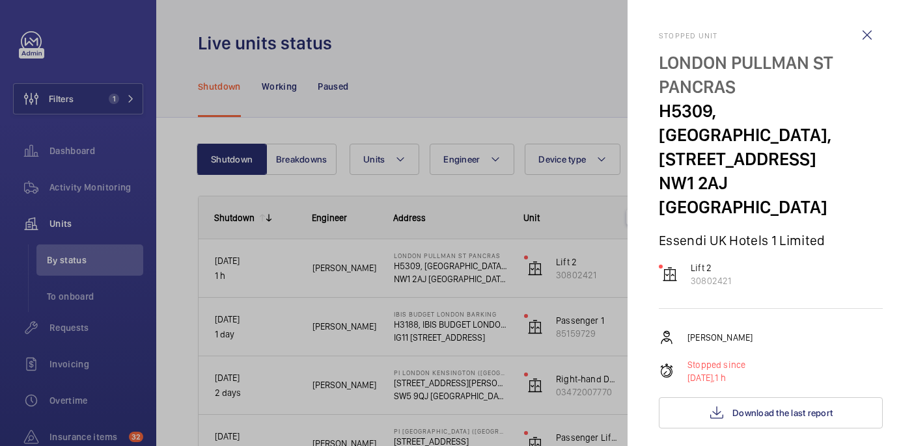
scroll to position [121, 0]
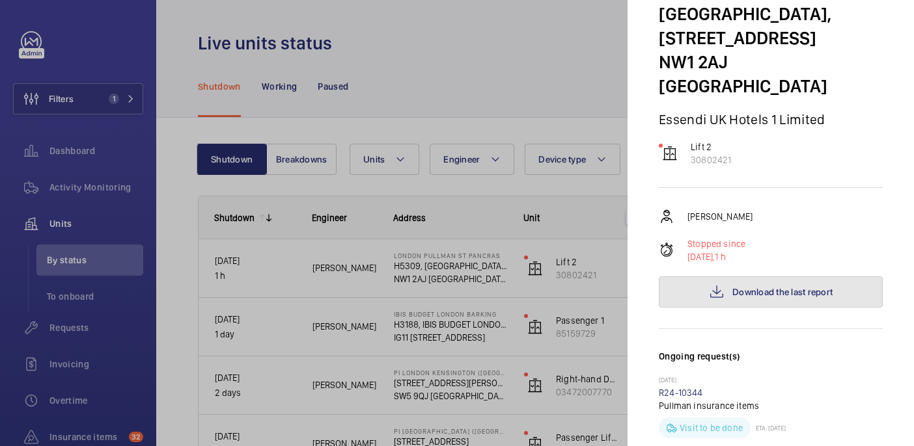
drag, startPoint x: 750, startPoint y: 259, endPoint x: 504, endPoint y: 77, distance: 305.2
click at [750, 277] on button "Download the last report" at bounding box center [771, 292] width 224 height 31
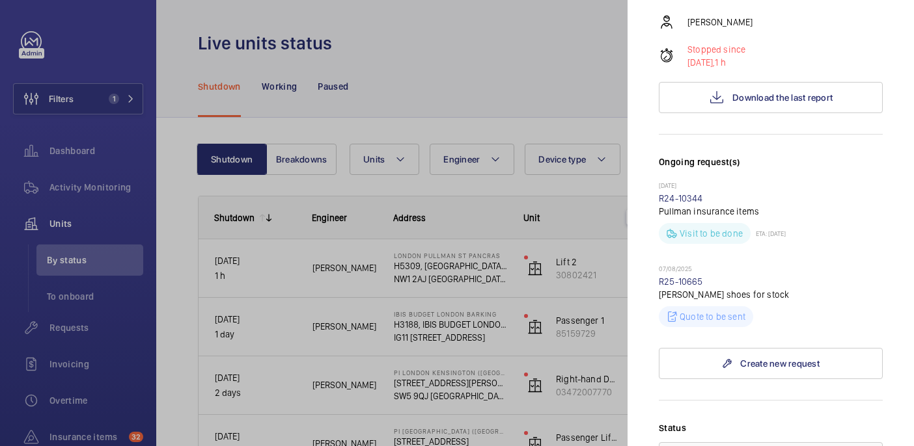
scroll to position [446, 0]
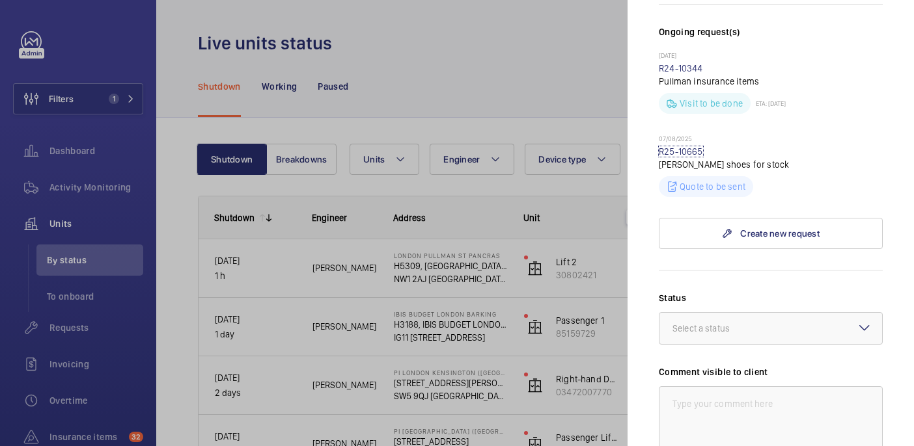
drag, startPoint x: 662, startPoint y: 128, endPoint x: 448, endPoint y: 50, distance: 227.9
click at [662, 146] on link "R25-10665" at bounding box center [681, 151] width 44 height 10
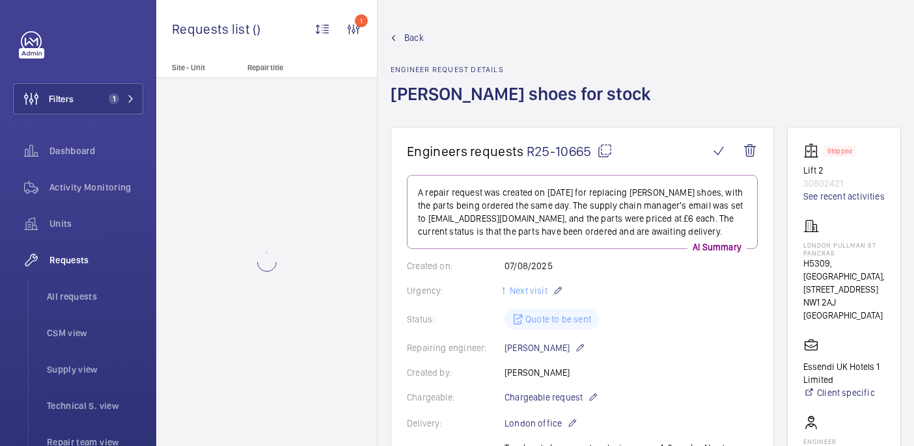
scroll to position [662, 0]
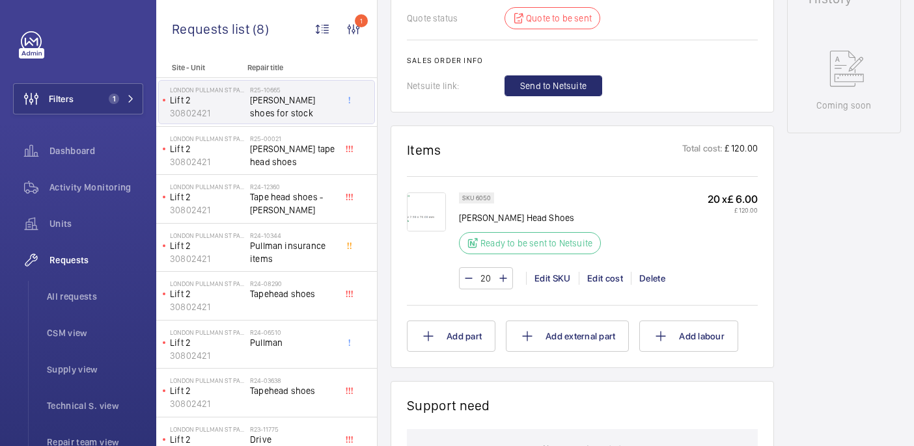
click at [429, 216] on img at bounding box center [426, 212] width 39 height 39
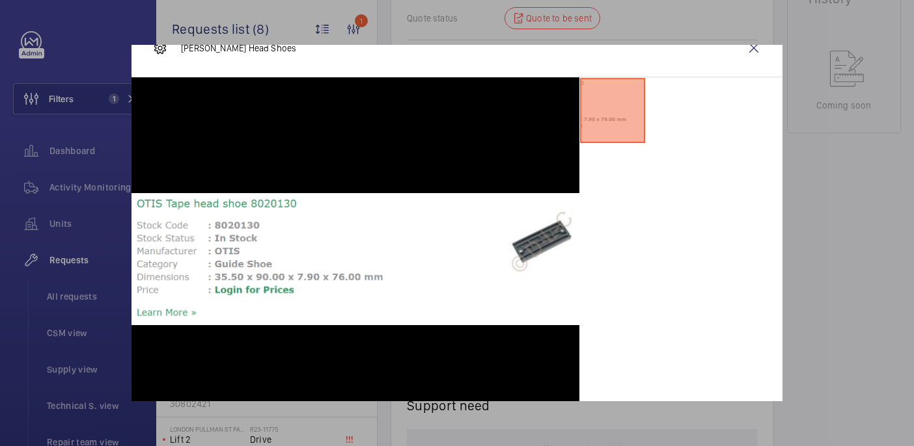
scroll to position [0, 0]
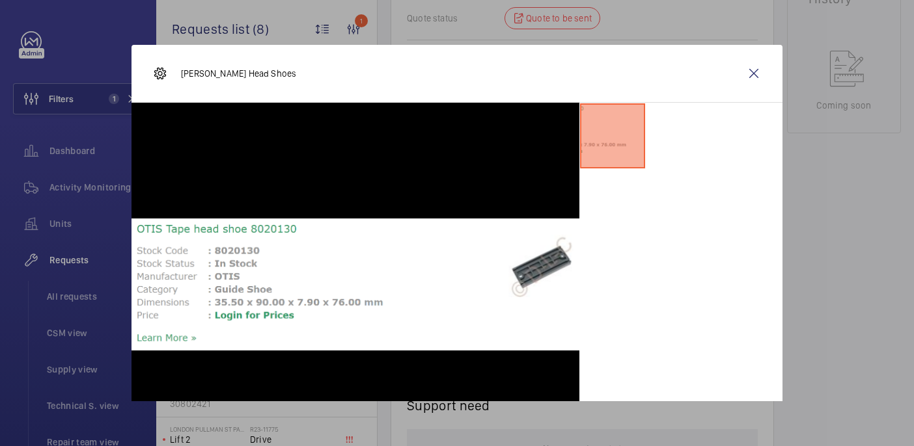
click at [751, 70] on wm-front-icon-button at bounding box center [753, 73] width 31 height 31
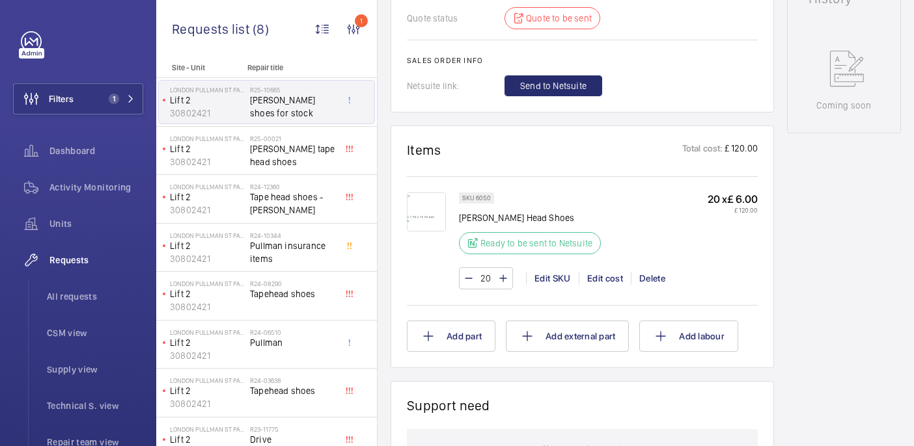
scroll to position [642, 0]
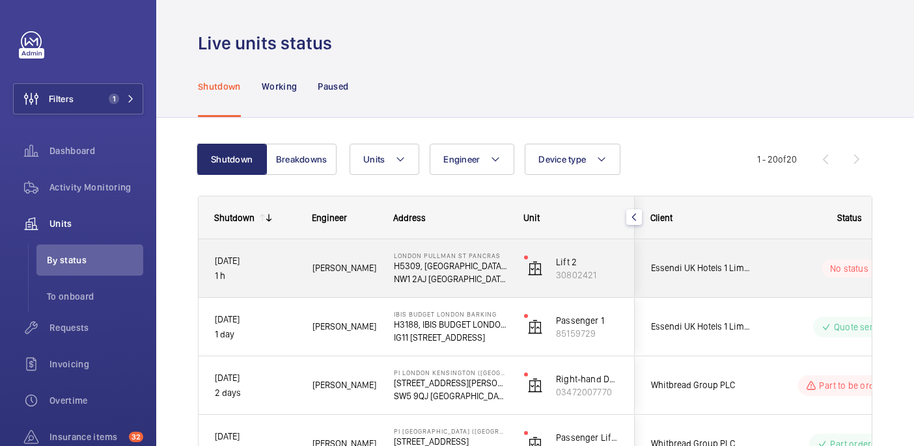
click at [775, 267] on wm-front-pills-cell "No status" at bounding box center [849, 269] width 162 height 18
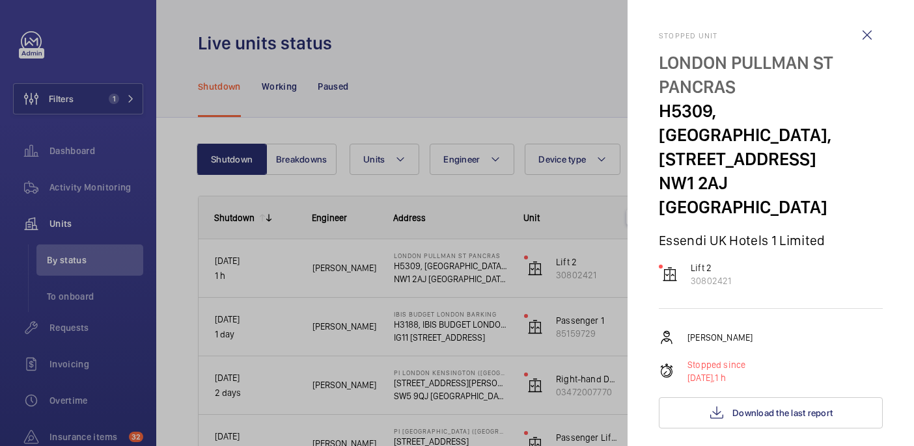
scroll to position [646, 0]
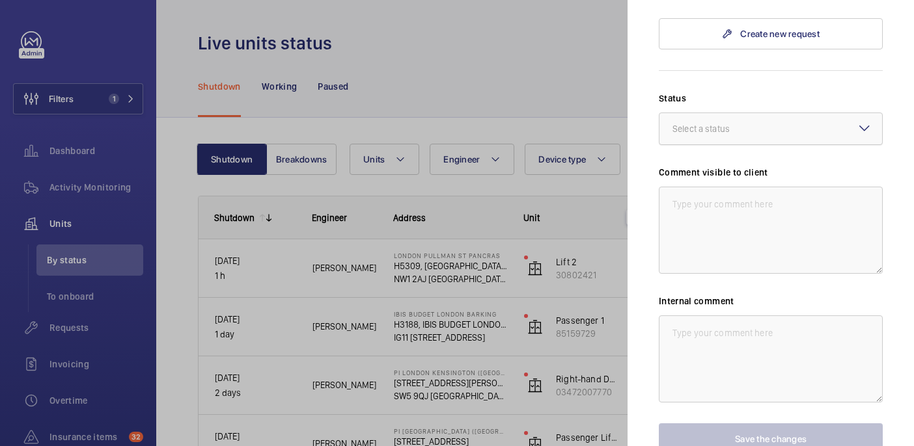
click at [726, 122] on div "Select a status" at bounding box center [717, 128] width 90 height 13
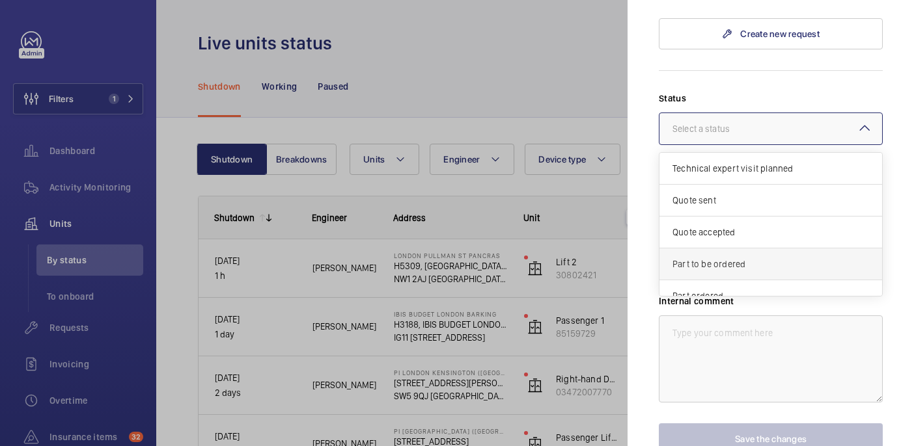
scroll to position [14, 0]
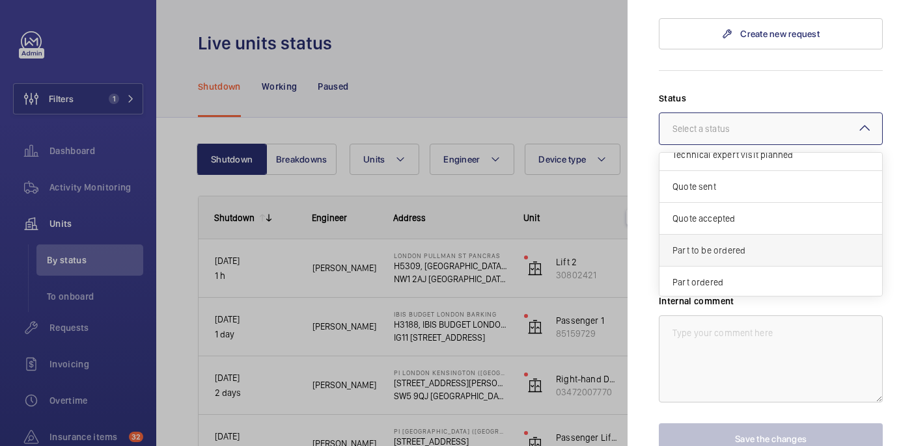
click at [724, 235] on div "Part to be ordered" at bounding box center [770, 251] width 223 height 32
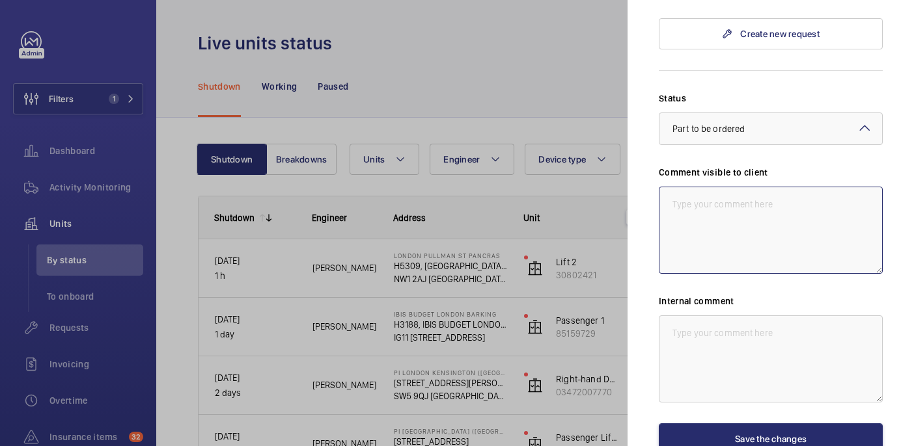
click at [710, 190] on textarea at bounding box center [771, 230] width 224 height 87
click at [752, 187] on textarea "WM ACTION: Sorcing parts, ETA TBC. 01/08" at bounding box center [771, 230] width 224 height 87
click at [746, 187] on textarea "WM ACTION: Sourcing parts, ETA TBC. 01/08" at bounding box center [771, 230] width 224 height 87
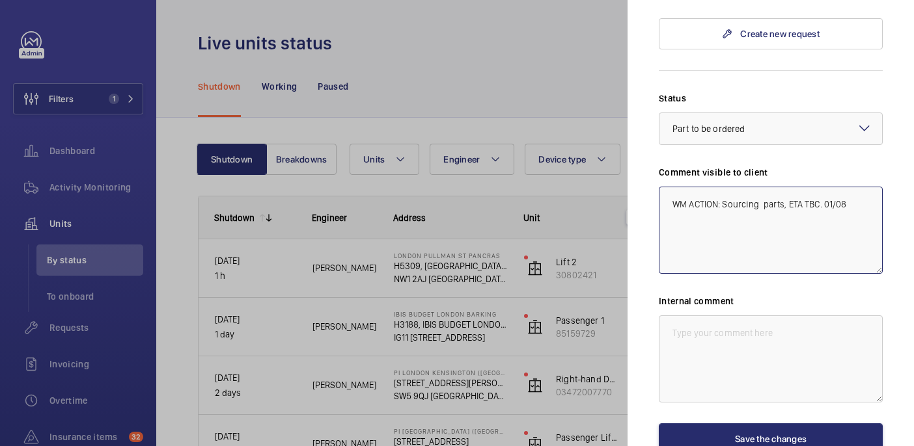
type textarea "WM ACTION: Sourcing parts, ETA TBC. 01/08"
click at [759, 316] on textarea at bounding box center [771, 359] width 224 height 87
paste textarea "WM ACTION: Sourcing parts, ETA TBC. 01/08"
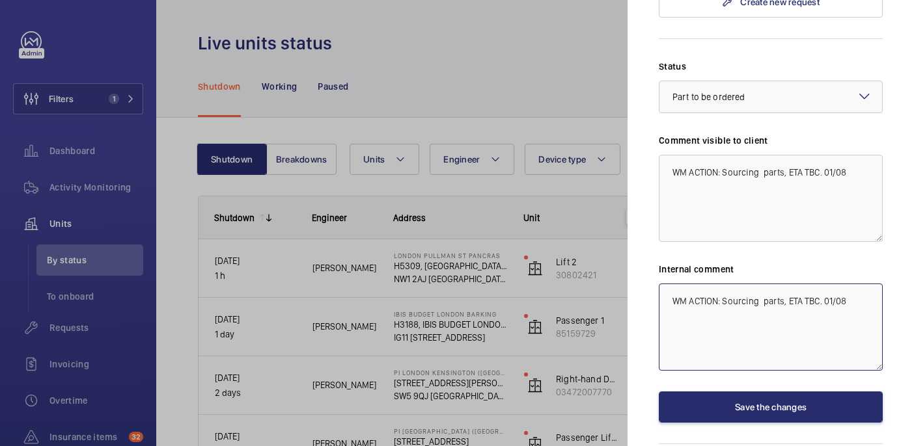
scroll to position [679, 0]
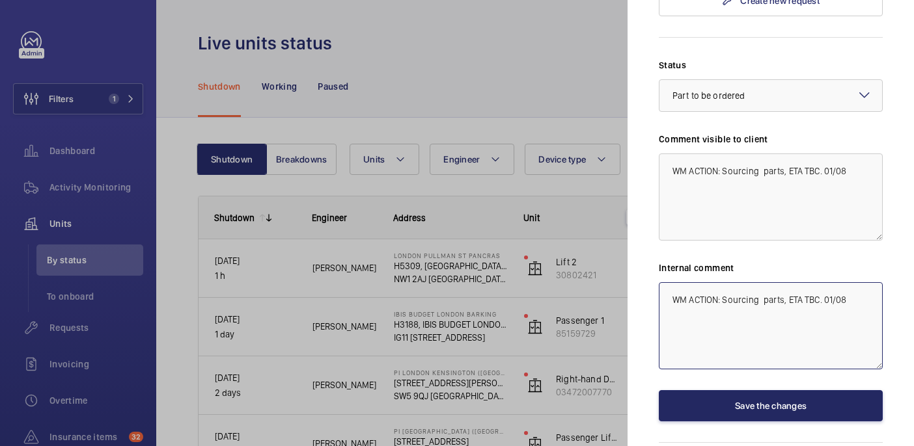
type textarea "WM ACTION: Sourcing parts, ETA TBC. 01/08"
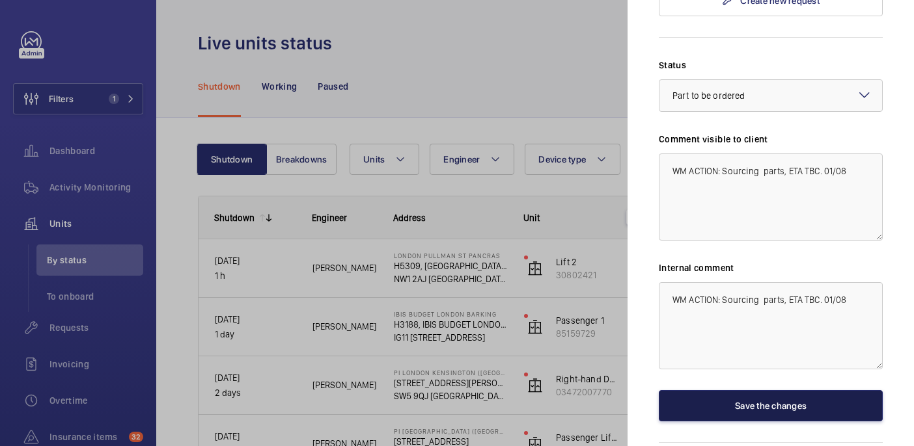
click at [807, 390] on button "Save the changes" at bounding box center [771, 405] width 224 height 31
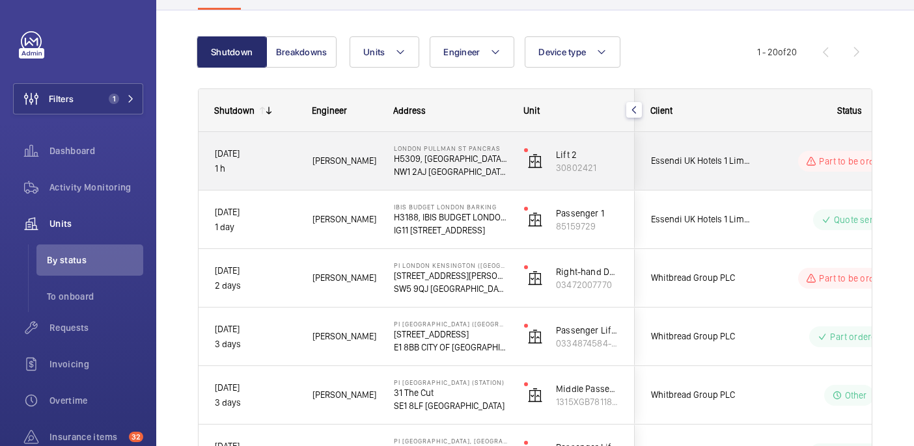
scroll to position [109, 0]
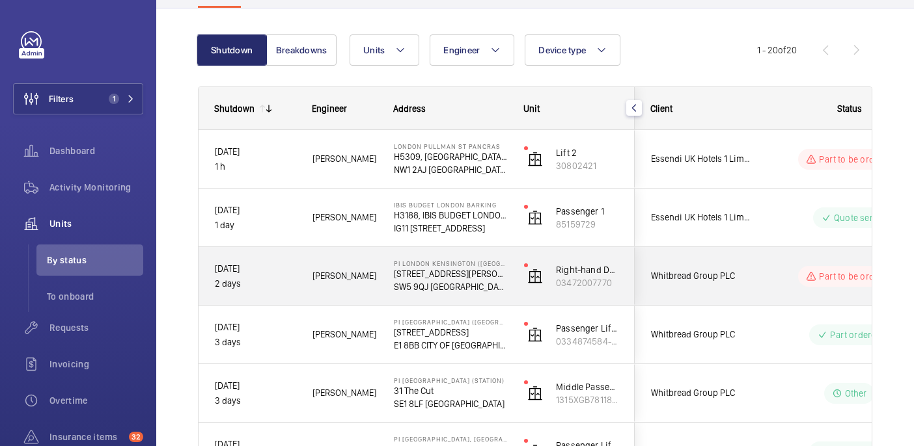
click at [698, 273] on span "Whitbread Group PLC" at bounding box center [701, 276] width 100 height 15
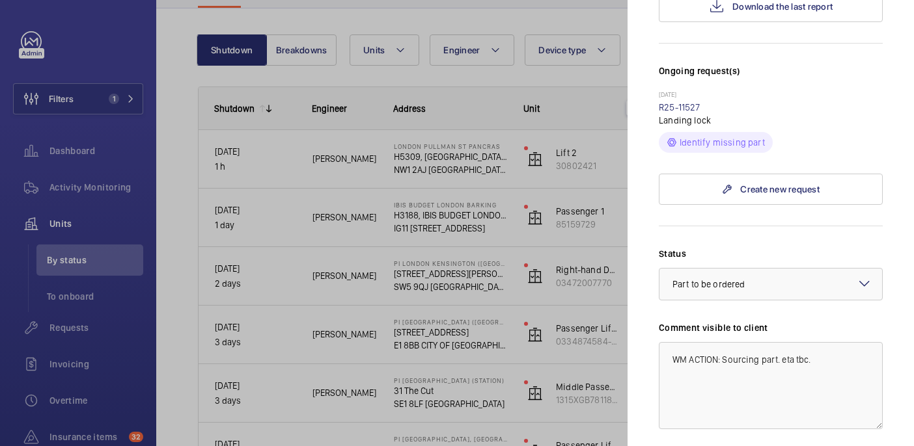
scroll to position [345, 0]
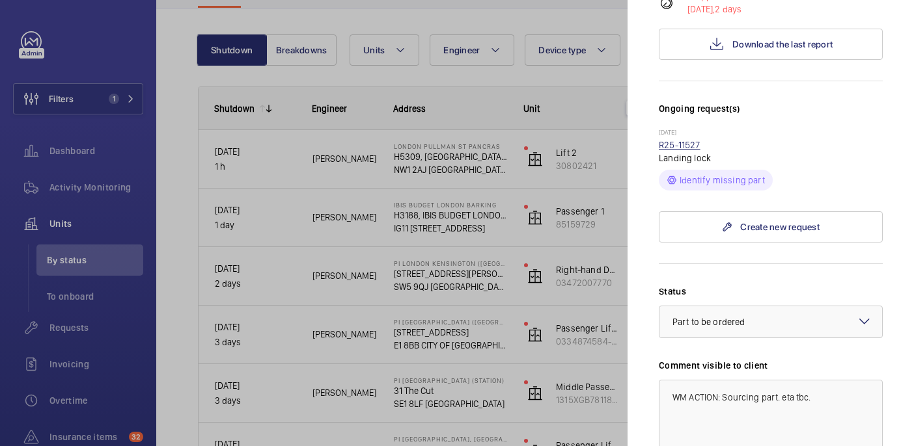
click at [690, 140] on link "R25-11527" at bounding box center [680, 145] width 42 height 10
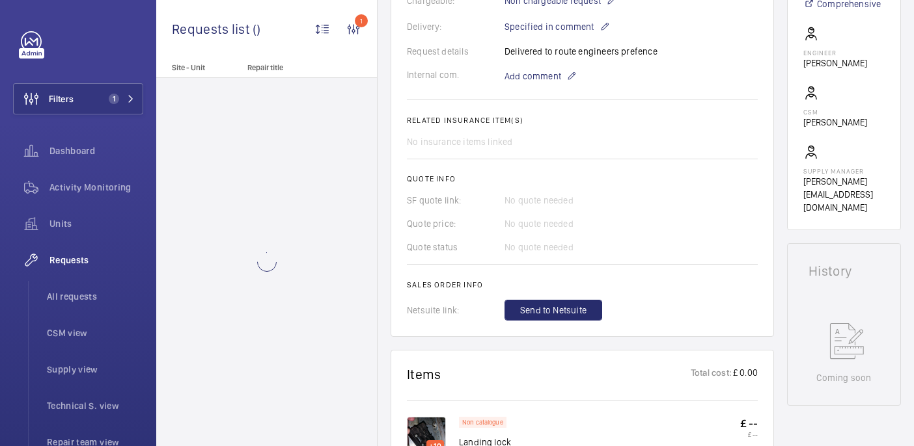
scroll to position [726, 0]
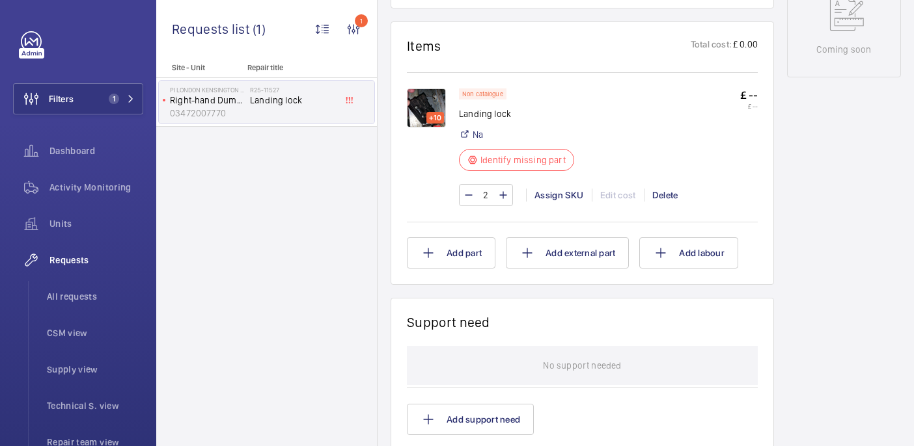
click at [438, 118] on div "+10" at bounding box center [435, 118] width 18 height 12
click at [422, 113] on img at bounding box center [426, 108] width 39 height 39
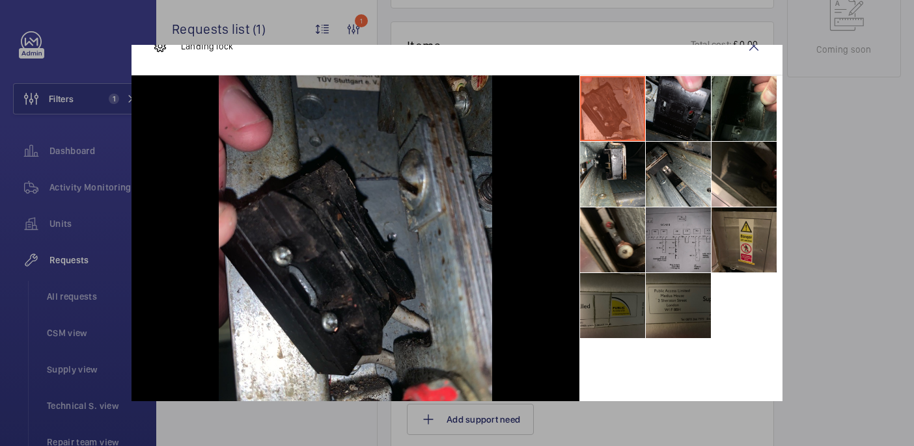
scroll to position [37, 0]
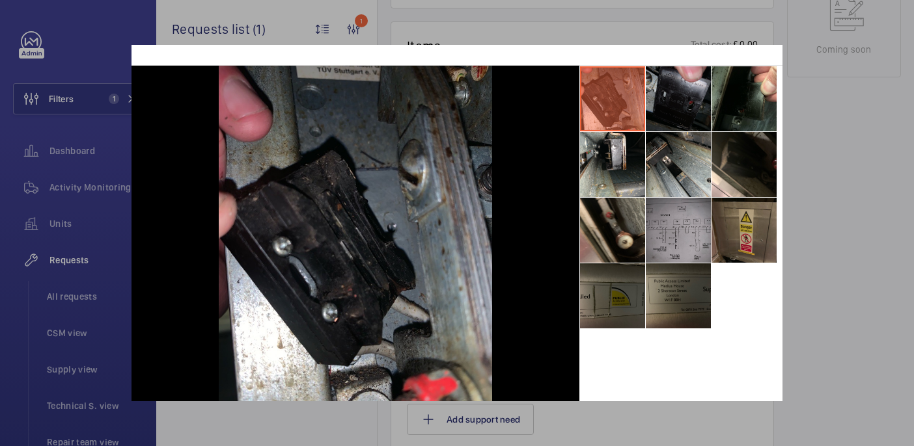
click at [671, 113] on li at bounding box center [678, 98] width 65 height 65
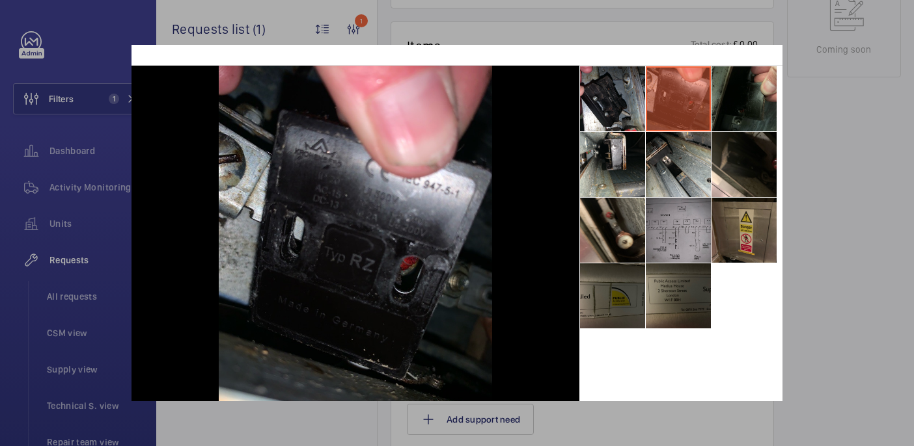
click at [741, 101] on li at bounding box center [743, 98] width 65 height 65
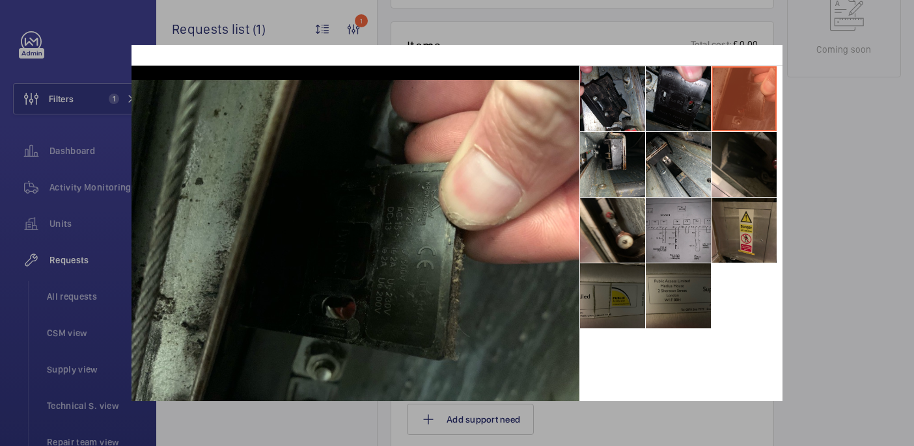
click at [637, 172] on li at bounding box center [612, 164] width 65 height 65
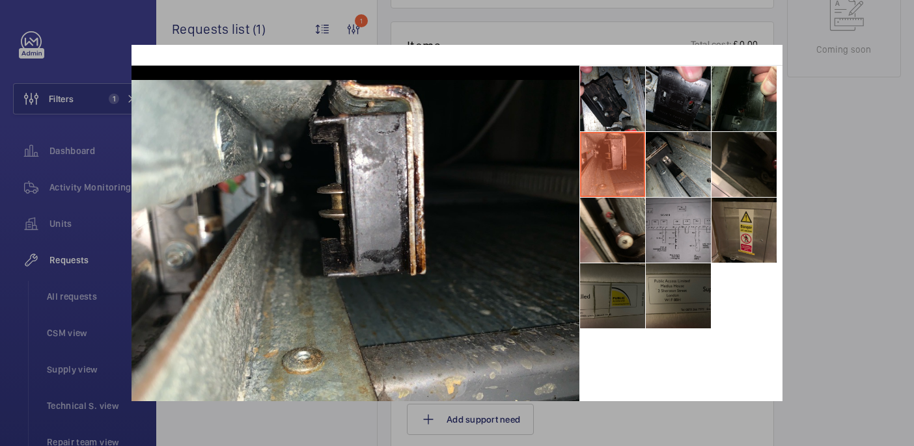
click at [679, 172] on li at bounding box center [678, 164] width 65 height 65
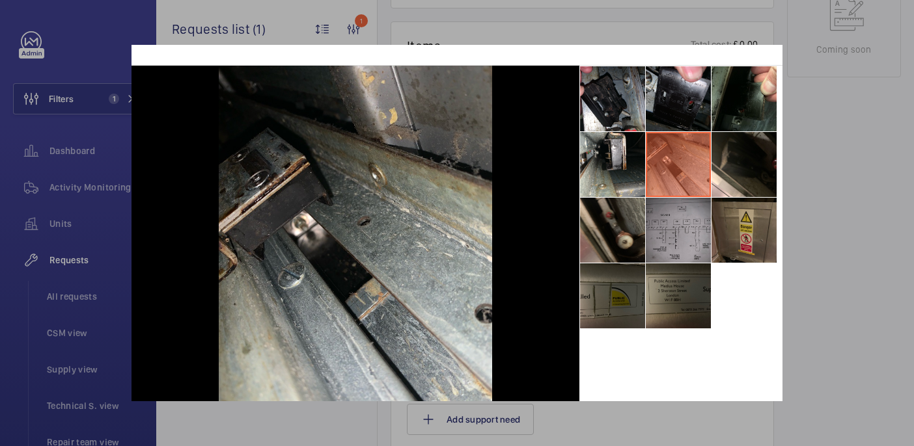
click at [633, 239] on li at bounding box center [612, 230] width 65 height 65
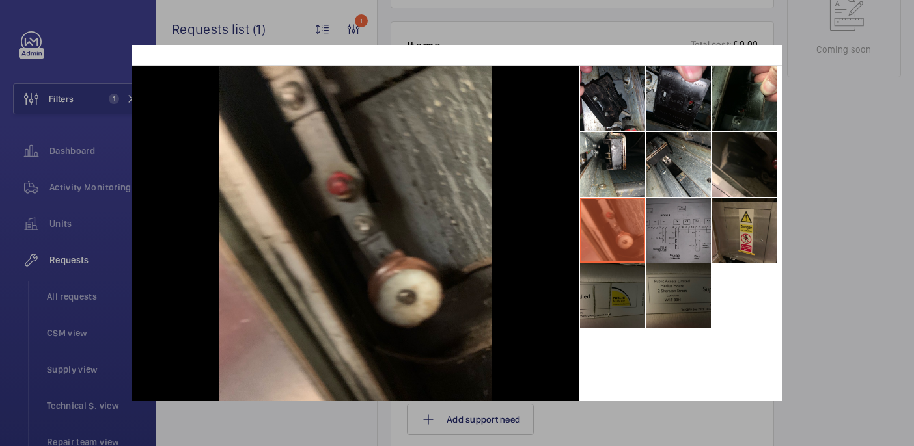
click at [667, 227] on li at bounding box center [678, 230] width 65 height 65
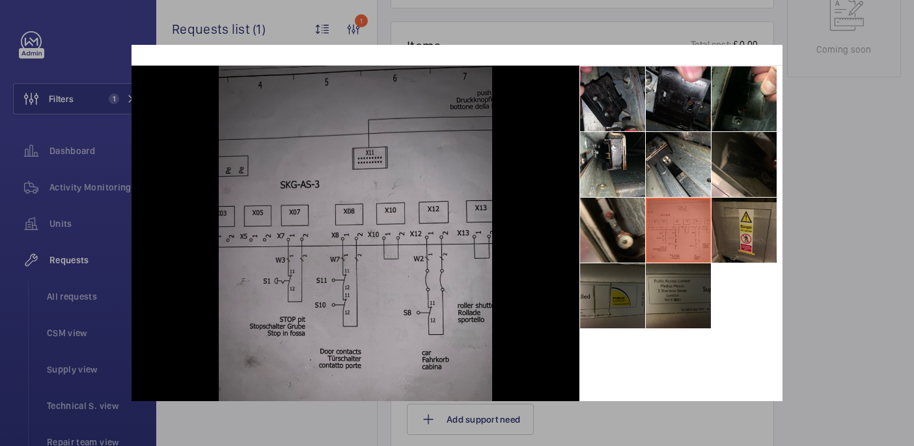
click at [618, 102] on li at bounding box center [612, 98] width 65 height 65
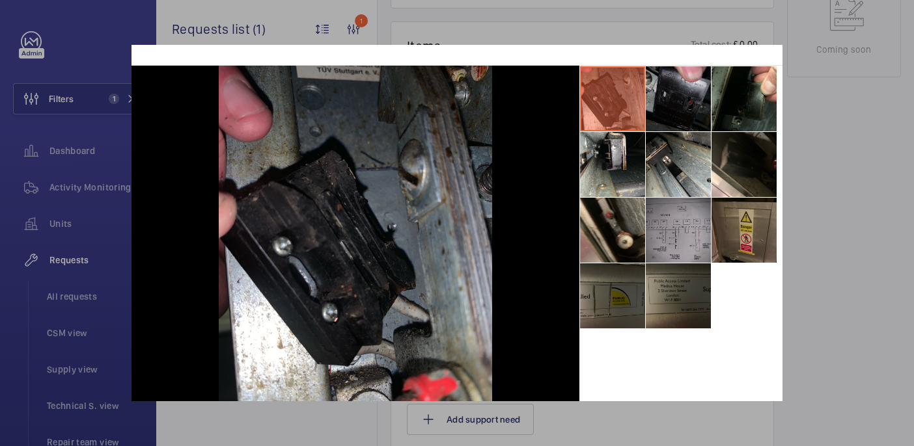
click at [677, 96] on li at bounding box center [678, 98] width 65 height 65
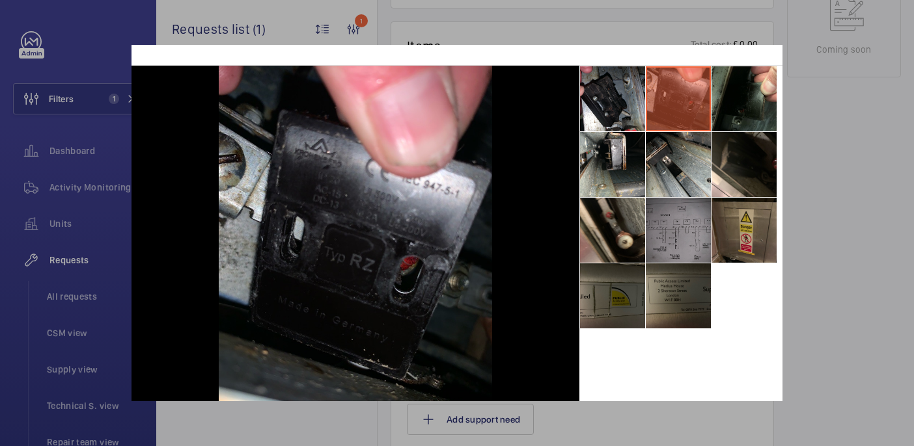
click at [677, 249] on li at bounding box center [678, 230] width 65 height 65
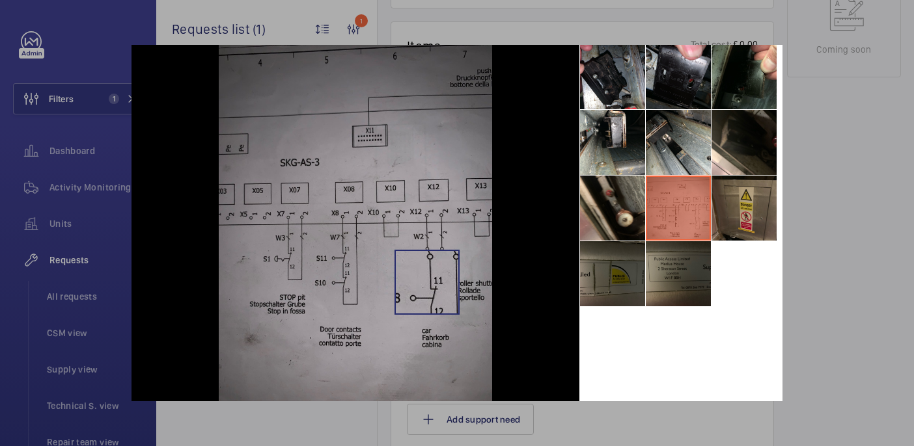
scroll to position [65, 0]
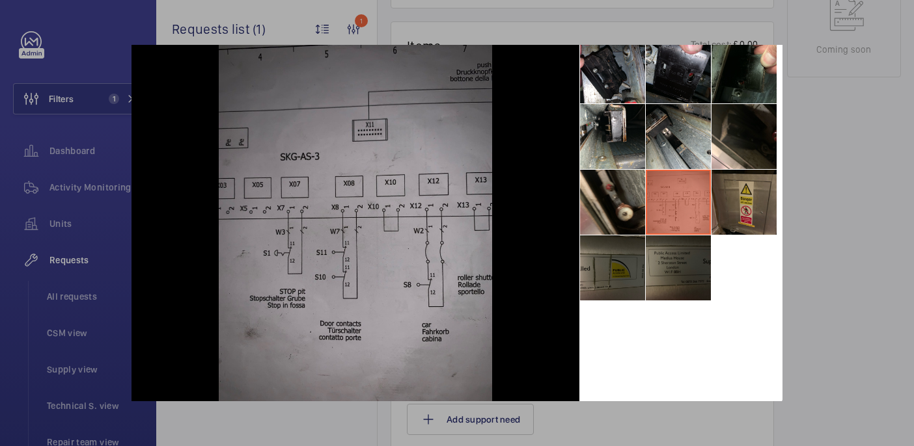
click at [670, 273] on li at bounding box center [678, 268] width 65 height 65
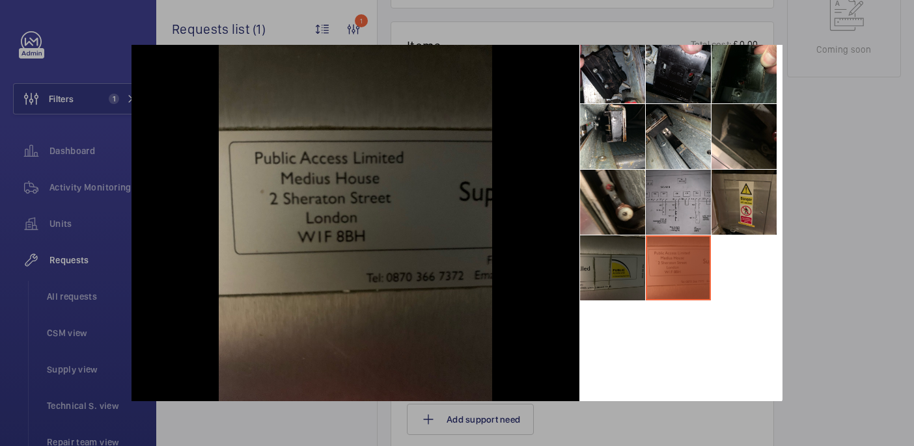
click at [881, 191] on div at bounding box center [457, 223] width 914 height 446
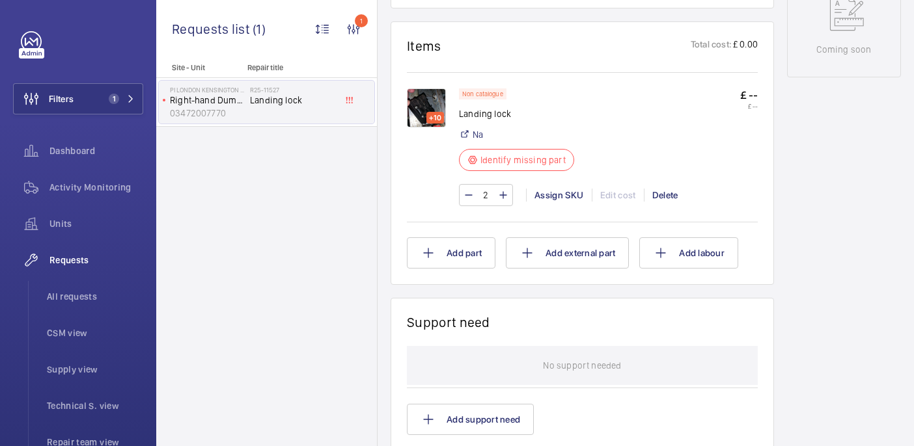
click at [431, 104] on img at bounding box center [426, 108] width 39 height 39
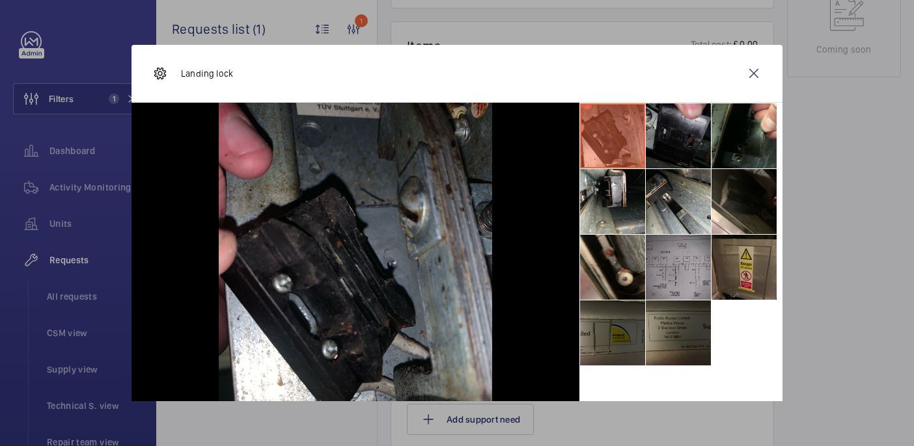
click at [679, 131] on li at bounding box center [678, 135] width 65 height 65
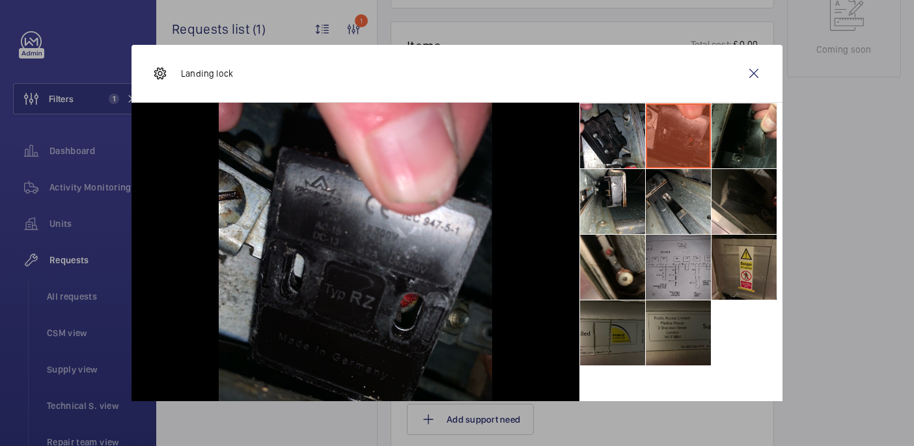
click at [673, 206] on li at bounding box center [678, 201] width 65 height 65
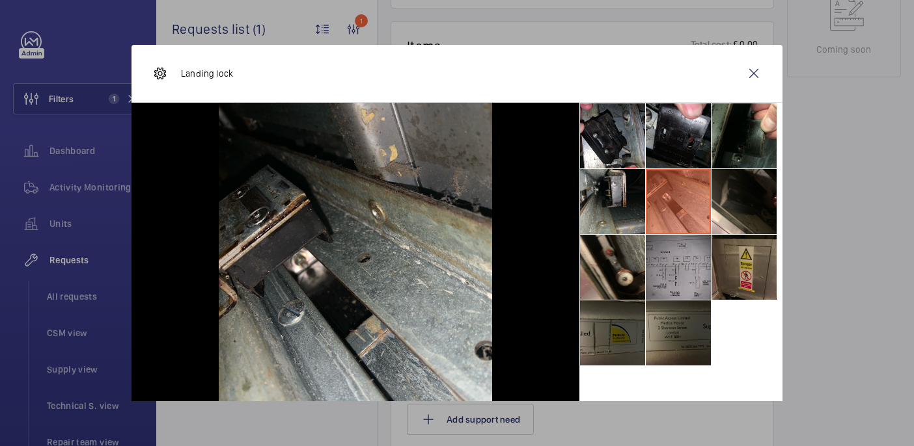
click at [612, 204] on li at bounding box center [612, 201] width 65 height 65
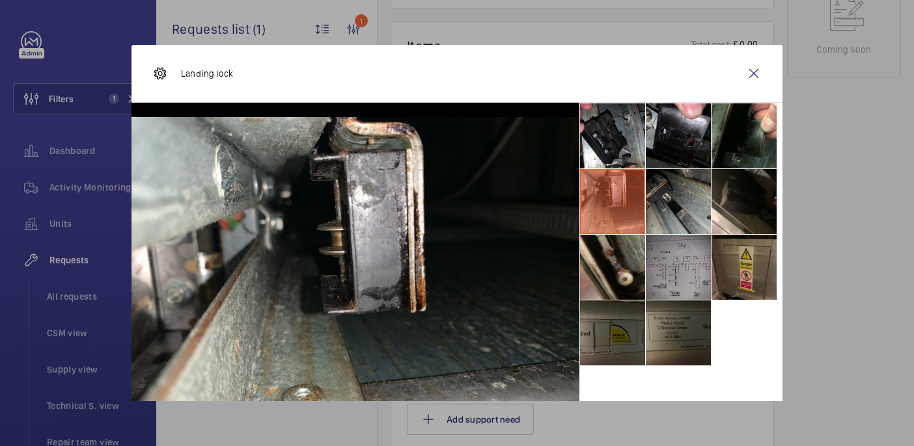
click at [679, 208] on li at bounding box center [678, 201] width 65 height 65
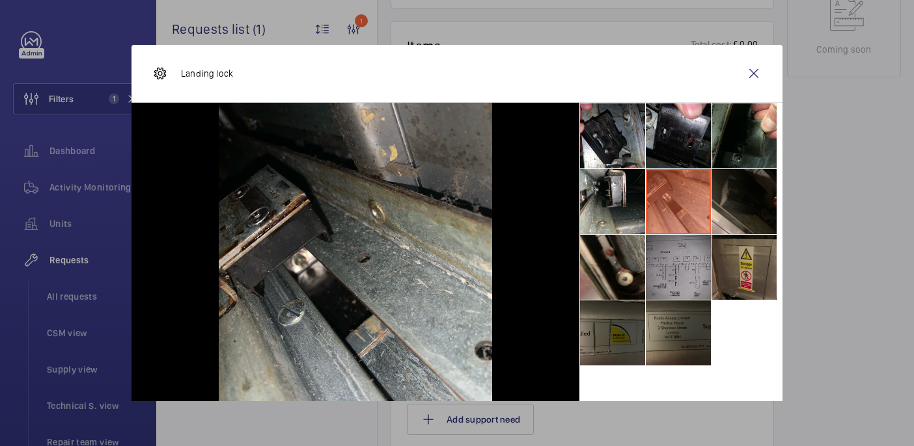
click at [723, 209] on li at bounding box center [743, 201] width 65 height 65
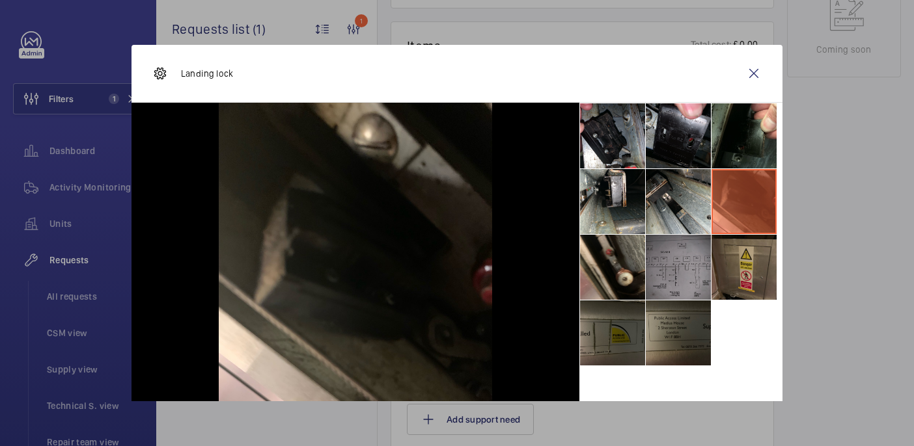
click at [688, 256] on li at bounding box center [678, 267] width 65 height 65
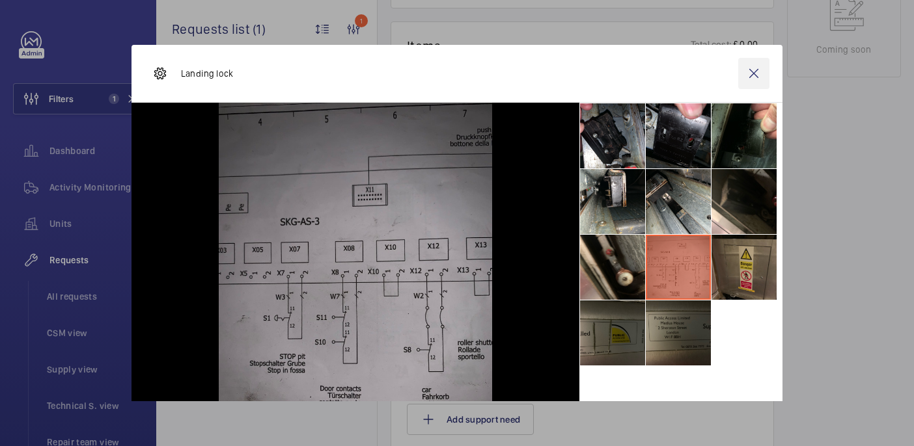
click at [754, 74] on wm-front-icon-button at bounding box center [753, 73] width 31 height 31
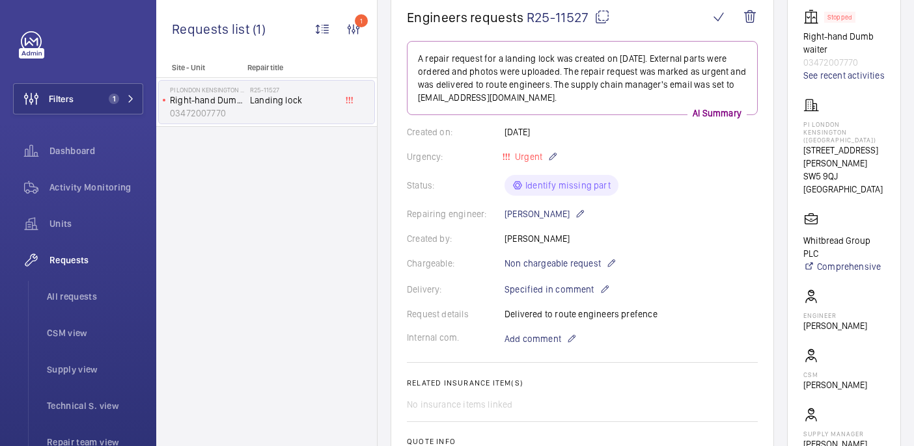
scroll to position [0, 0]
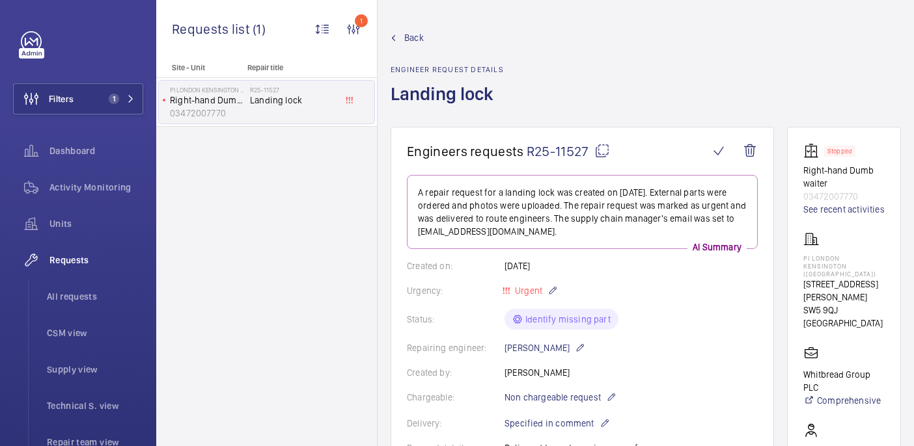
click at [599, 154] on mat-icon at bounding box center [602, 151] width 16 height 16
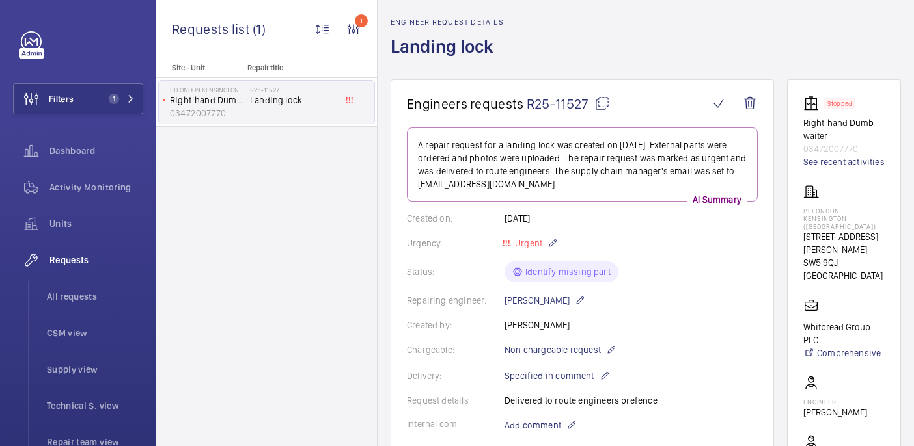
scroll to position [71, 0]
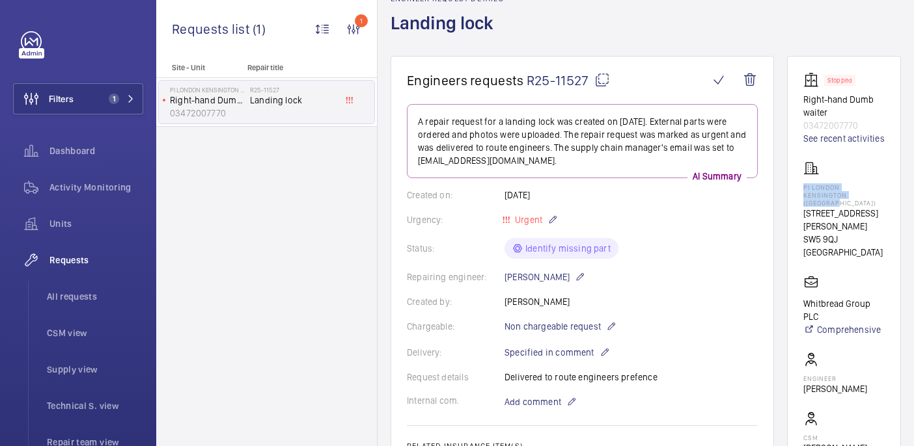
drag, startPoint x: 801, startPoint y: 189, endPoint x: 890, endPoint y: 197, distance: 88.8
click at [890, 197] on wm-front-card "Stopped Right-hand Dumb waiter 03472007770 See recent activities PI London Kens…" at bounding box center [844, 306] width 114 height 500
copy p "PI London Kensington (Olympia)"
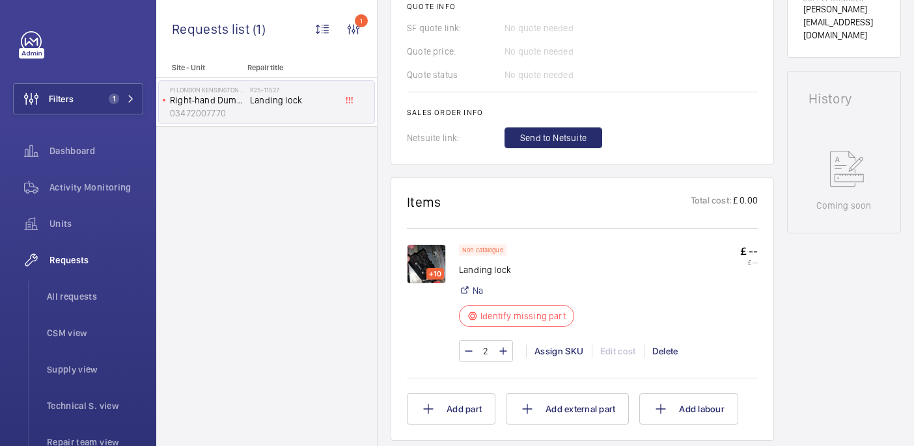
scroll to position [573, 0]
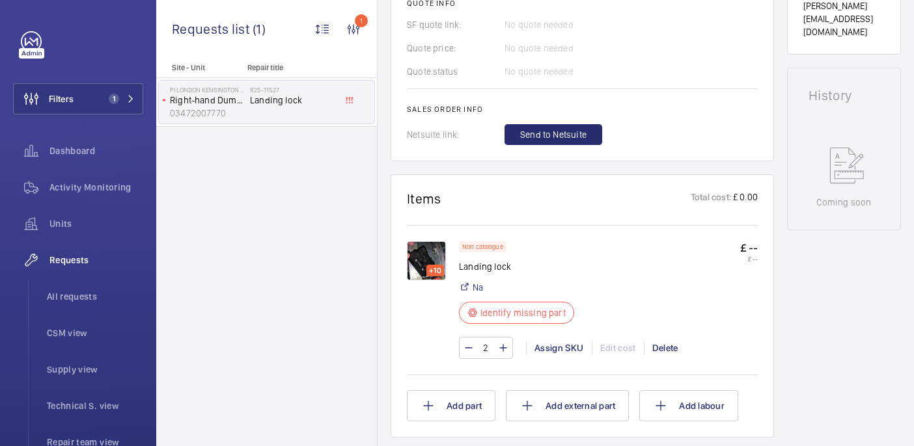
click at [465, 264] on p "Landing lock" at bounding box center [520, 266] width 123 height 13
copy div "Landing lock"
